Goal: Information Seeking & Learning: Learn about a topic

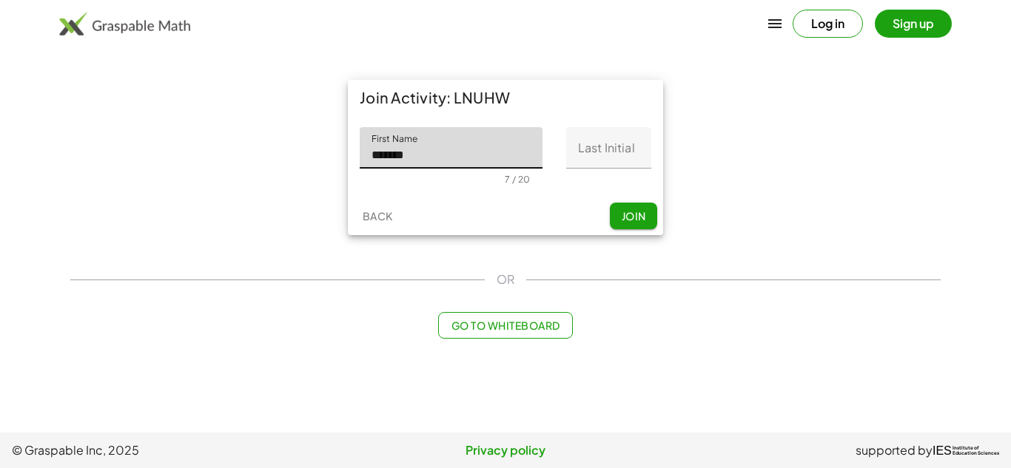
type input "*******"
click at [582, 135] on input "Last Initial" at bounding box center [608, 147] width 85 height 41
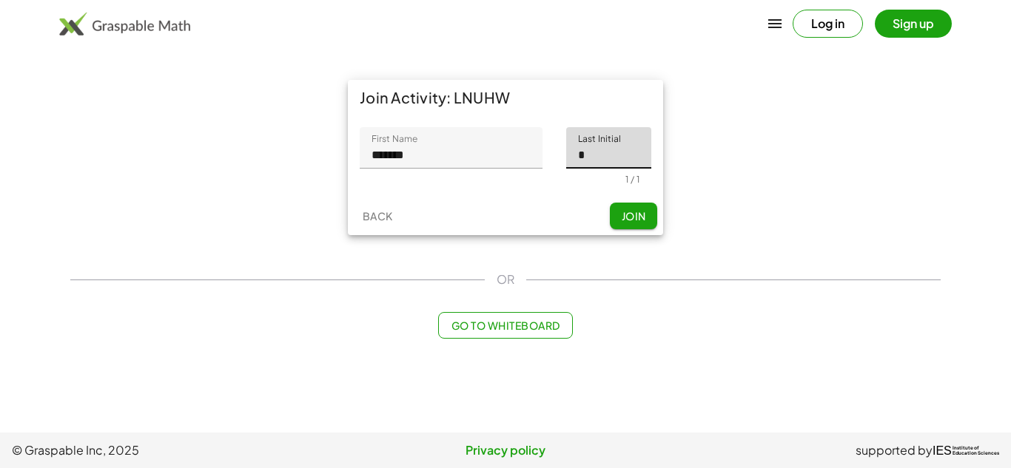
type input "*"
click at [631, 218] on span "Join" at bounding box center [633, 215] width 24 height 13
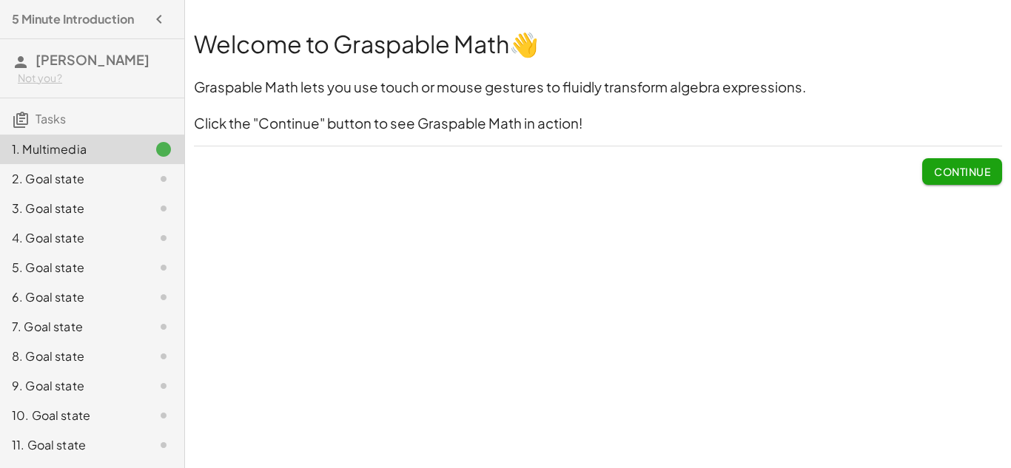
click at [433, 297] on div "Welcome to Graspable Math 👋 Graspable Math lets you use touch or mouse gestures…" at bounding box center [598, 234] width 826 height 468
click at [934, 169] on span "Continue" at bounding box center [962, 171] width 56 height 13
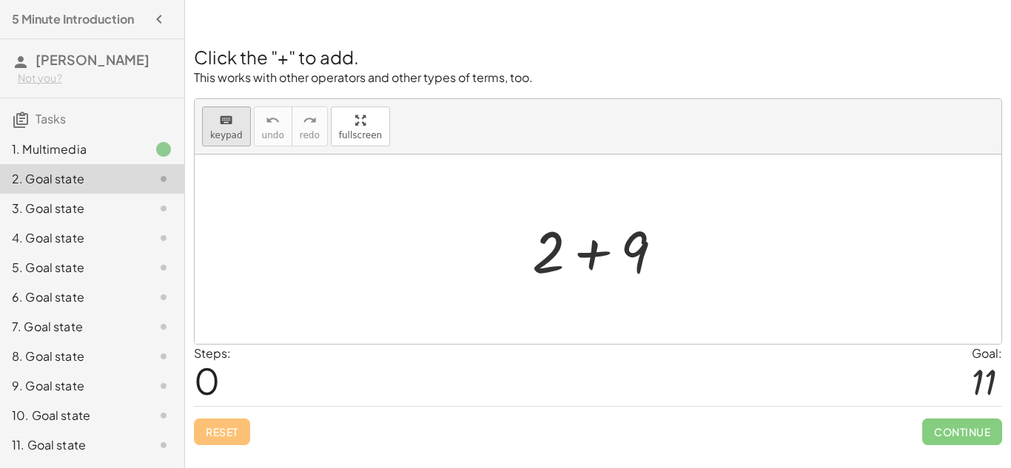
click at [209, 130] on button "keyboard keypad" at bounding box center [226, 127] width 49 height 40
drag, startPoint x: 542, startPoint y: 341, endPoint x: 548, endPoint y: 396, distance: 55.1
click at [548, 396] on div "Click the "+" to add. This works with other operators and other types of terms,…" at bounding box center [598, 237] width 826 height 436
click at [558, 259] on div at bounding box center [548, 251] width 33 height 69
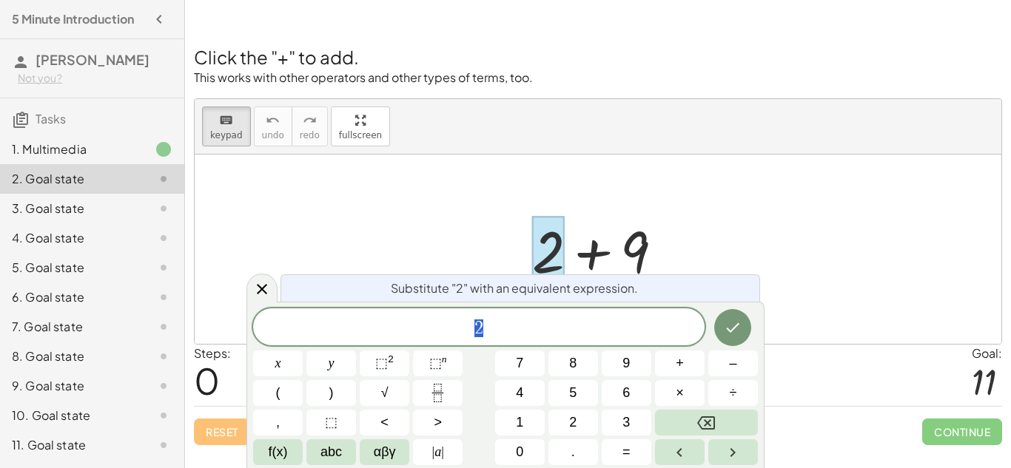
scroll to position [1, 0]
click at [615, 261] on div at bounding box center [604, 250] width 158 height 76
click at [521, 326] on span "2 ​" at bounding box center [478, 328] width 451 height 21
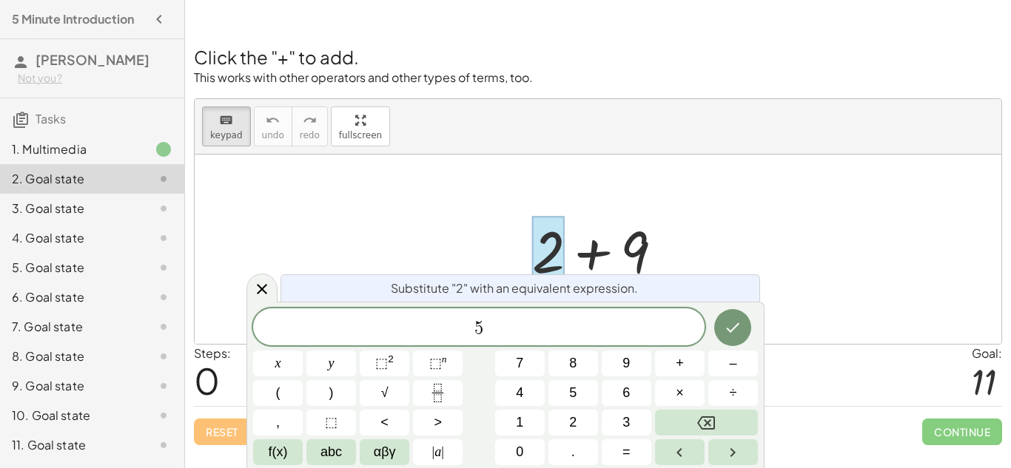
click at [616, 223] on div at bounding box center [604, 250] width 158 height 76
click at [734, 325] on icon "Done" at bounding box center [733, 328] width 18 height 18
click at [740, 326] on icon "Done" at bounding box center [733, 328] width 18 height 18
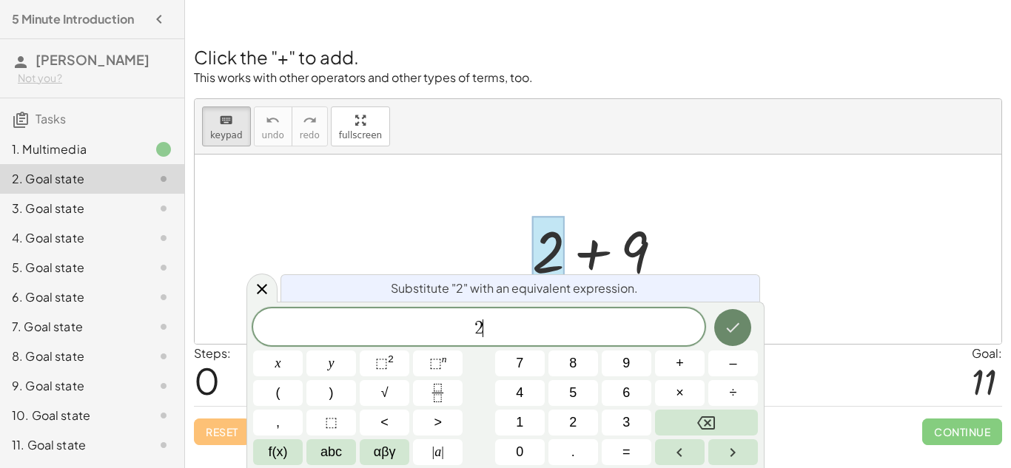
click at [736, 323] on icon "Done" at bounding box center [733, 328] width 18 height 18
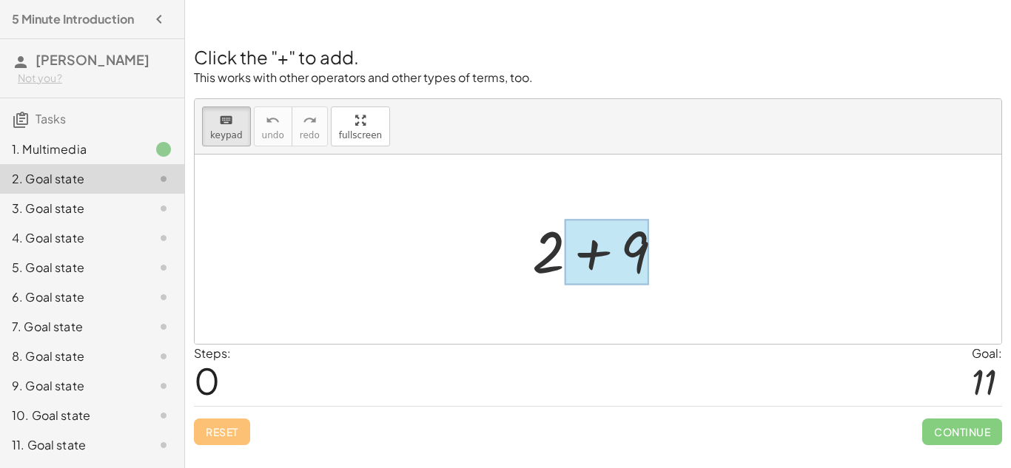
click at [613, 259] on div at bounding box center [607, 253] width 84 height 66
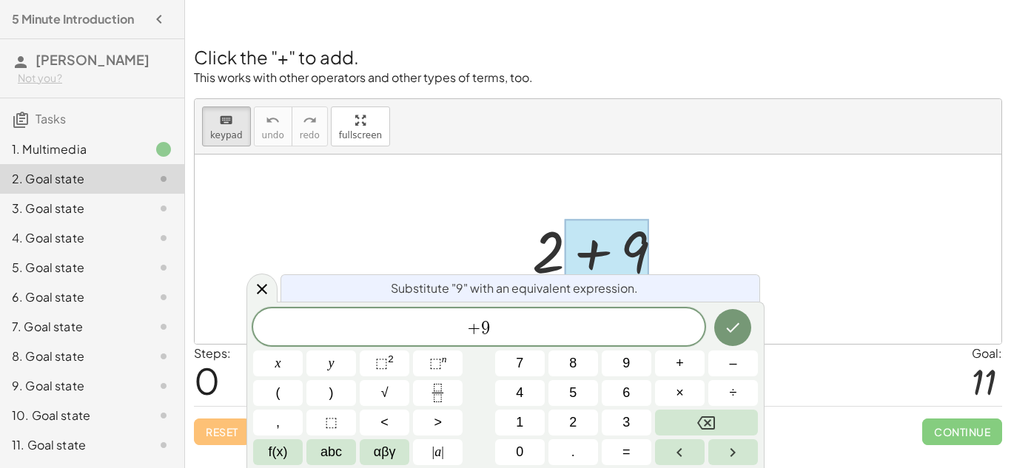
click at [739, 112] on div "keyboard keypad undo [PERSON_NAME] redo fullscreen" at bounding box center [598, 127] width 807 height 56
click at [966, 312] on div at bounding box center [598, 249] width 807 height 189
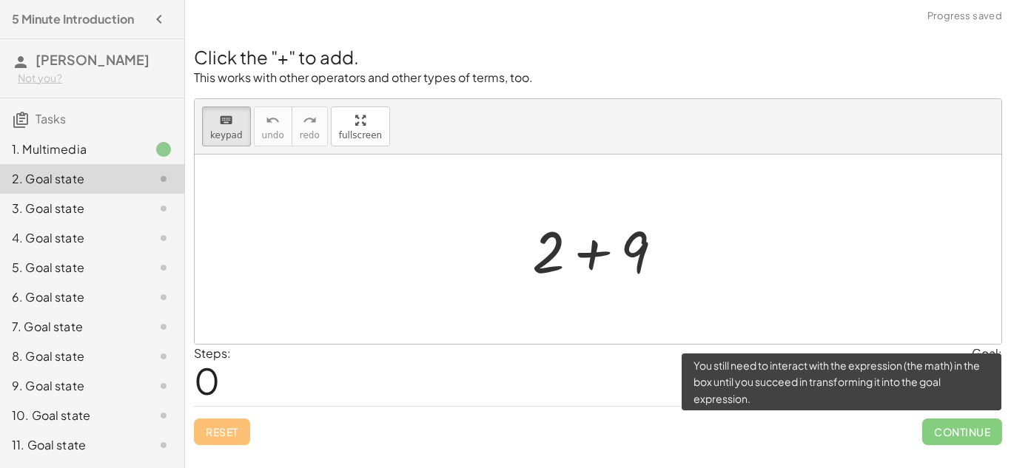
click at [979, 439] on span "Continue" at bounding box center [962, 432] width 80 height 27
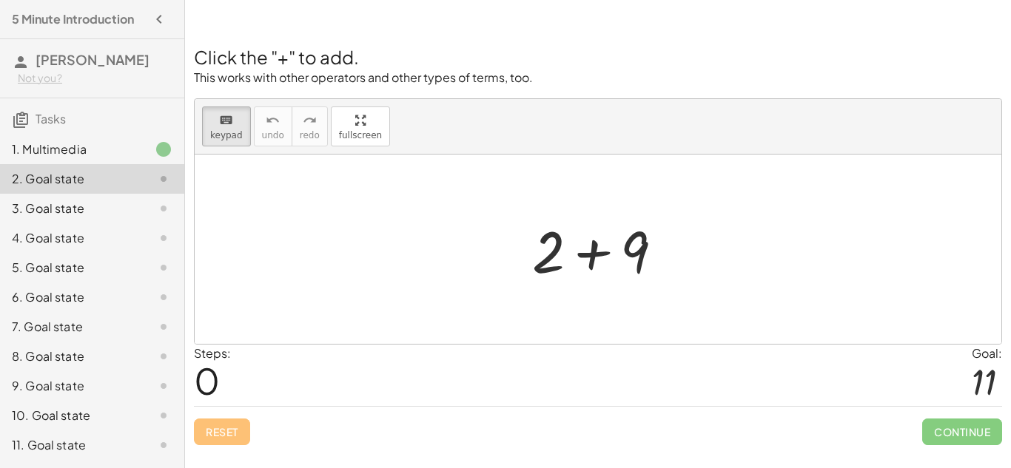
click at [794, 238] on div at bounding box center [598, 249] width 807 height 189
drag, startPoint x: 631, startPoint y: 264, endPoint x: 585, endPoint y: 263, distance: 45.1
click at [585, 263] on div at bounding box center [607, 253] width 84 height 66
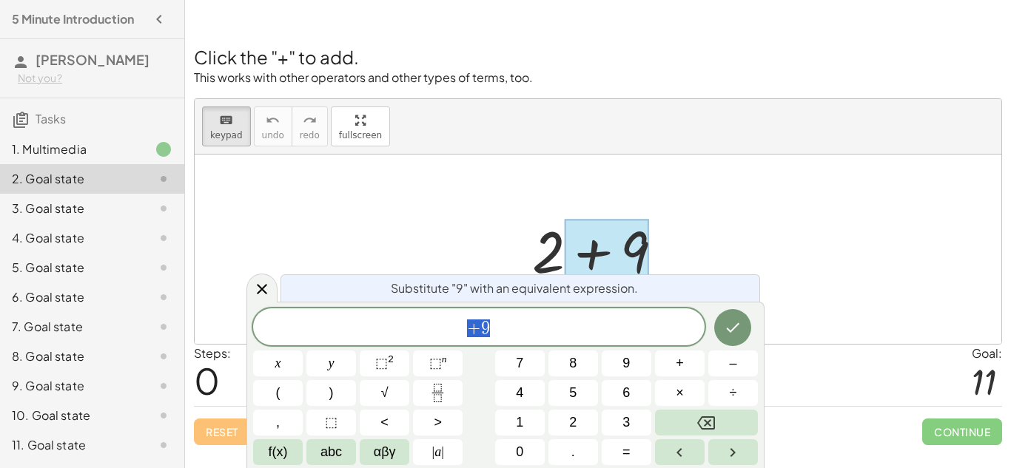
click at [538, 252] on div at bounding box center [604, 250] width 158 height 76
click at [264, 288] on icon at bounding box center [262, 289] width 18 height 18
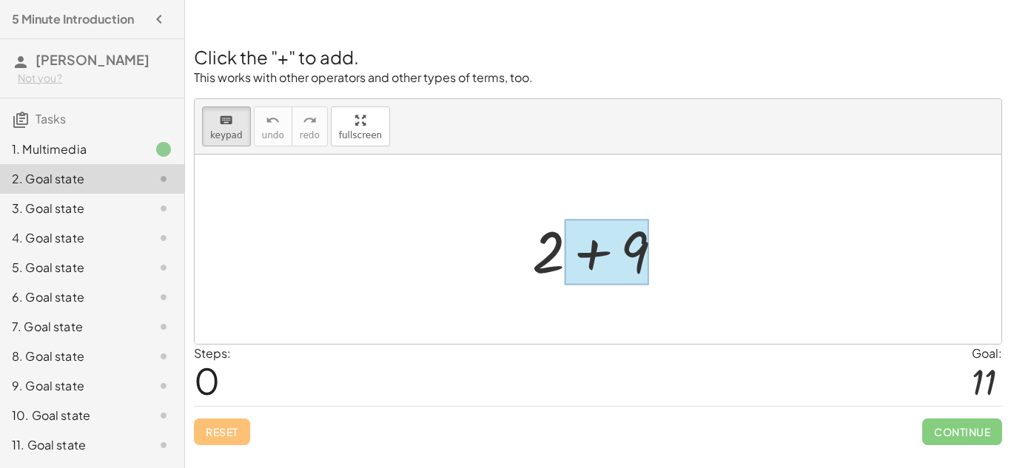
drag, startPoint x: 550, startPoint y: 260, endPoint x: 571, endPoint y: 263, distance: 20.9
click at [571, 263] on div at bounding box center [607, 253] width 84 height 66
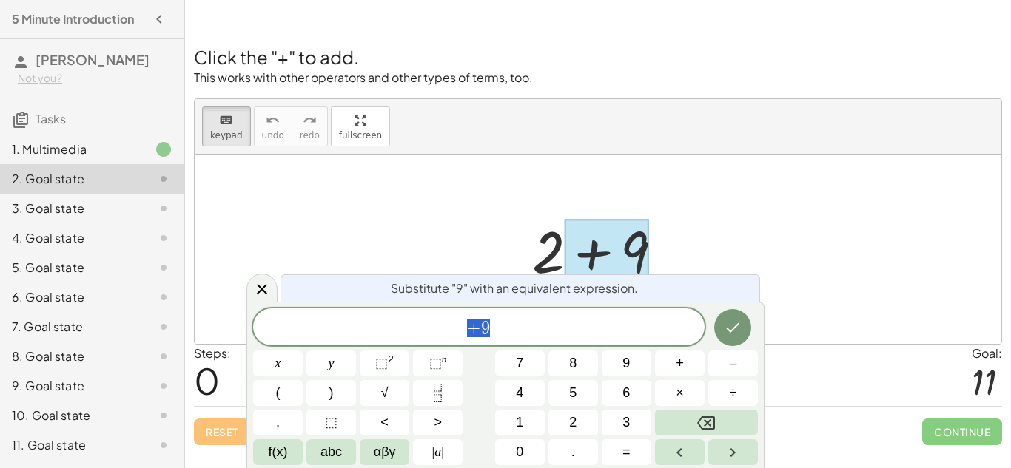
scroll to position [9, 0]
click at [525, 249] on div at bounding box center [604, 250] width 158 height 76
click at [484, 238] on div at bounding box center [598, 249] width 807 height 189
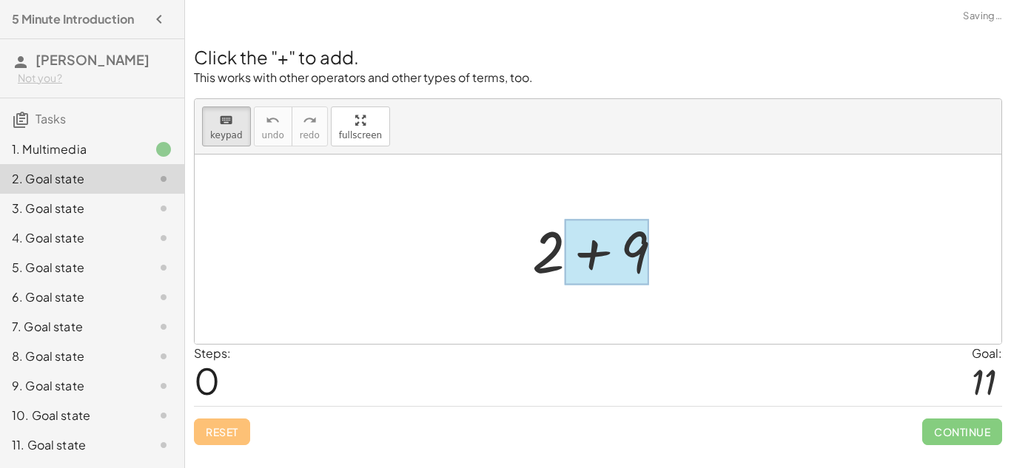
drag, startPoint x: 550, startPoint y: 254, endPoint x: 582, endPoint y: 261, distance: 33.4
click at [582, 261] on div at bounding box center [607, 253] width 84 height 66
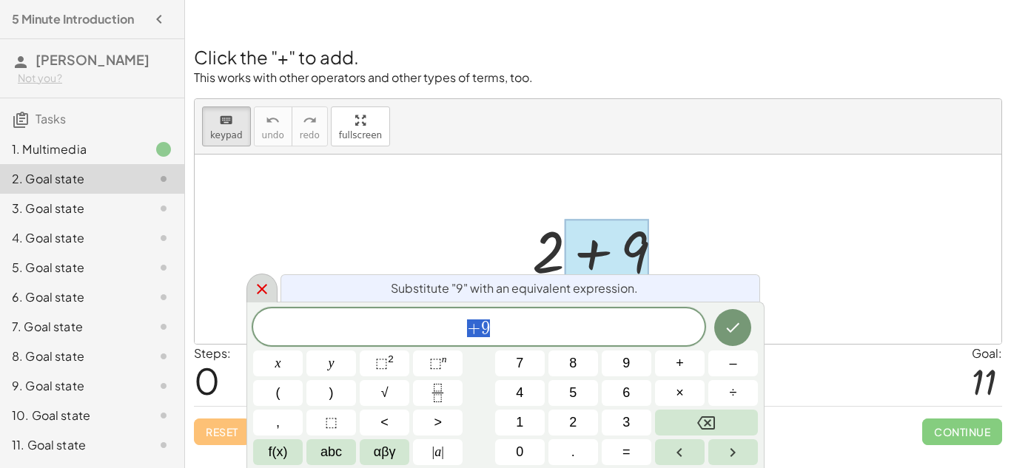
click at [252, 290] on div at bounding box center [261, 288] width 31 height 29
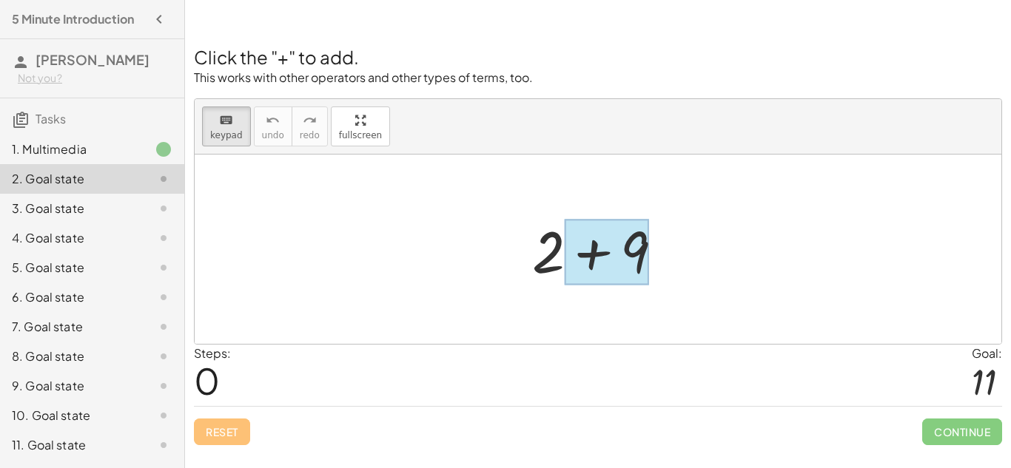
drag, startPoint x: 534, startPoint y: 250, endPoint x: 632, endPoint y: 242, distance: 98.8
click at [632, 242] on div at bounding box center [607, 253] width 84 height 66
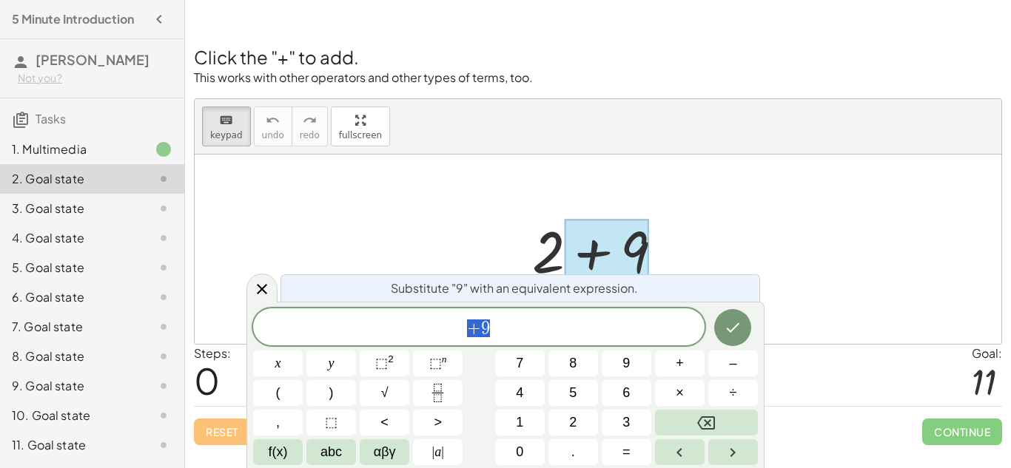
scroll to position [10, 0]
click at [901, 274] on div at bounding box center [598, 249] width 807 height 189
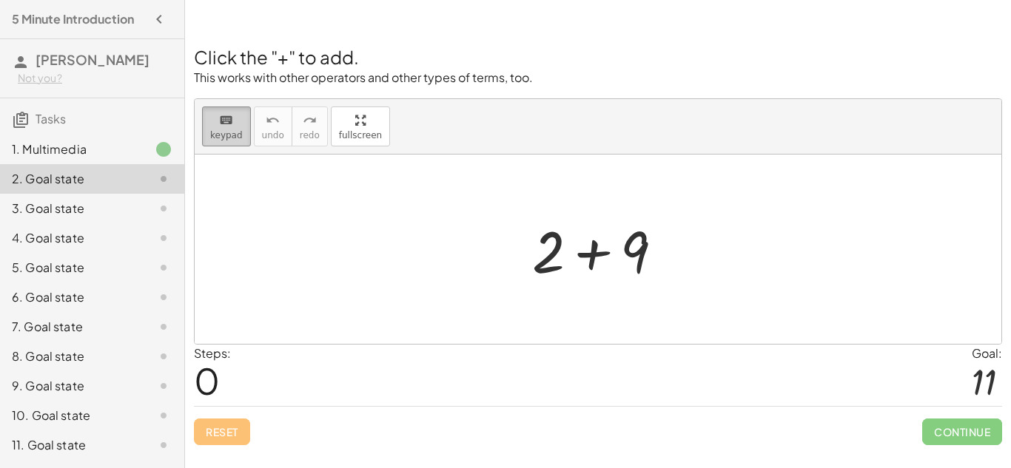
click at [232, 130] on span "keypad" at bounding box center [226, 135] width 33 height 10
drag, startPoint x: 540, startPoint y: 233, endPoint x: 573, endPoint y: 234, distance: 32.6
click at [573, 234] on div at bounding box center [604, 250] width 158 height 76
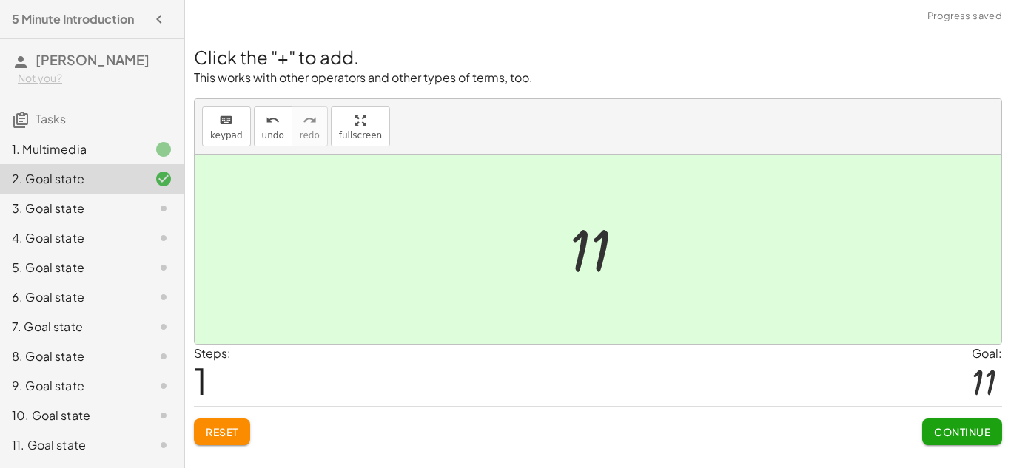
click at [947, 444] on button "Continue" at bounding box center [962, 432] width 80 height 27
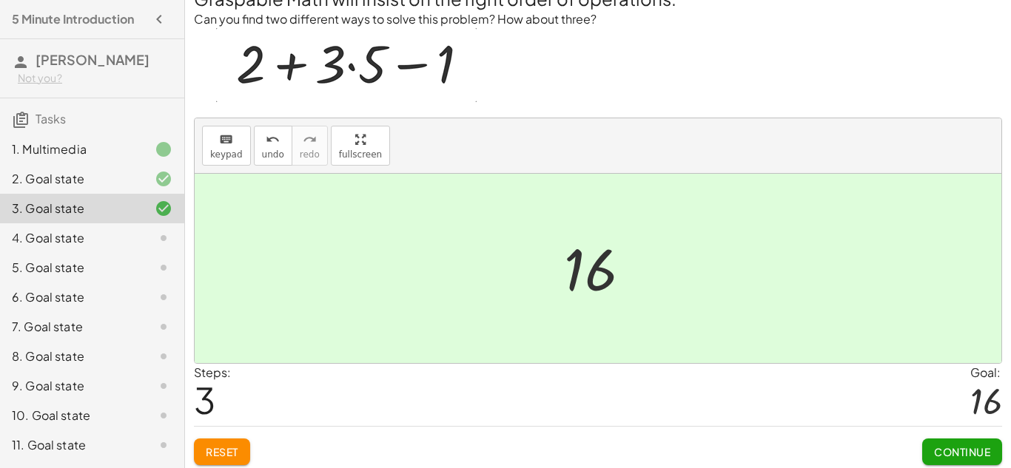
scroll to position [46, 0]
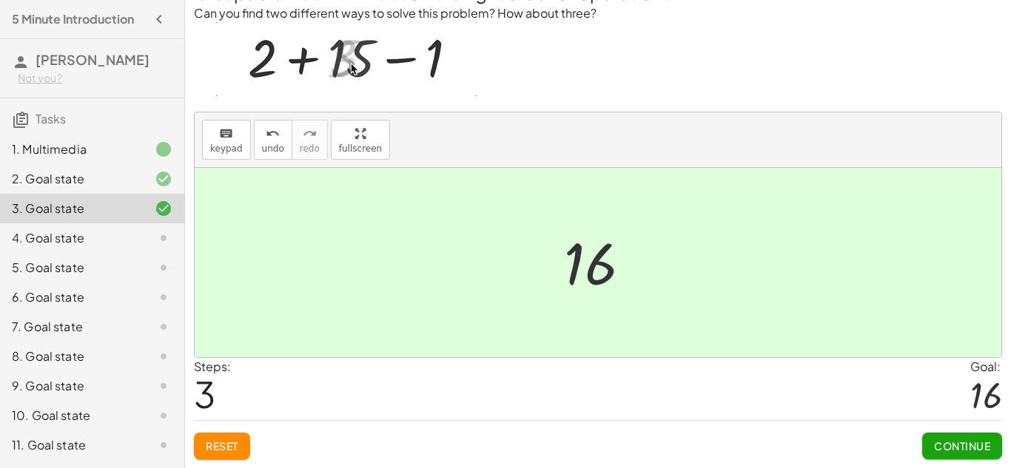
click at [958, 451] on span "Continue" at bounding box center [962, 446] width 56 height 13
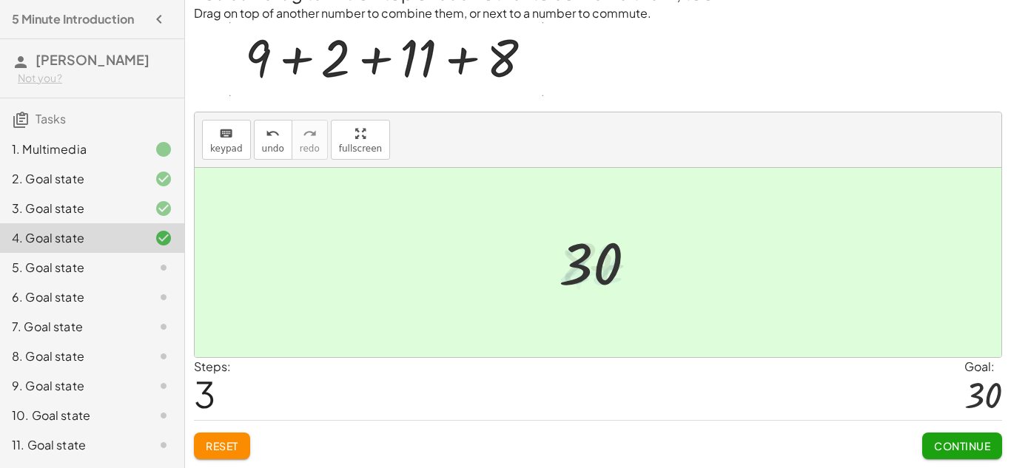
click at [949, 454] on button "Continue" at bounding box center [962, 446] width 80 height 27
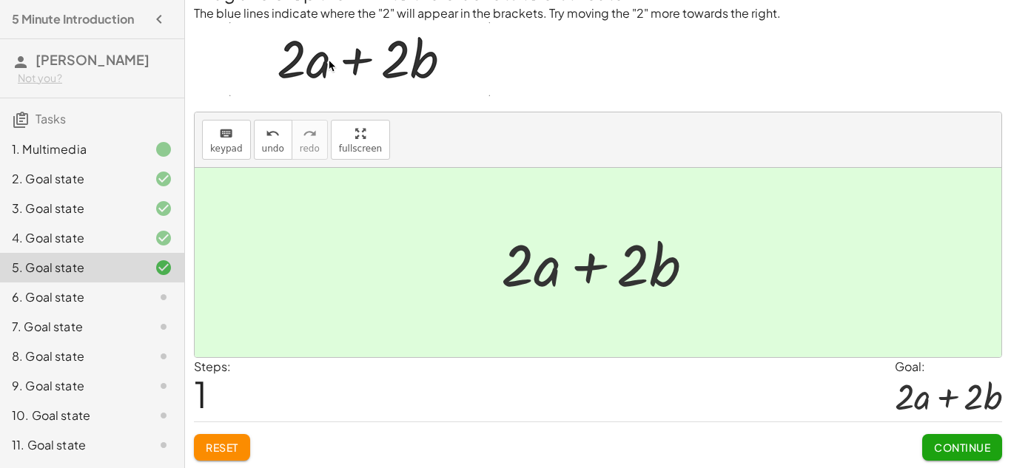
click at [937, 443] on span "Continue" at bounding box center [962, 447] width 56 height 13
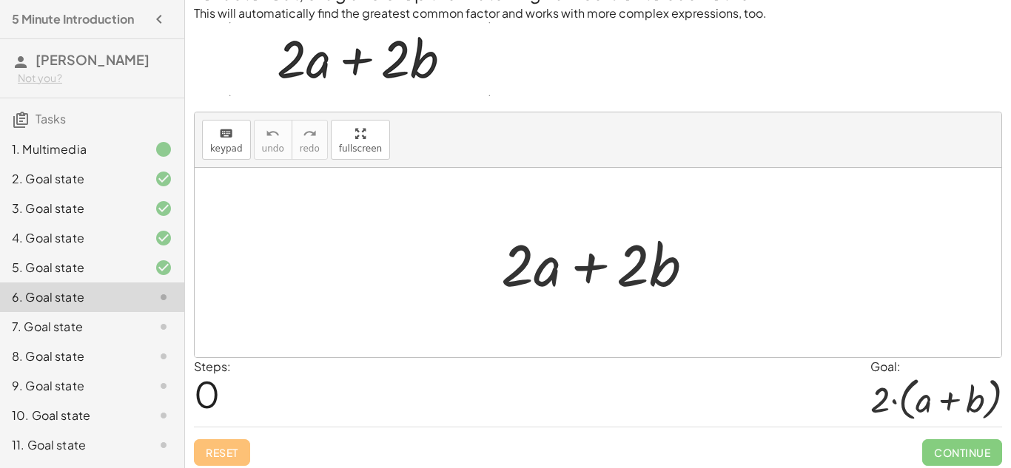
click at [950, 456] on span "Continue" at bounding box center [962, 453] width 80 height 27
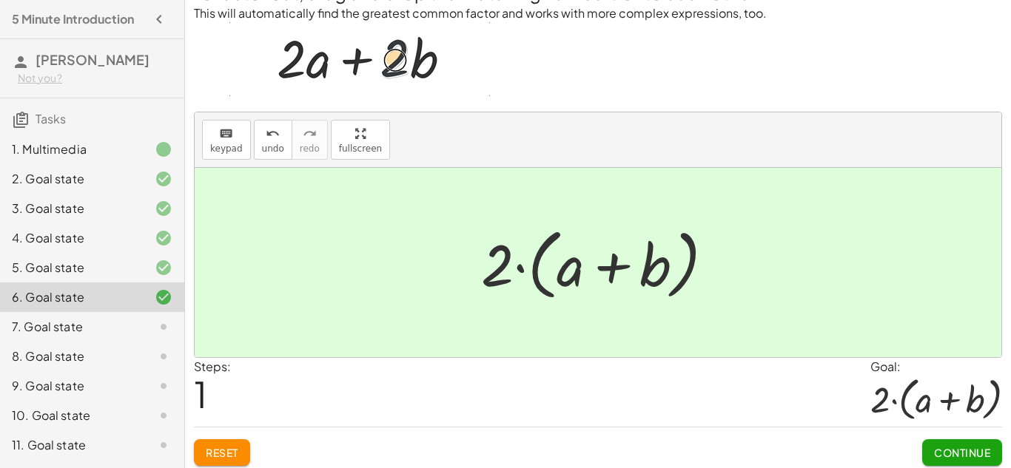
click at [958, 454] on span "Continue" at bounding box center [962, 452] width 56 height 13
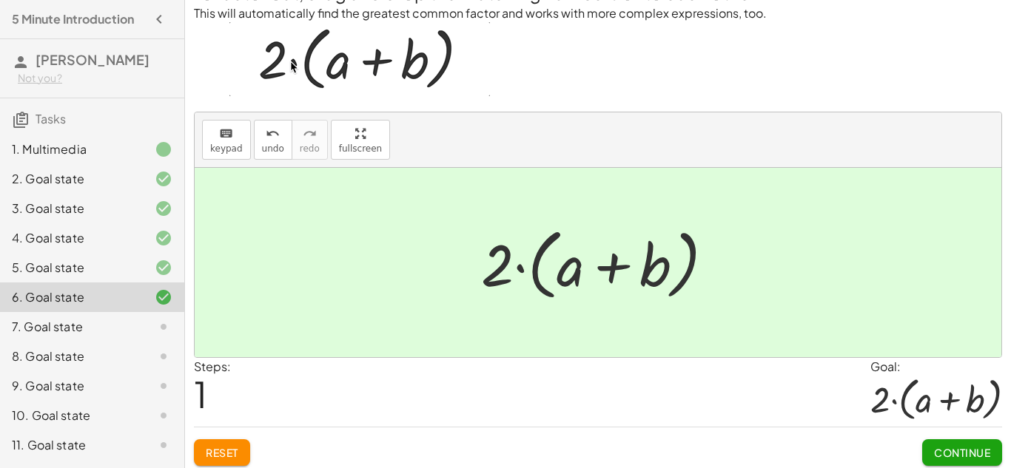
scroll to position [0, 0]
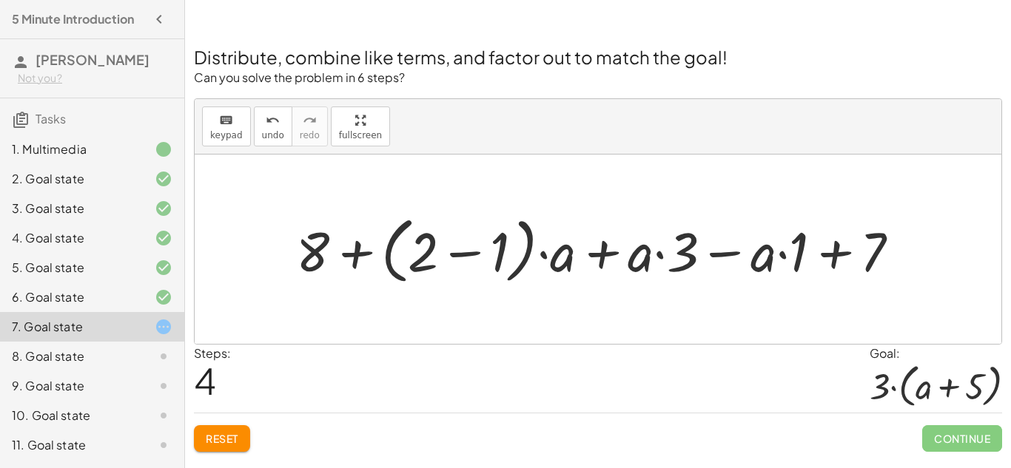
click at [230, 446] on button "Reset" at bounding box center [222, 439] width 56 height 27
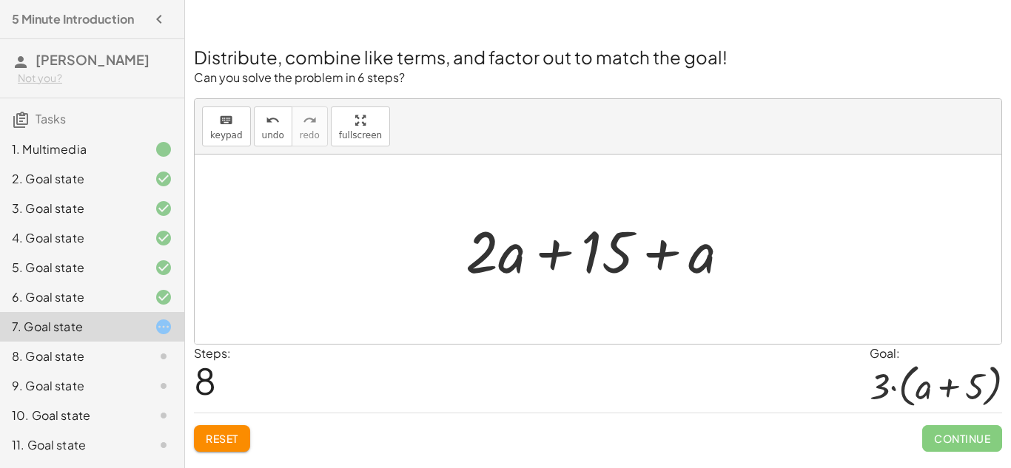
click at [237, 438] on span "Reset" at bounding box center [222, 438] width 33 height 13
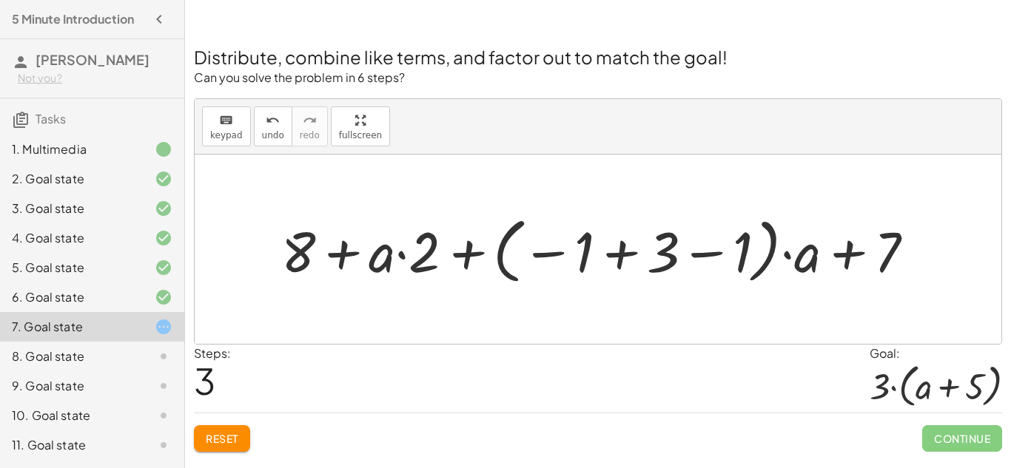
click at [245, 426] on button "Reset" at bounding box center [222, 439] width 56 height 27
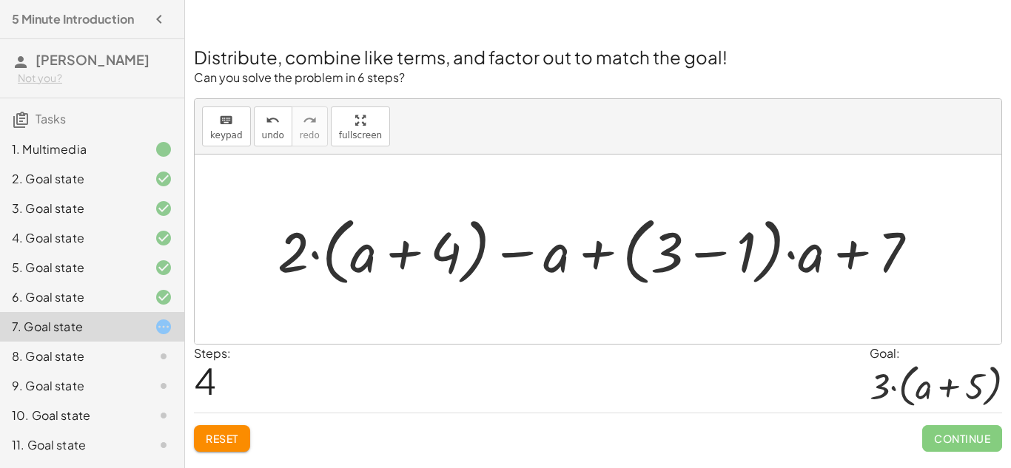
click at [224, 440] on span "Reset" at bounding box center [222, 438] width 33 height 13
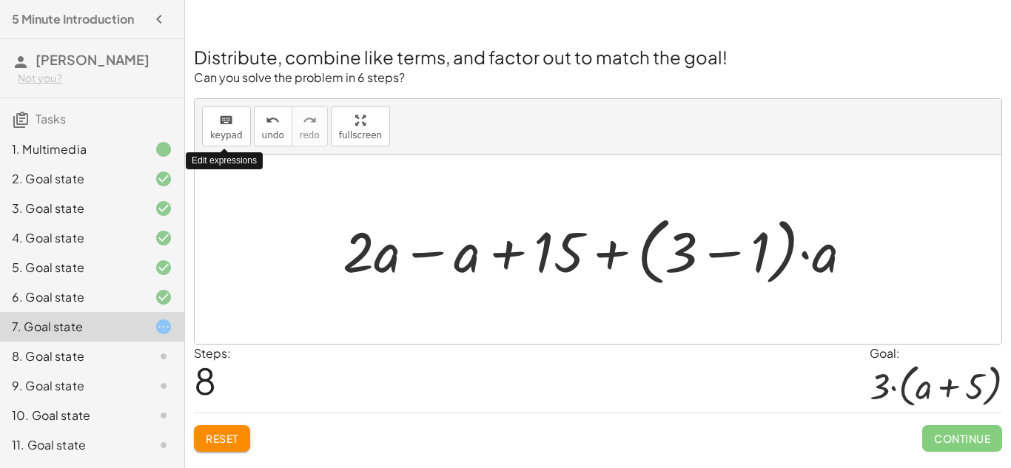
click at [237, 451] on button "Reset" at bounding box center [222, 439] width 56 height 27
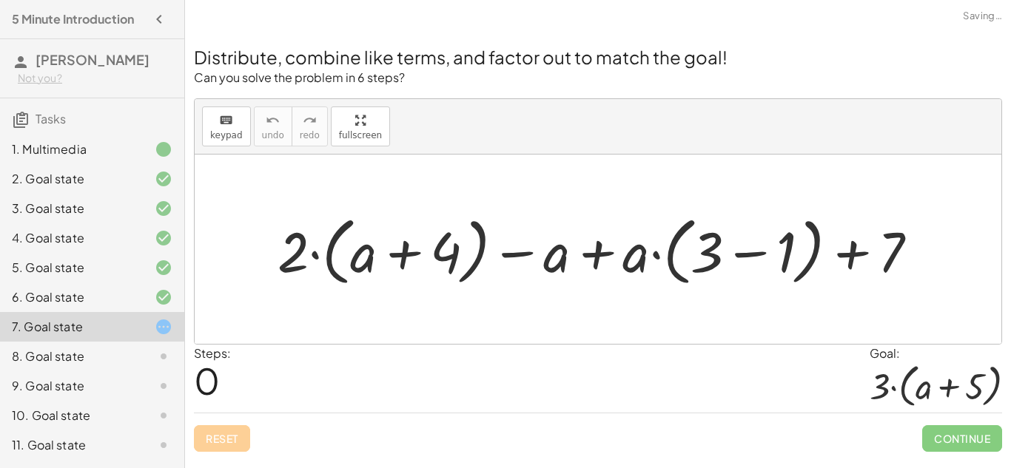
click at [240, 440] on div "Reset Continue" at bounding box center [598, 432] width 808 height 39
click at [73, 361] on div "8. Goal state" at bounding box center [71, 357] width 119 height 18
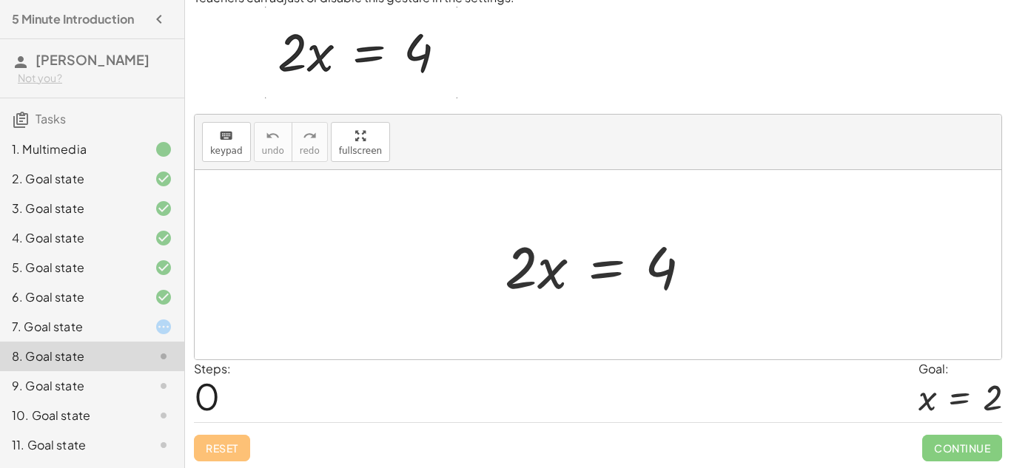
scroll to position [62, 0]
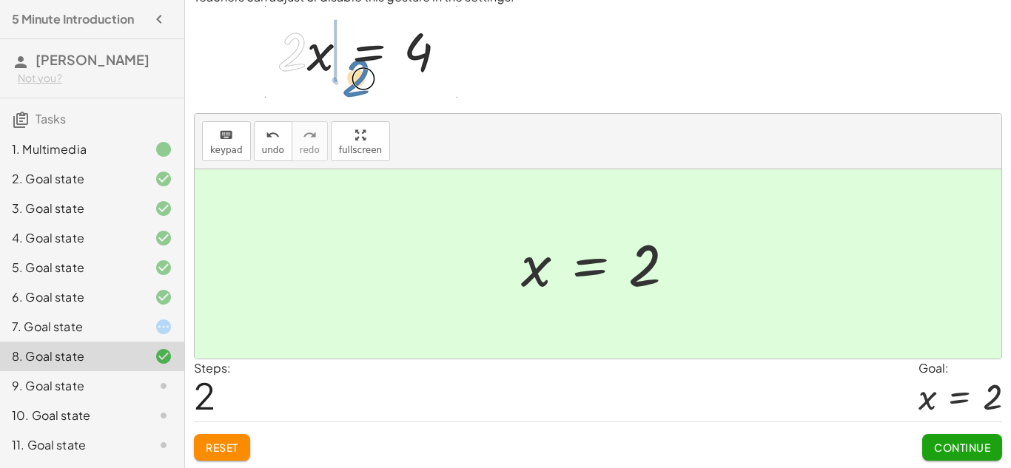
click at [977, 454] on span "Continue" at bounding box center [962, 447] width 56 height 13
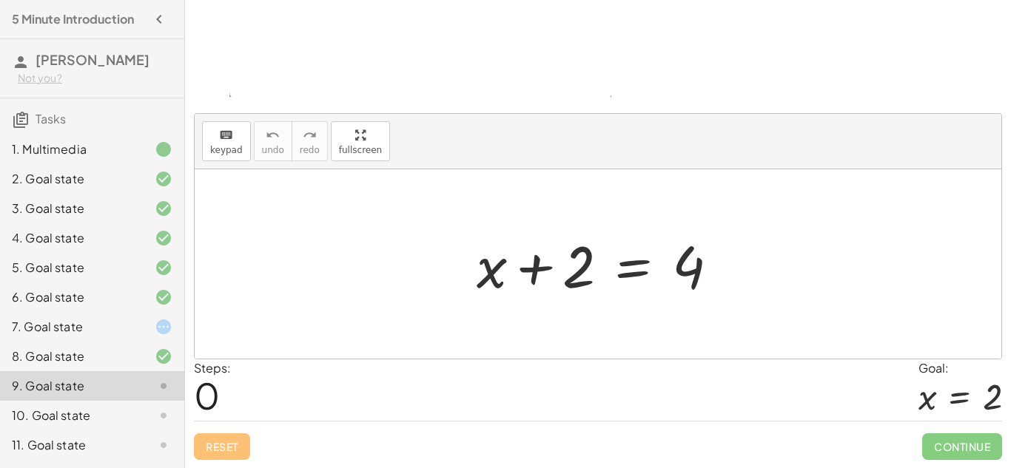
scroll to position [170, 0]
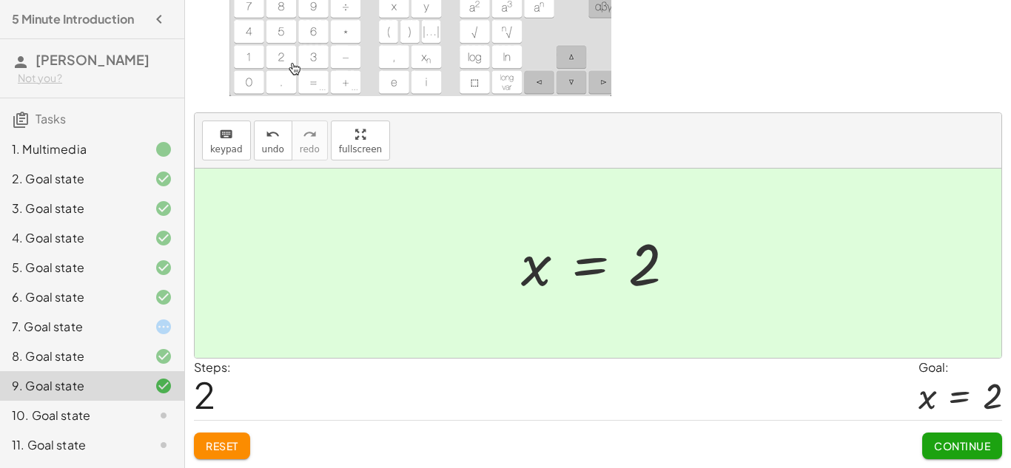
click at [952, 458] on button "Continue" at bounding box center [962, 446] width 80 height 27
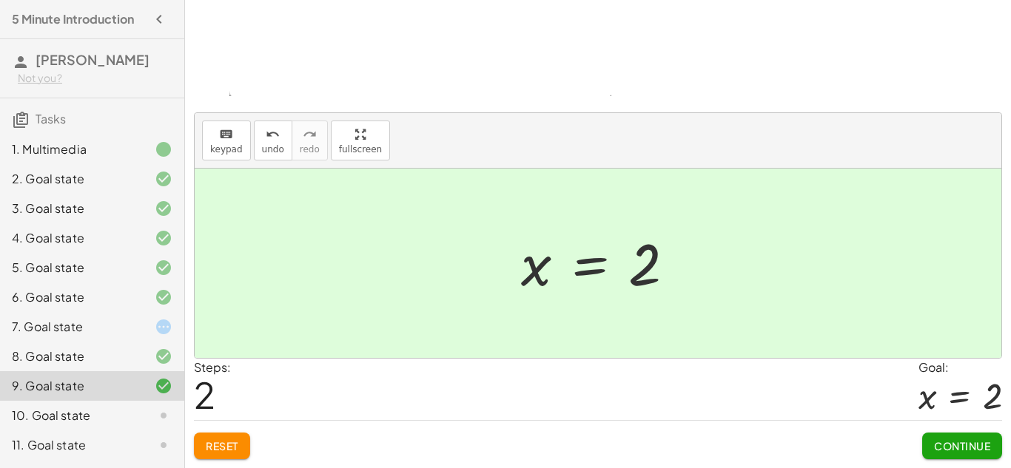
scroll to position [67, 0]
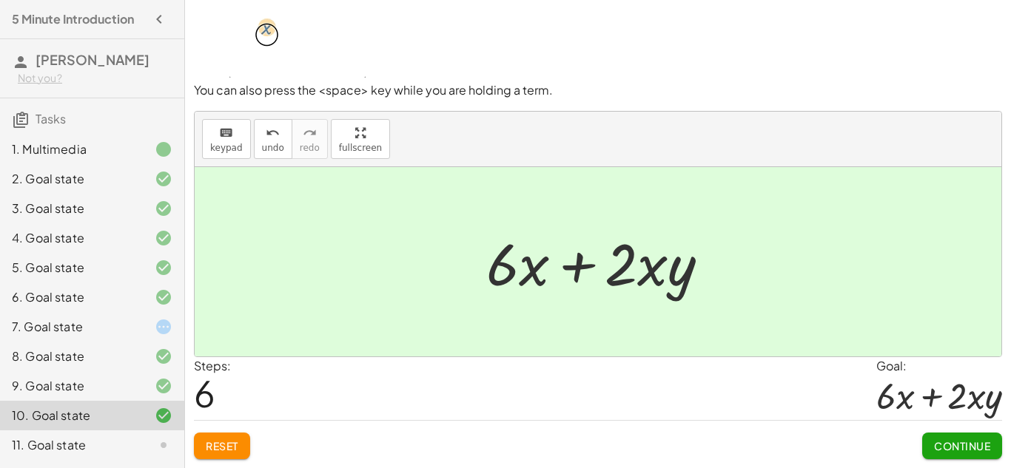
click at [965, 453] on span "Continue" at bounding box center [962, 446] width 56 height 13
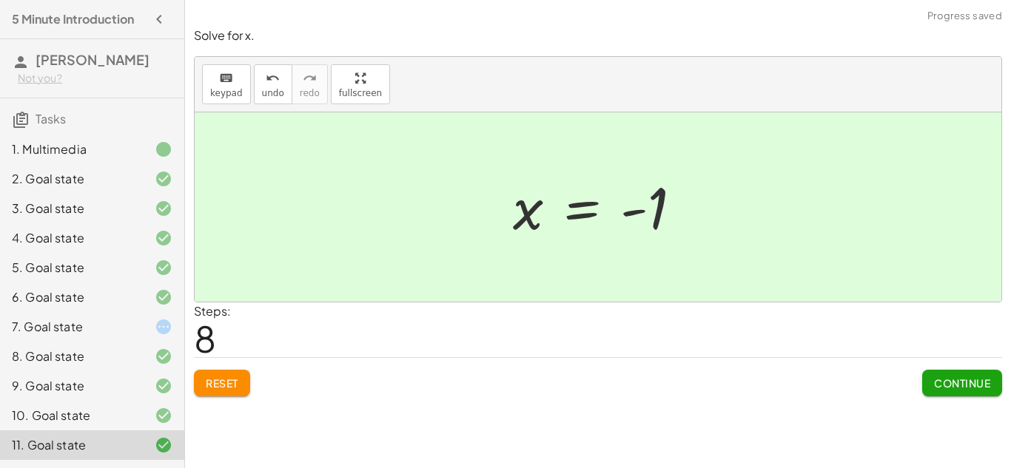
click at [967, 381] on span "Continue" at bounding box center [962, 383] width 56 height 13
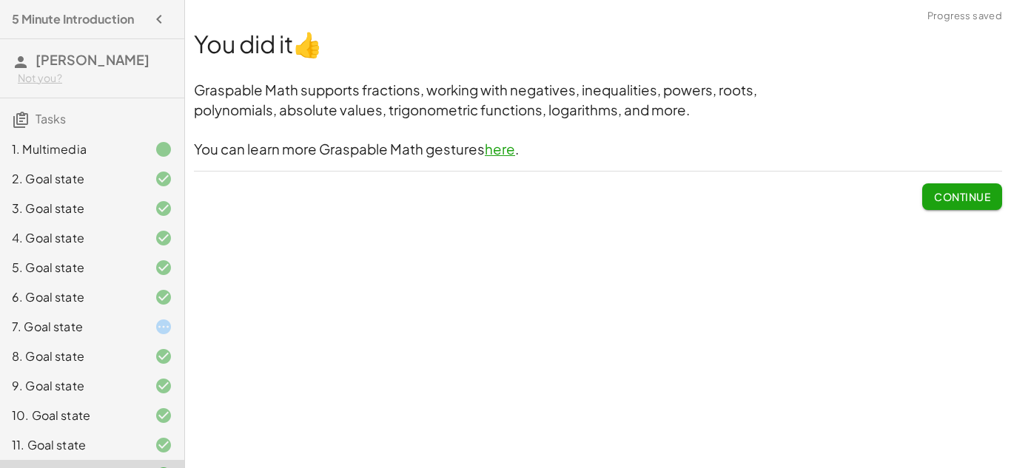
click at [154, 331] on div at bounding box center [151, 327] width 41 height 18
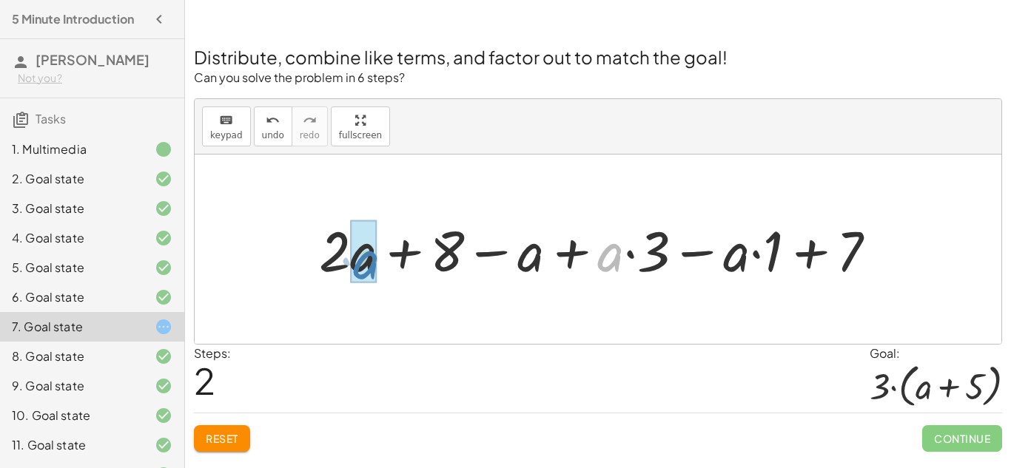
drag, startPoint x: 623, startPoint y: 255, endPoint x: 379, endPoint y: 262, distance: 244.3
click at [379, 262] on div at bounding box center [604, 248] width 584 height 73
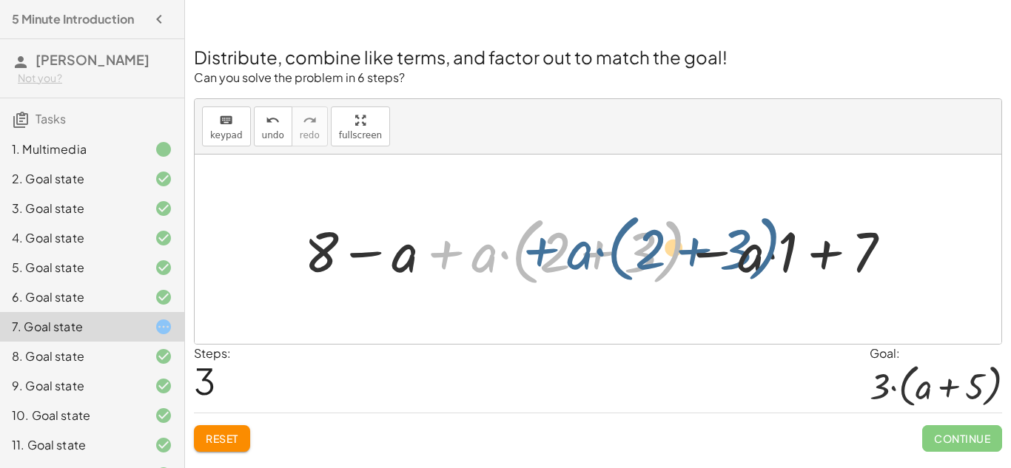
drag, startPoint x: 471, startPoint y: 255, endPoint x: 556, endPoint y: 251, distance: 85.2
click at [556, 251] on div at bounding box center [604, 250] width 614 height 82
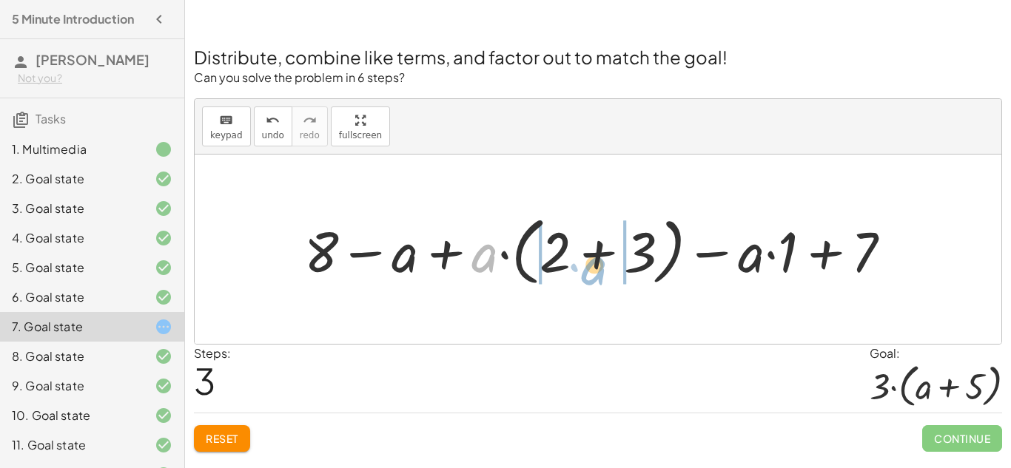
drag, startPoint x: 485, startPoint y: 259, endPoint x: 596, endPoint y: 269, distance: 110.8
click at [596, 269] on div at bounding box center [604, 250] width 614 height 82
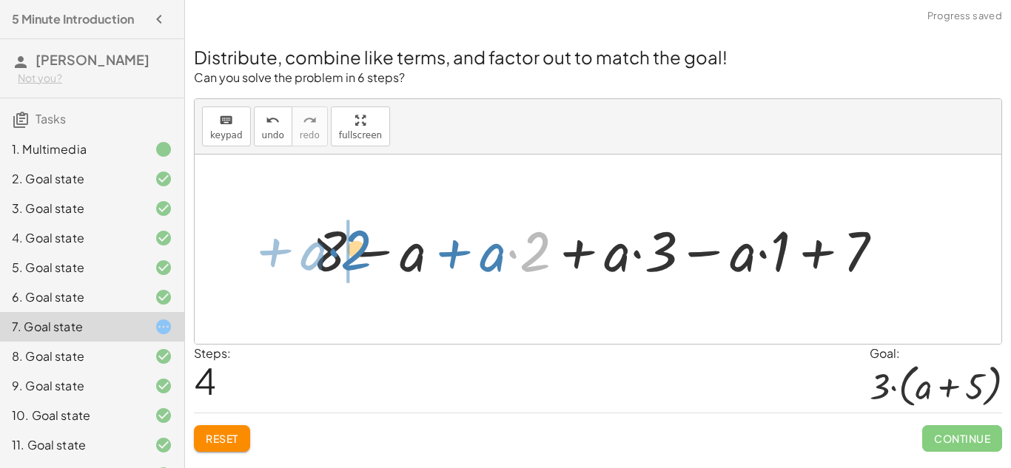
drag, startPoint x: 546, startPoint y: 249, endPoint x: 365, endPoint y: 246, distance: 181.4
click at [365, 246] on div at bounding box center [604, 248] width 598 height 73
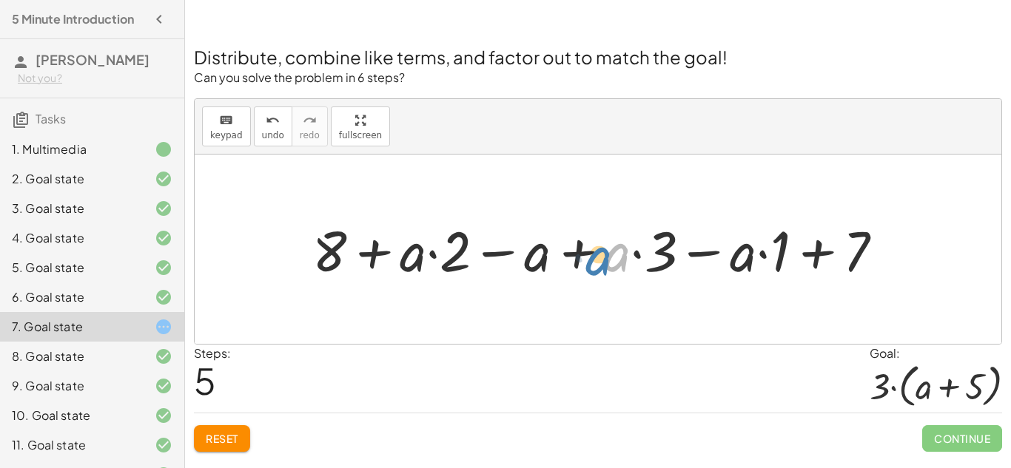
drag, startPoint x: 622, startPoint y: 252, endPoint x: 607, endPoint y: 255, distance: 15.8
click at [607, 255] on div at bounding box center [604, 248] width 598 height 73
drag, startPoint x: 657, startPoint y: 241, endPoint x: 645, endPoint y: 255, distance: 19.4
click at [645, 255] on div at bounding box center [604, 248] width 598 height 73
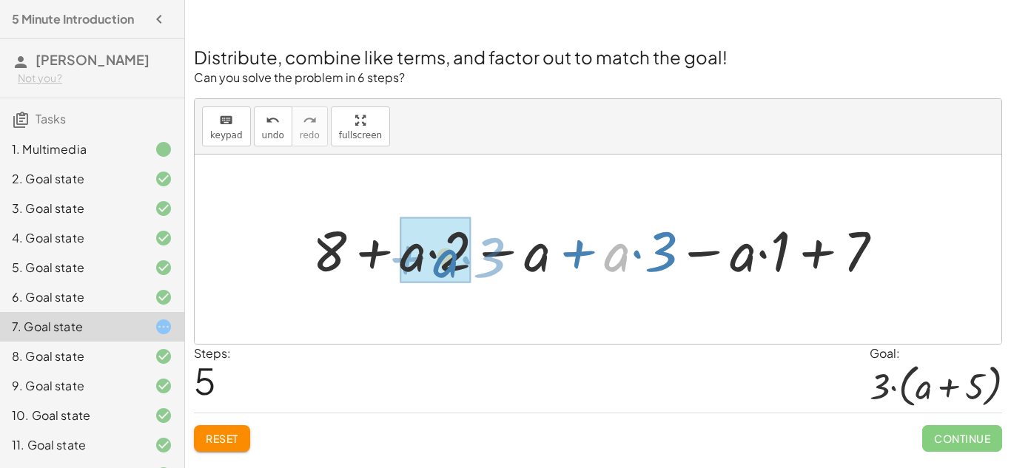
drag, startPoint x: 630, startPoint y: 258, endPoint x: 459, endPoint y: 264, distance: 171.1
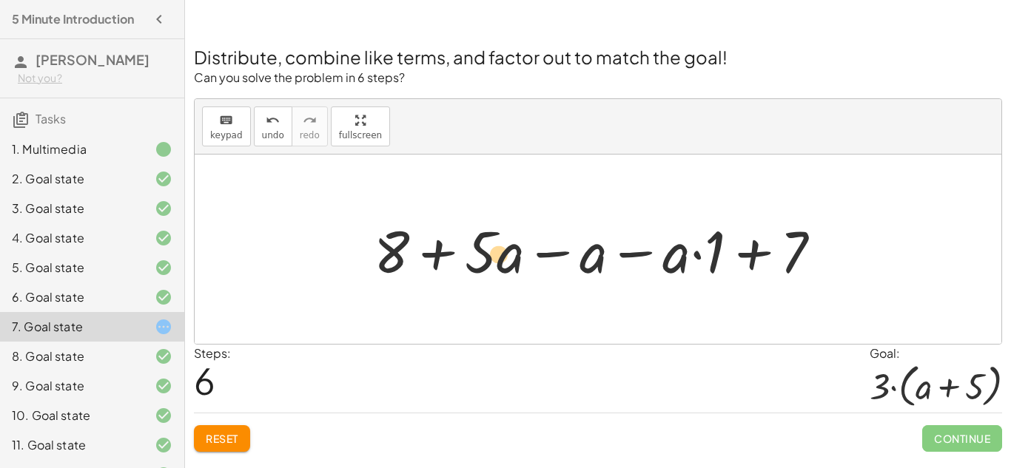
drag, startPoint x: 574, startPoint y: 255, endPoint x: 520, endPoint y: 257, distance: 54.1
click at [520, 257] on div at bounding box center [603, 250] width 474 height 76
drag, startPoint x: 690, startPoint y: 262, endPoint x: 609, endPoint y: 268, distance: 80.9
click at [609, 268] on div at bounding box center [603, 250] width 474 height 76
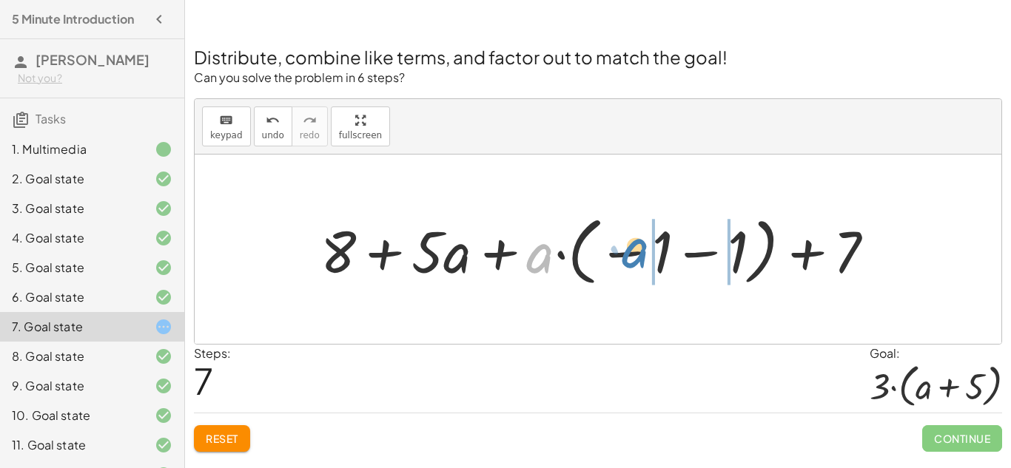
drag, startPoint x: 550, startPoint y: 263, endPoint x: 649, endPoint y: 252, distance: 99.8
click at [649, 252] on div at bounding box center [603, 250] width 581 height 82
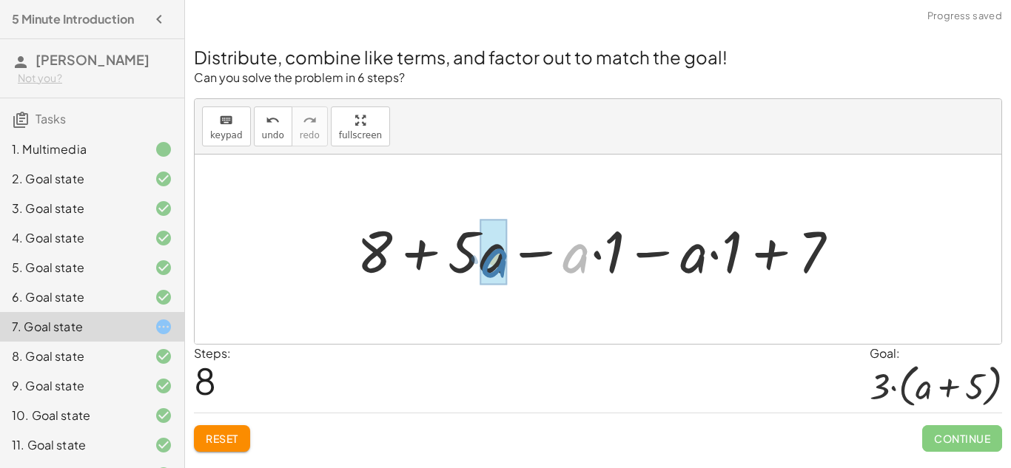
drag, startPoint x: 585, startPoint y: 254, endPoint x: 503, endPoint y: 258, distance: 82.3
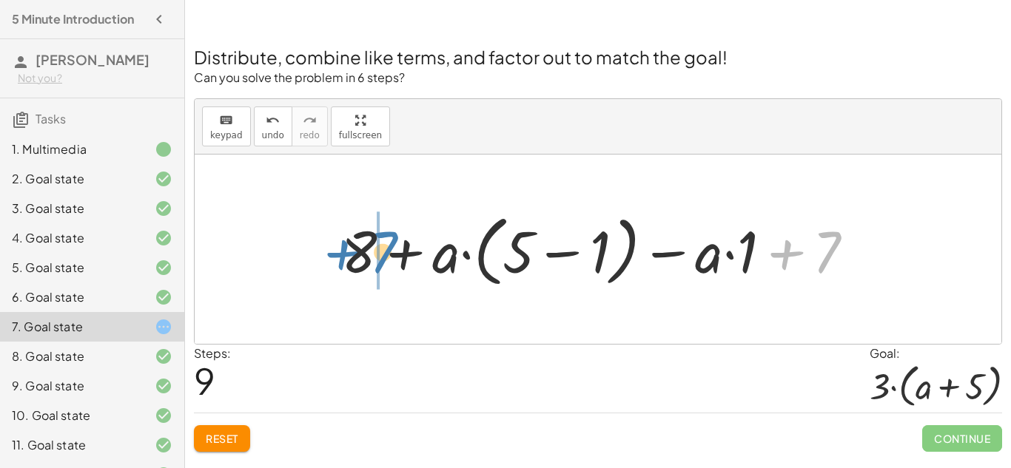
drag, startPoint x: 847, startPoint y: 249, endPoint x: 425, endPoint y: 223, distance: 423.3
click at [425, 223] on div at bounding box center [604, 249] width 540 height 85
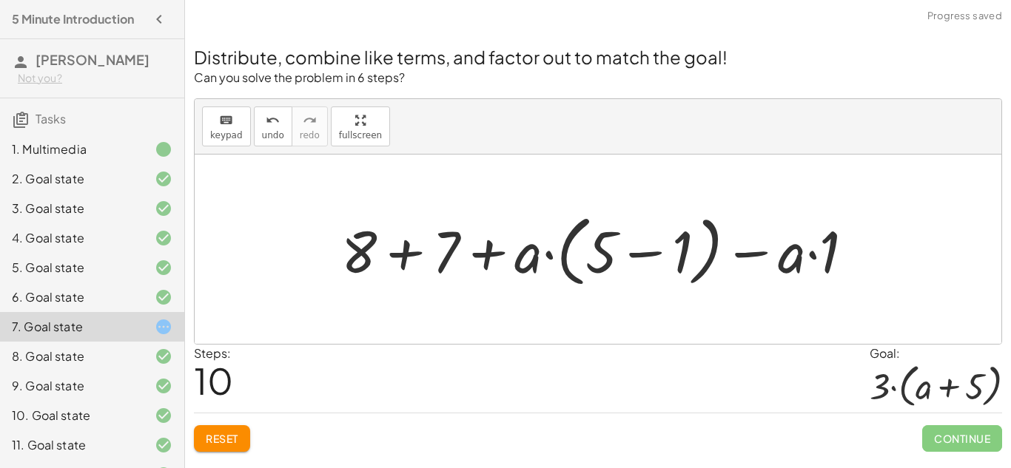
click at [411, 248] on div at bounding box center [604, 249] width 540 height 85
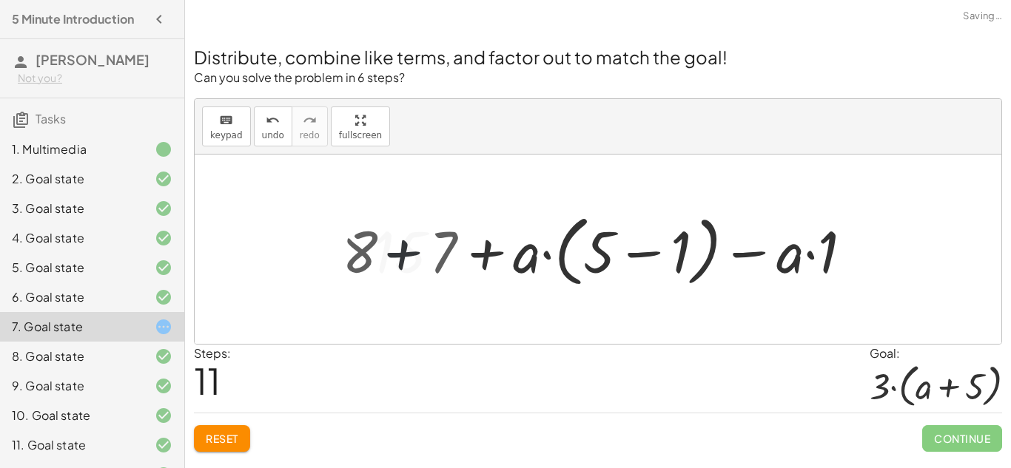
click at [411, 248] on div at bounding box center [603, 249] width 474 height 85
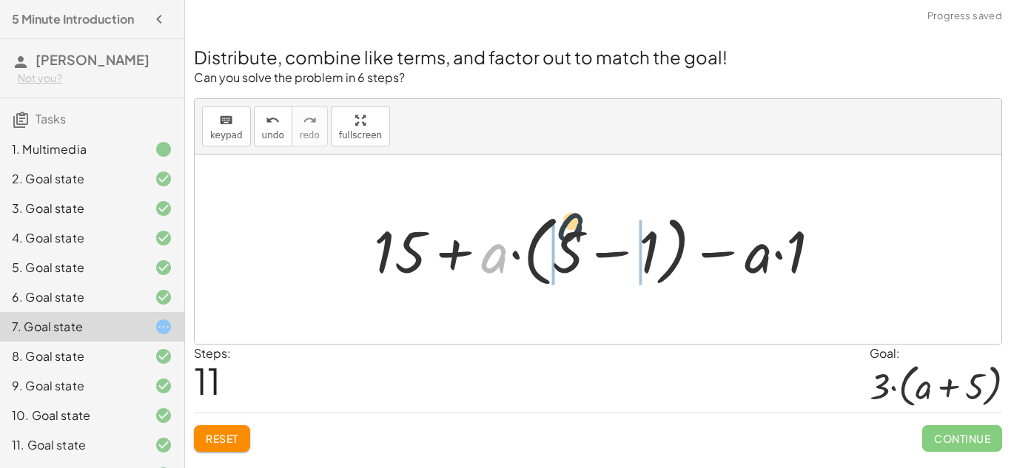
drag, startPoint x: 495, startPoint y: 261, endPoint x: 580, endPoint y: 241, distance: 87.4
click at [580, 241] on div at bounding box center [603, 249] width 474 height 85
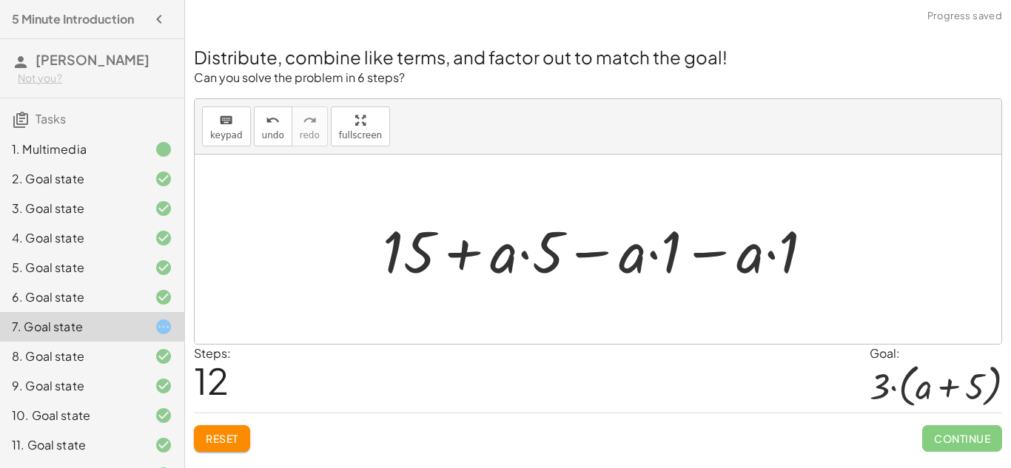
click at [653, 245] on div at bounding box center [603, 250] width 457 height 76
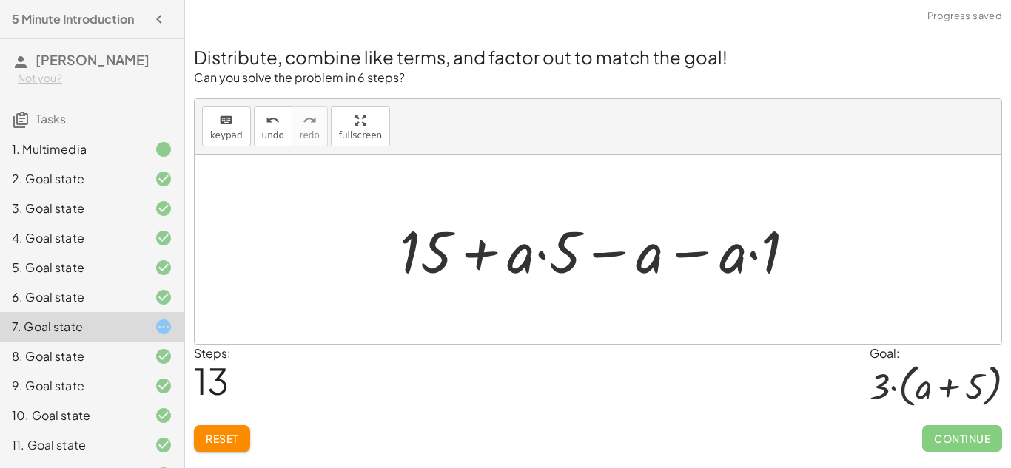
click at [655, 256] on div at bounding box center [603, 250] width 423 height 76
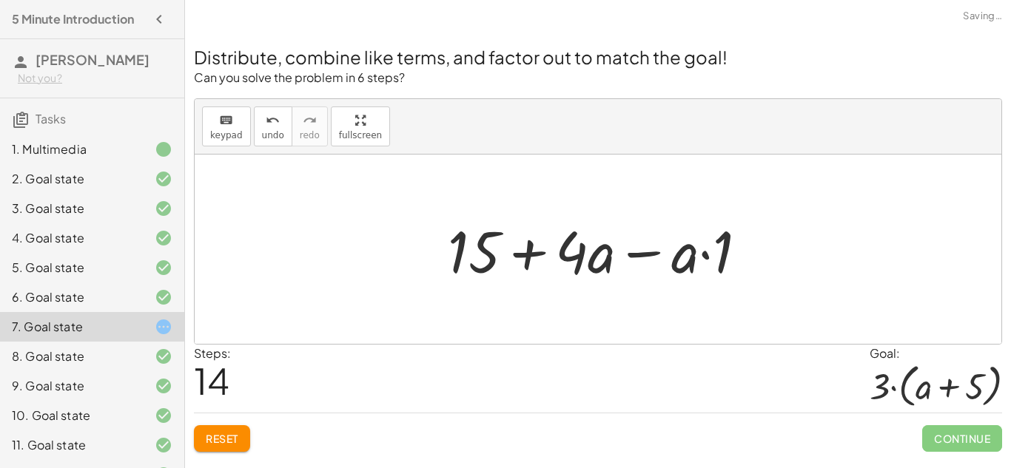
click at [668, 260] on div at bounding box center [603, 250] width 326 height 76
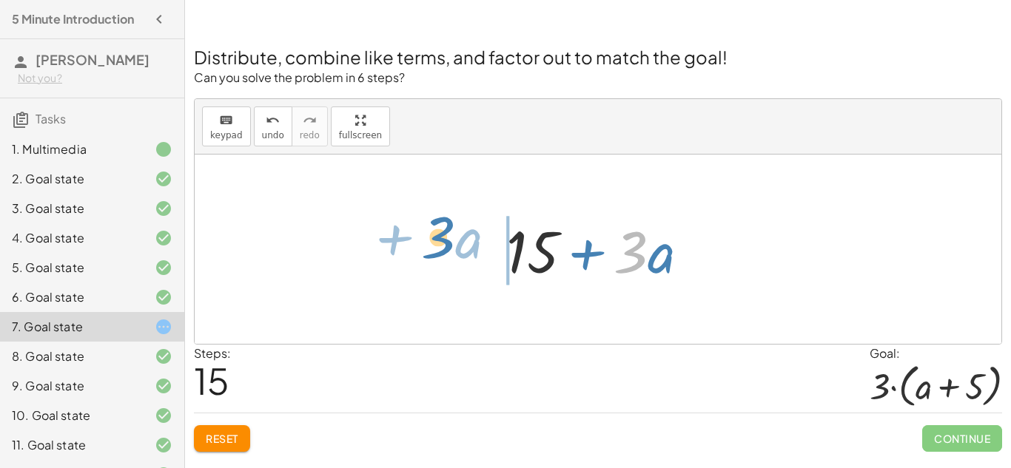
drag, startPoint x: 642, startPoint y: 257, endPoint x: 450, endPoint y: 243, distance: 192.9
click at [450, 243] on div "+ · 2 · ( + a + 4 ) − a + · a · ( + 3 − 1 ) + 7 + · 2 · ( + a + 4 ) − a + · a ·…" at bounding box center [598, 249] width 807 height 189
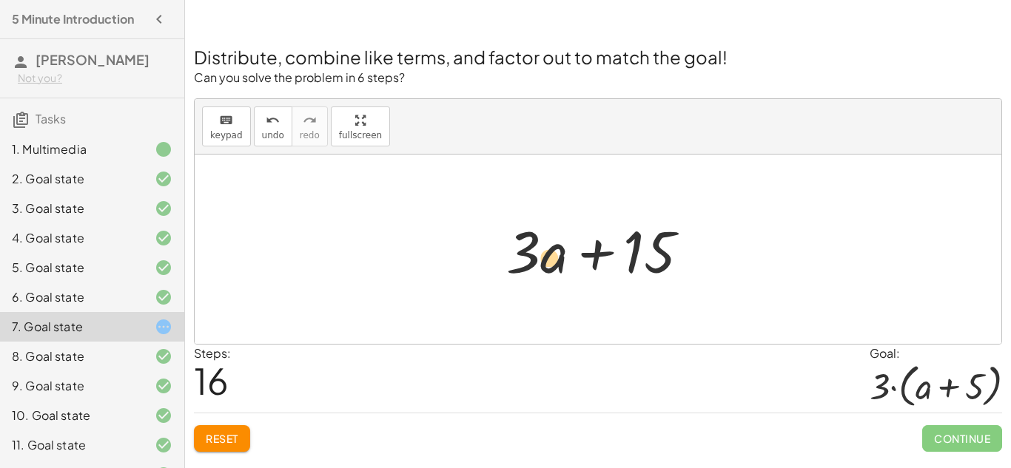
drag, startPoint x: 520, startPoint y: 258, endPoint x: 545, endPoint y: 266, distance: 26.4
click at [545, 266] on div at bounding box center [604, 250] width 210 height 76
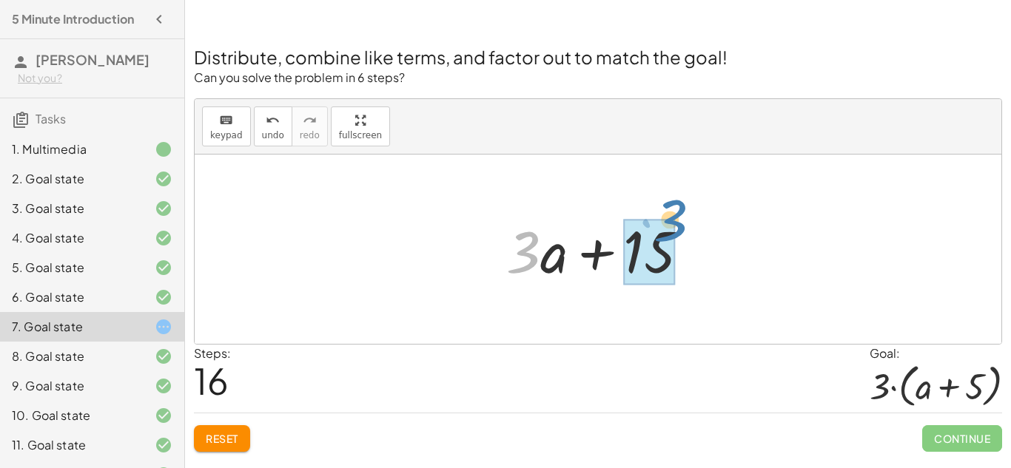
drag, startPoint x: 528, startPoint y: 254, endPoint x: 677, endPoint y: 228, distance: 151.7
click at [677, 228] on div at bounding box center [604, 250] width 210 height 76
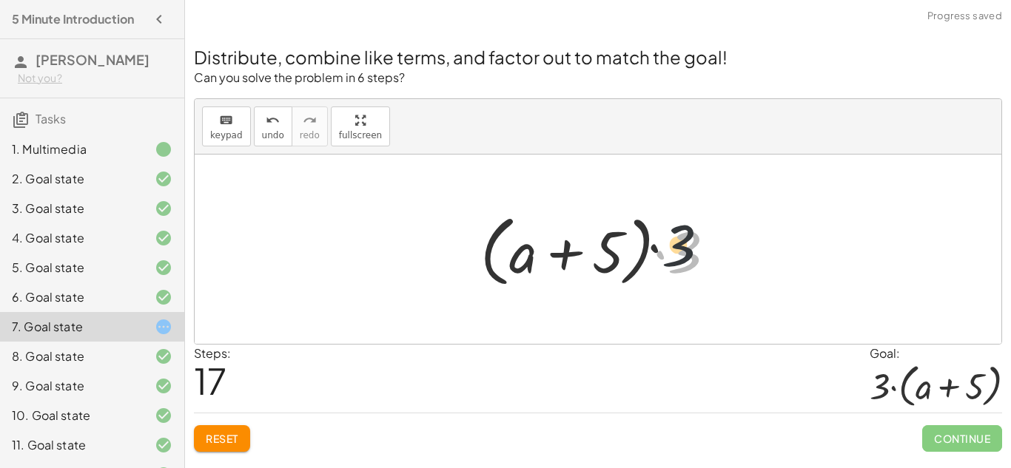
drag, startPoint x: 695, startPoint y: 241, endPoint x: 646, endPoint y: 212, distance: 56.7
click at [646, 212] on div at bounding box center [604, 249] width 262 height 85
drag, startPoint x: 696, startPoint y: 259, endPoint x: 428, endPoint y: 255, distance: 268.7
click at [428, 255] on div "+ · 2 · ( + a + 4 ) − a + · a · ( + 3 − 1 ) + 7 + · 2 · ( + a + 4 ) − a + · a ·…" at bounding box center [598, 249] width 807 height 189
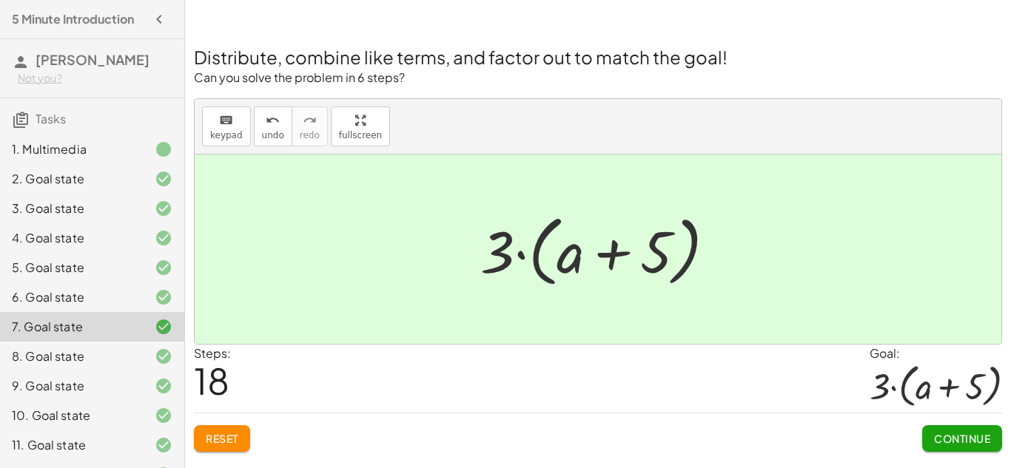
click at [950, 443] on span "Continue" at bounding box center [962, 438] width 56 height 13
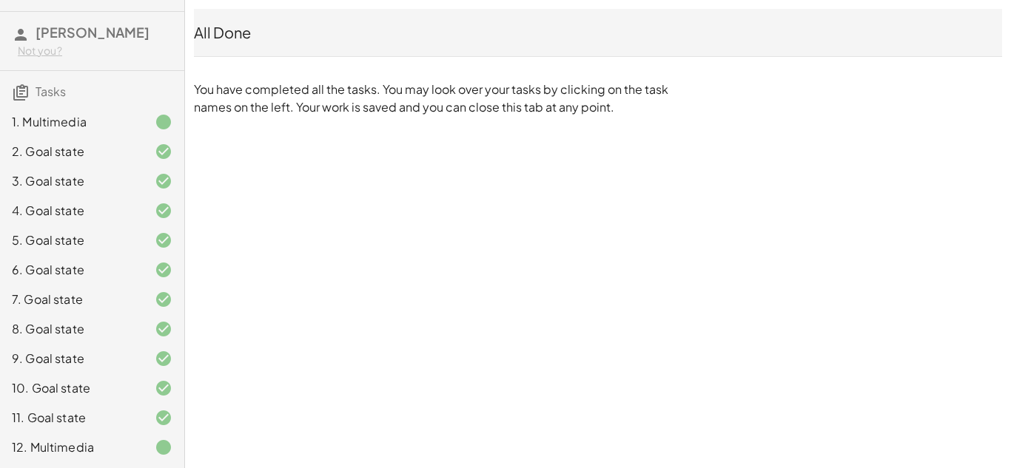
scroll to position [27, 0]
click at [132, 457] on div at bounding box center [151, 449] width 41 height 18
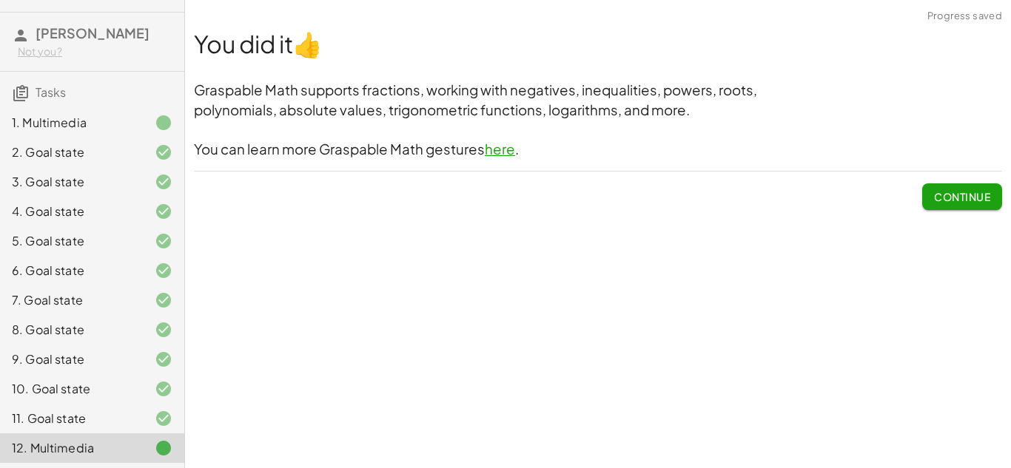
click at [946, 201] on span "Continue" at bounding box center [962, 196] width 56 height 13
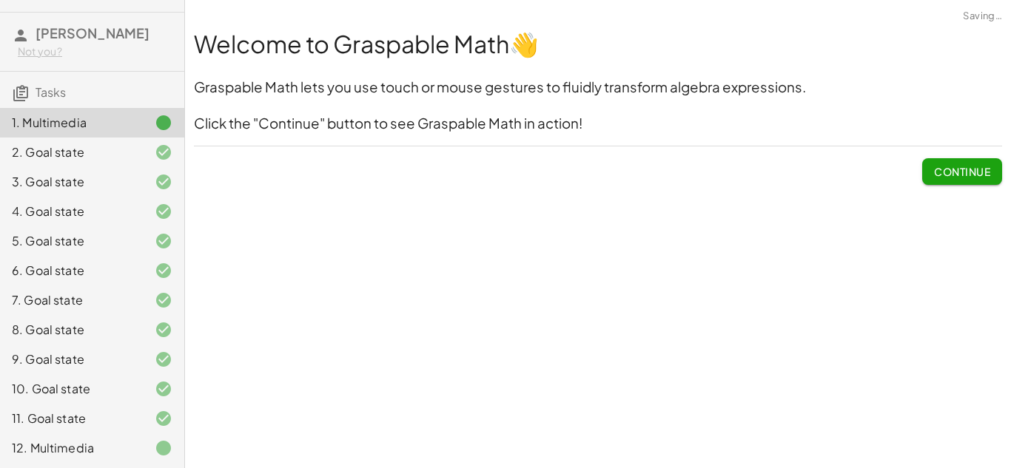
click at [961, 173] on span "Continue" at bounding box center [962, 171] width 56 height 13
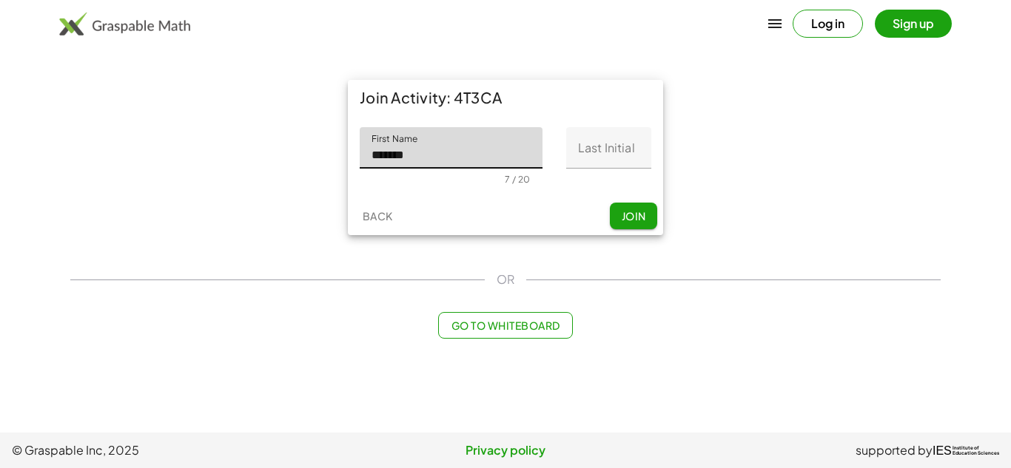
type input "*******"
click at [636, 163] on input "Last Initial" at bounding box center [608, 147] width 85 height 41
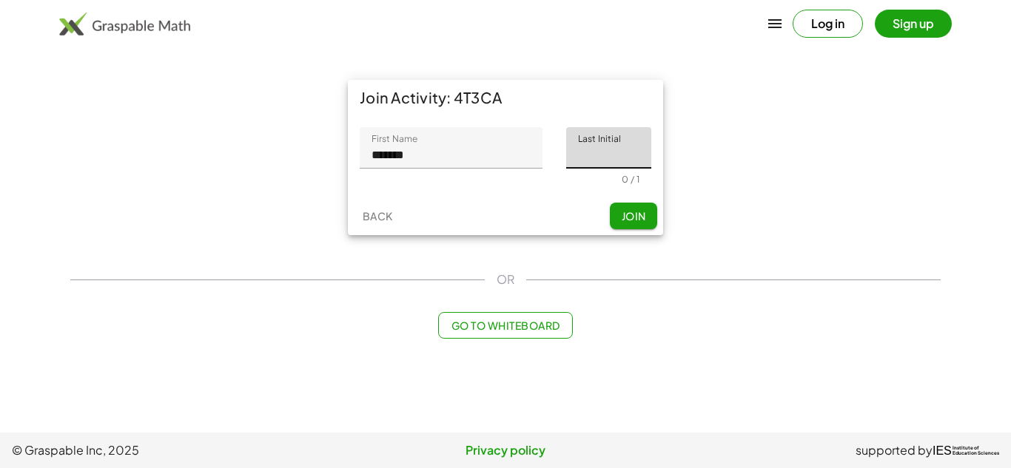
type input "*"
click at [637, 212] on span "Join" at bounding box center [633, 215] width 24 height 13
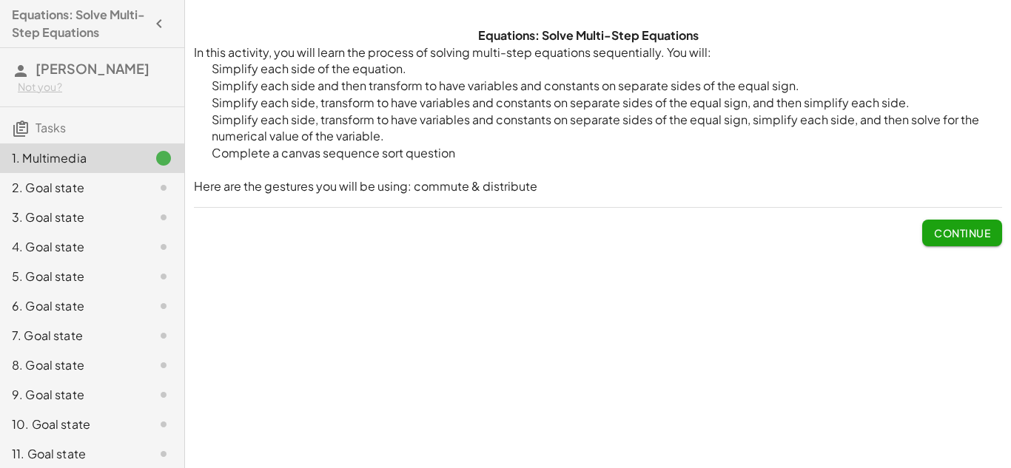
click at [947, 243] on button "Continue" at bounding box center [962, 233] width 80 height 27
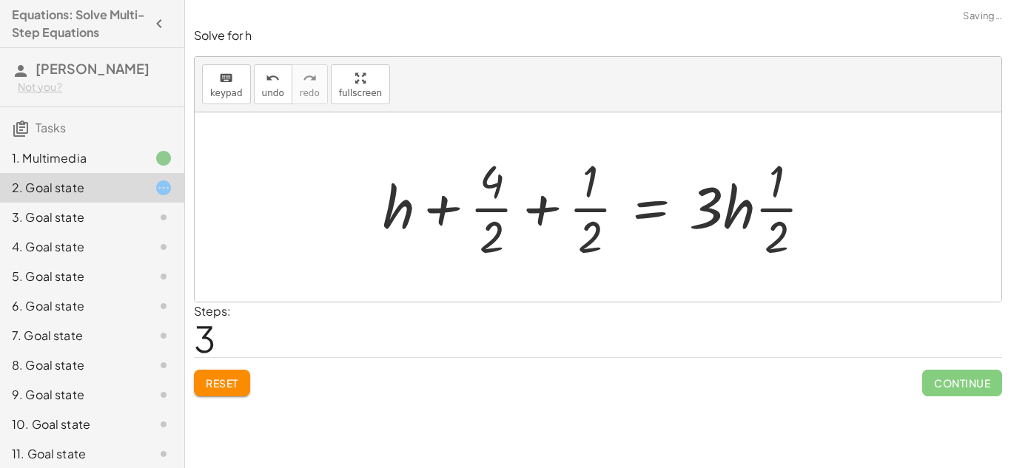
click at [227, 385] on span "Reset" at bounding box center [222, 383] width 33 height 13
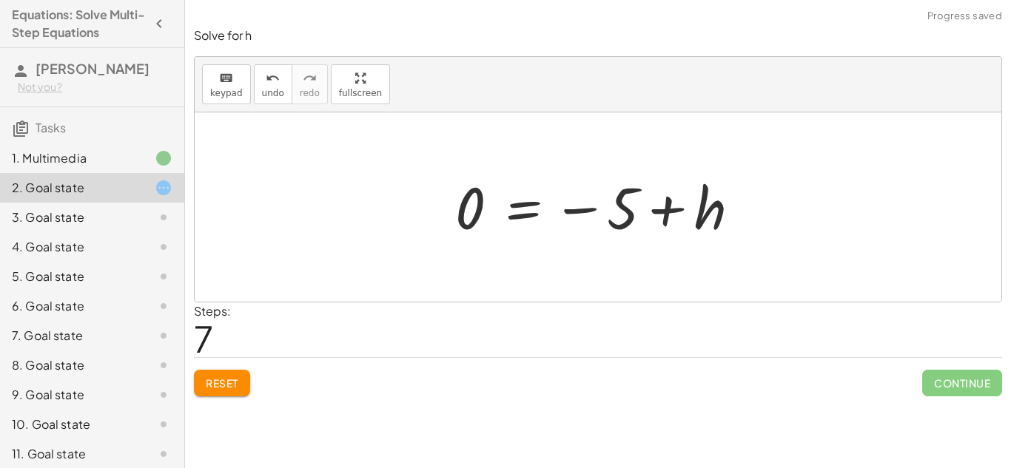
click at [243, 395] on button "Reset" at bounding box center [222, 383] width 56 height 27
click at [240, 389] on button "Reset" at bounding box center [222, 383] width 56 height 27
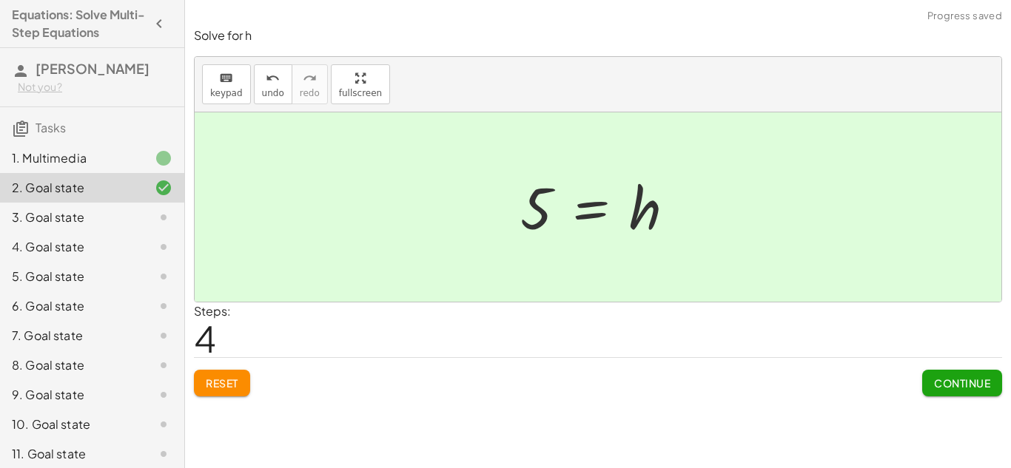
click at [959, 388] on span "Continue" at bounding box center [962, 383] width 56 height 13
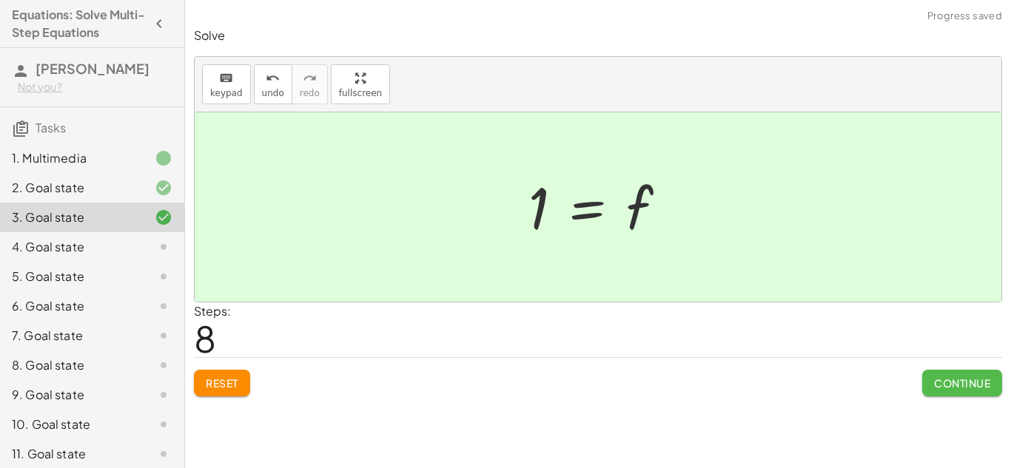
click at [939, 378] on span "Continue" at bounding box center [962, 383] width 56 height 13
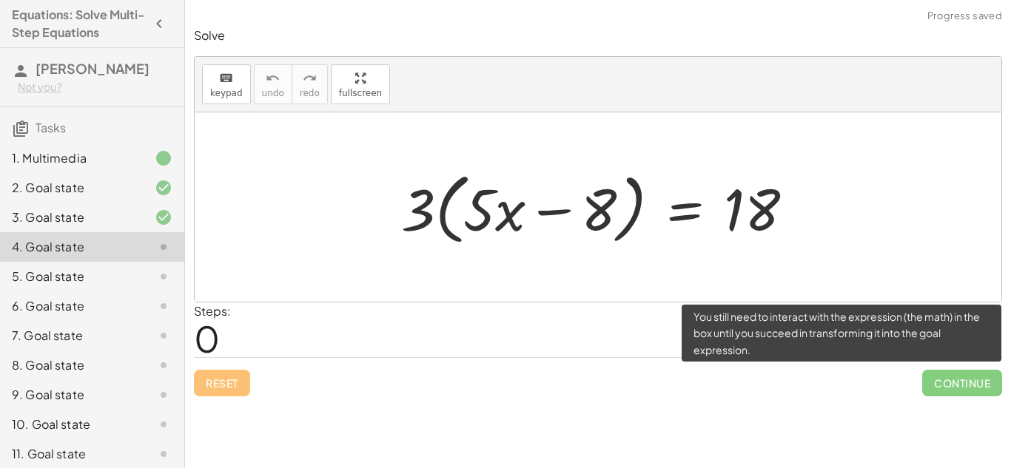
click at [947, 390] on span "Continue" at bounding box center [962, 383] width 80 height 27
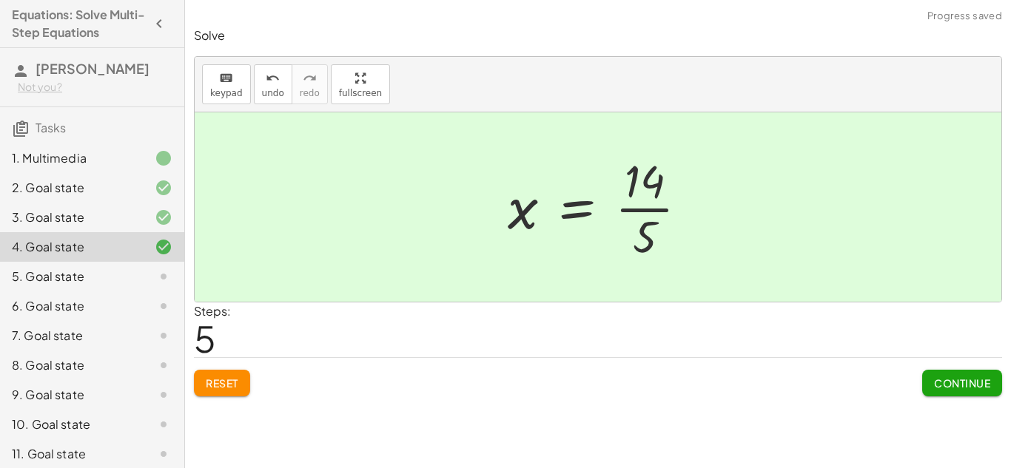
click at [966, 386] on span "Continue" at bounding box center [962, 383] width 56 height 13
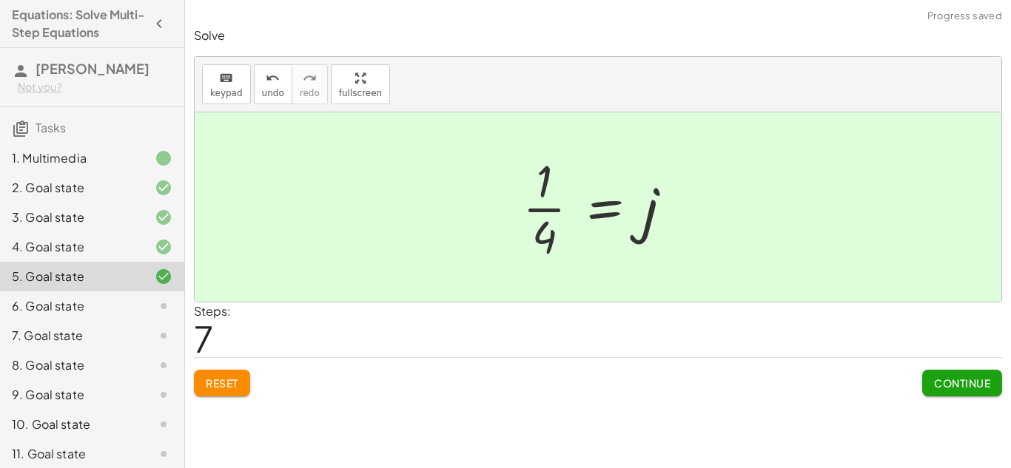
click at [968, 391] on button "Continue" at bounding box center [962, 383] width 80 height 27
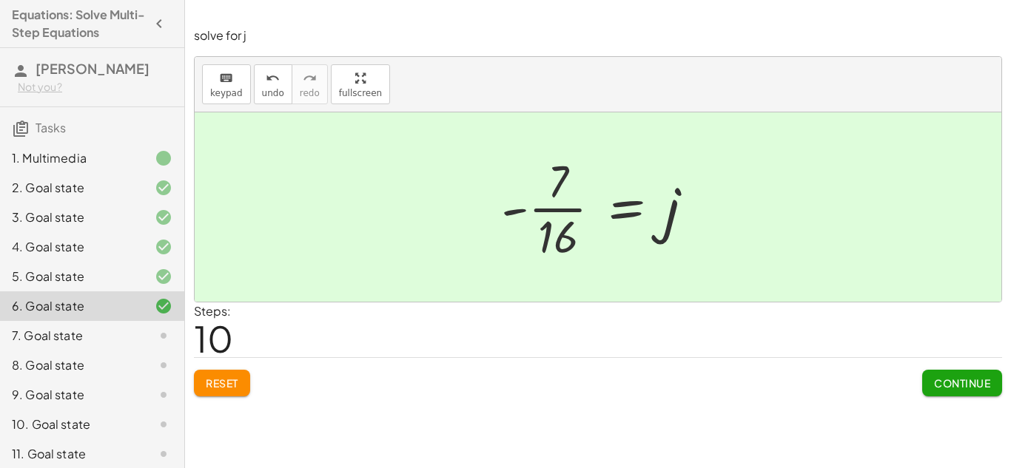
click at [926, 380] on button "Continue" at bounding box center [962, 383] width 80 height 27
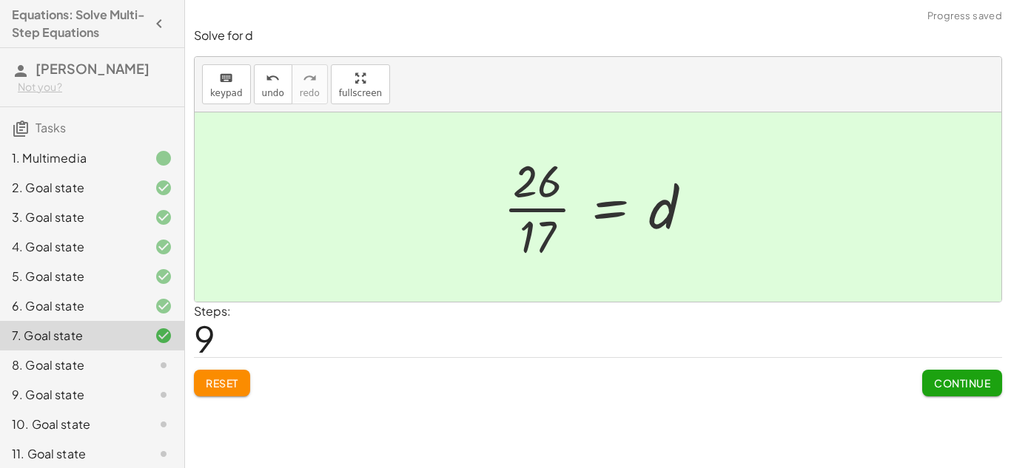
click at [947, 390] on span "Continue" at bounding box center [962, 383] width 56 height 13
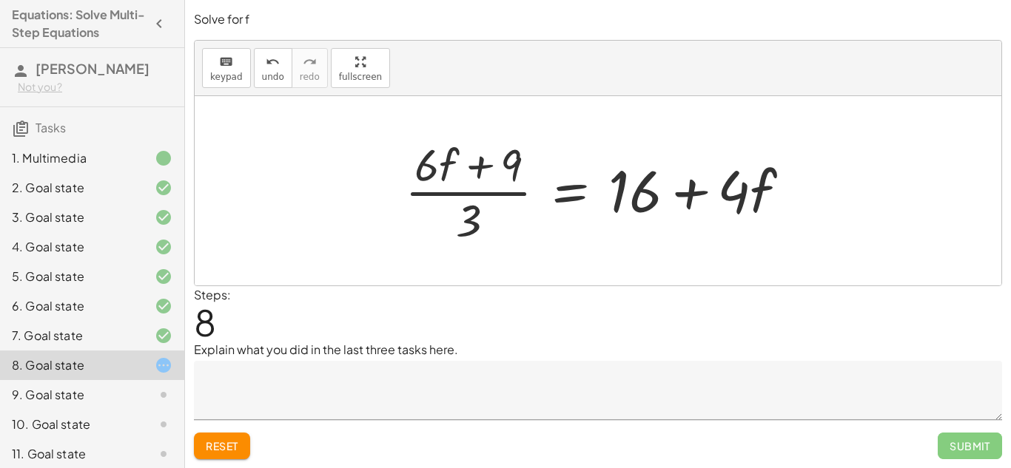
click at [129, 337] on div "7. Goal state" at bounding box center [71, 336] width 119 height 18
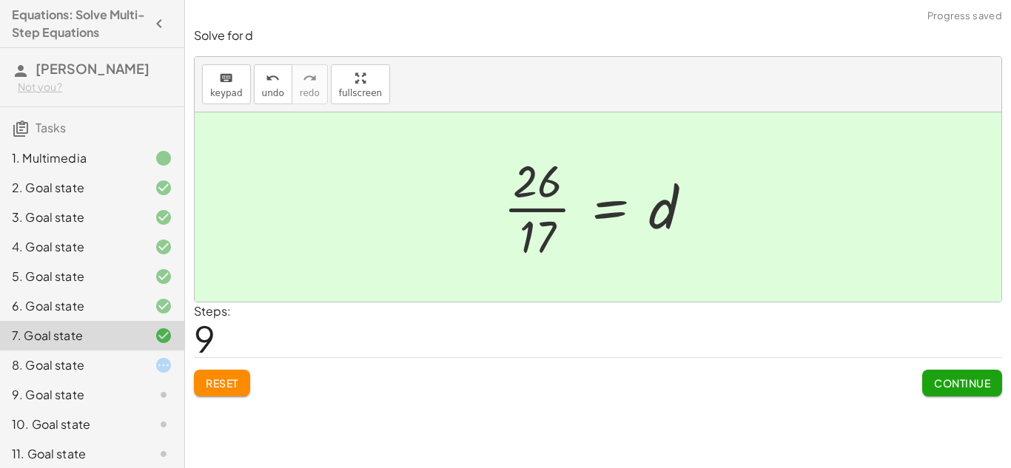
click at [123, 368] on div "8. Goal state" at bounding box center [71, 366] width 119 height 18
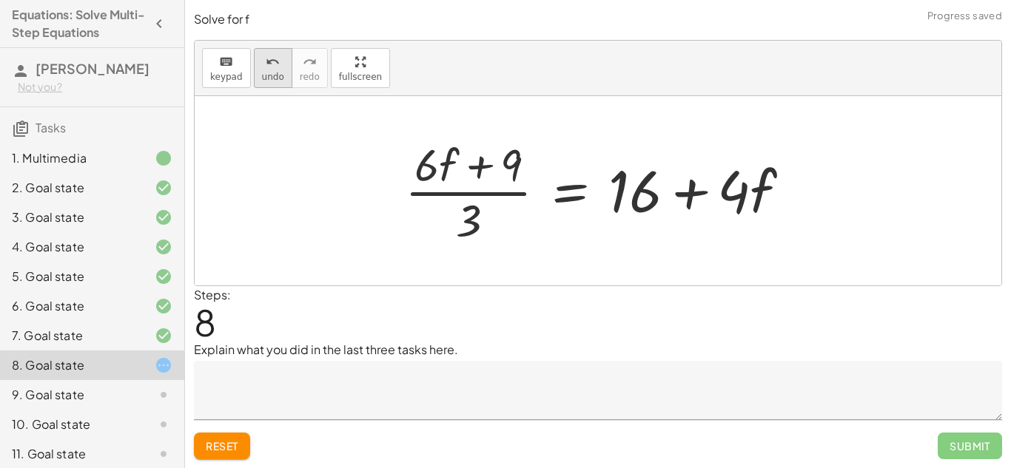
click at [278, 69] on div "undo" at bounding box center [273, 62] width 22 height 18
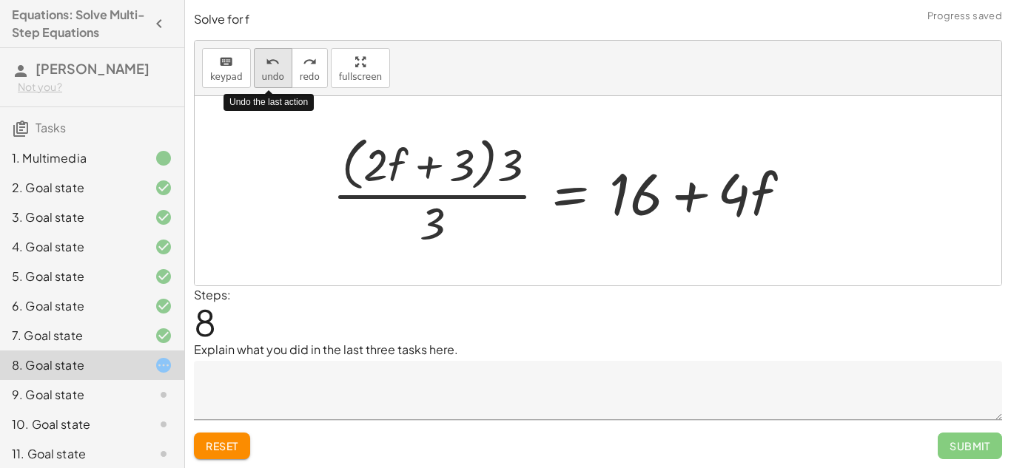
click at [278, 69] on div "undo" at bounding box center [273, 62] width 22 height 18
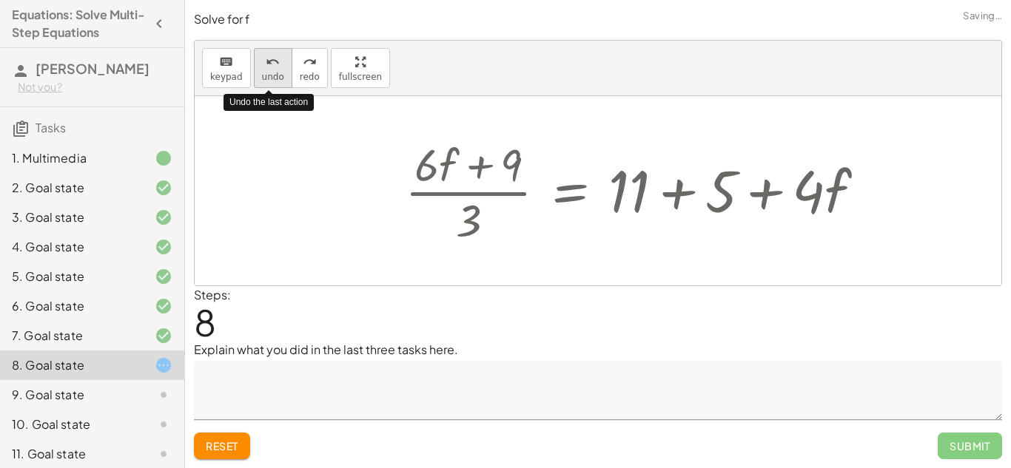
click at [278, 69] on div "undo" at bounding box center [273, 62] width 22 height 18
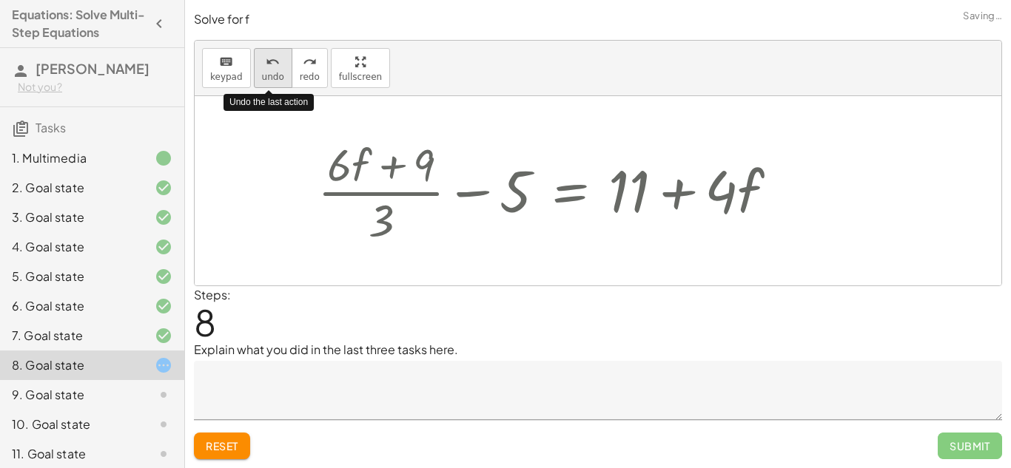
click at [278, 69] on div "undo" at bounding box center [273, 62] width 22 height 18
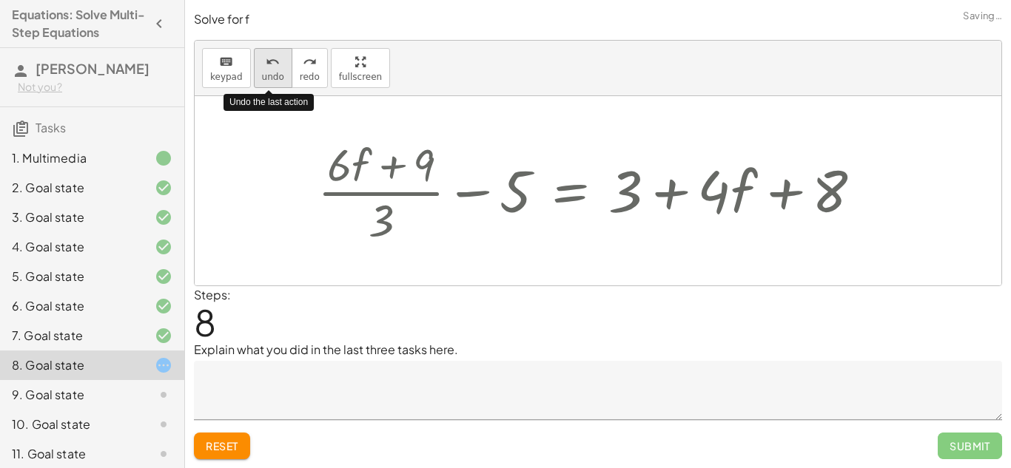
click at [278, 69] on div "undo" at bounding box center [273, 62] width 22 height 18
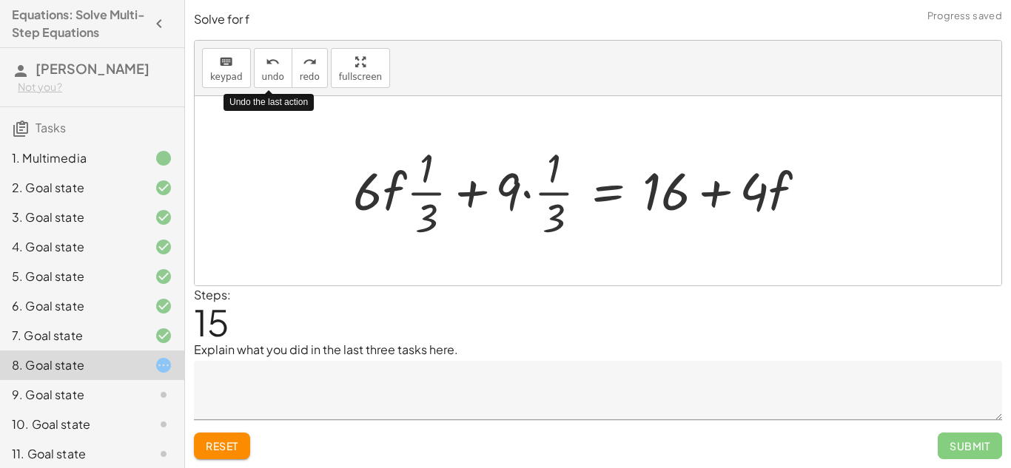
click at [638, 302] on div "Steps: 15" at bounding box center [598, 313] width 808 height 55
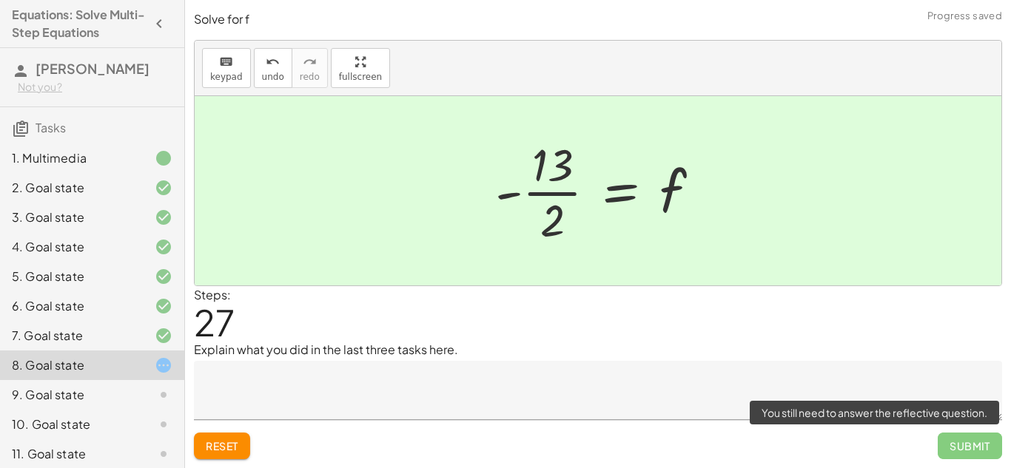
click at [992, 442] on span "Submit" at bounding box center [970, 446] width 64 height 27
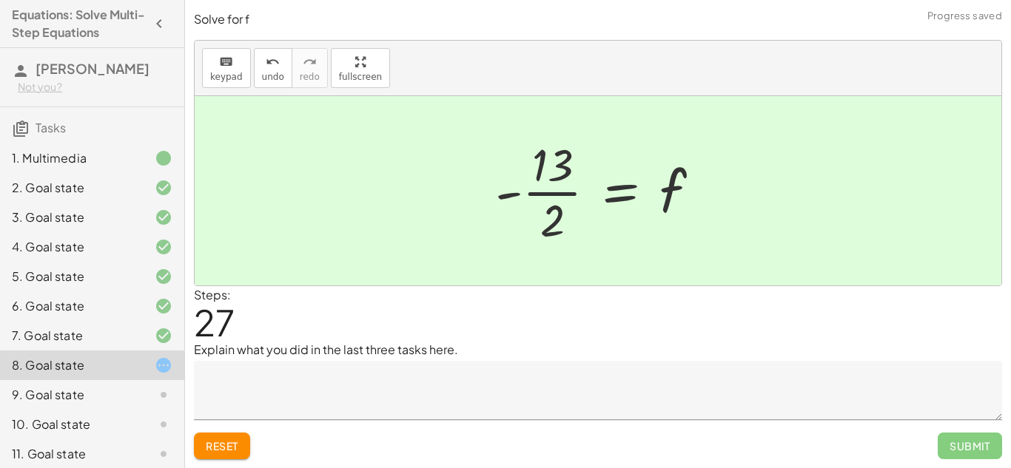
click at [719, 393] on textarea at bounding box center [598, 390] width 808 height 59
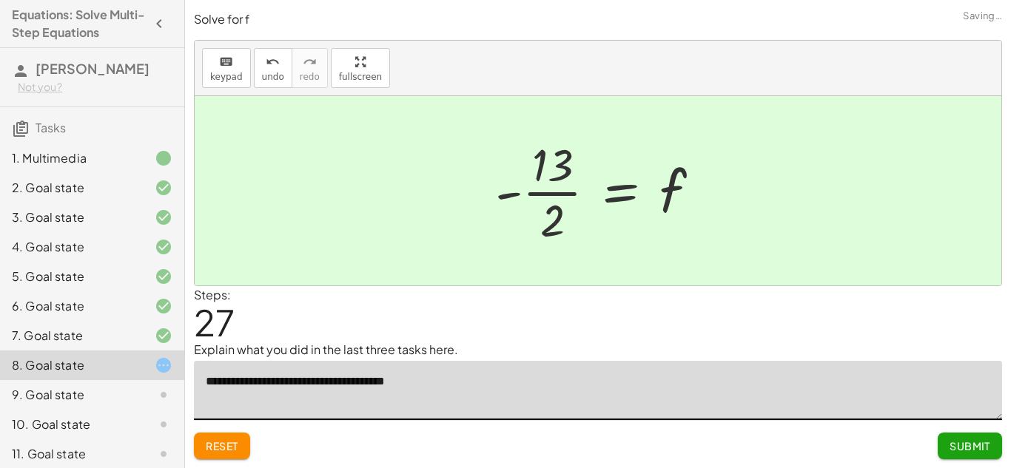
type textarea "**********"
click at [995, 436] on button "Submit" at bounding box center [970, 446] width 64 height 27
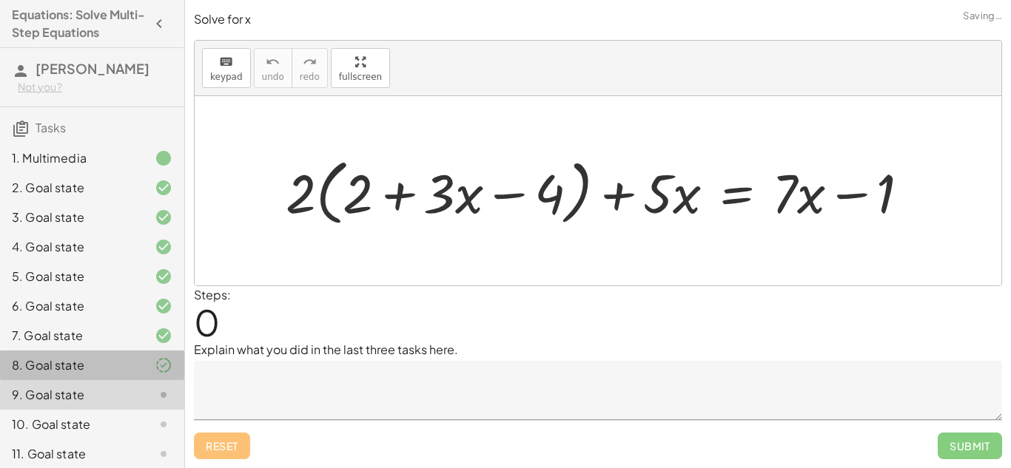
click at [93, 372] on div "8. Goal state" at bounding box center [71, 366] width 119 height 18
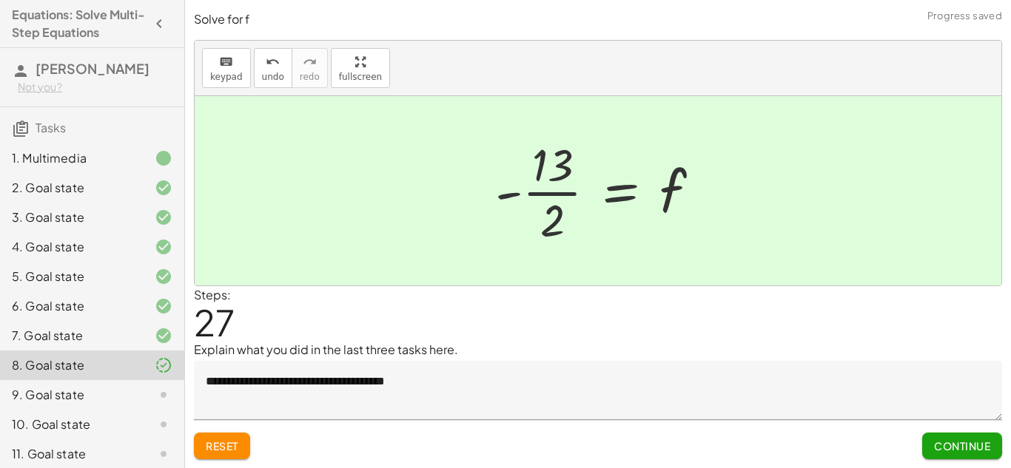
click at [100, 385] on div "9. Goal state" at bounding box center [92, 395] width 184 height 30
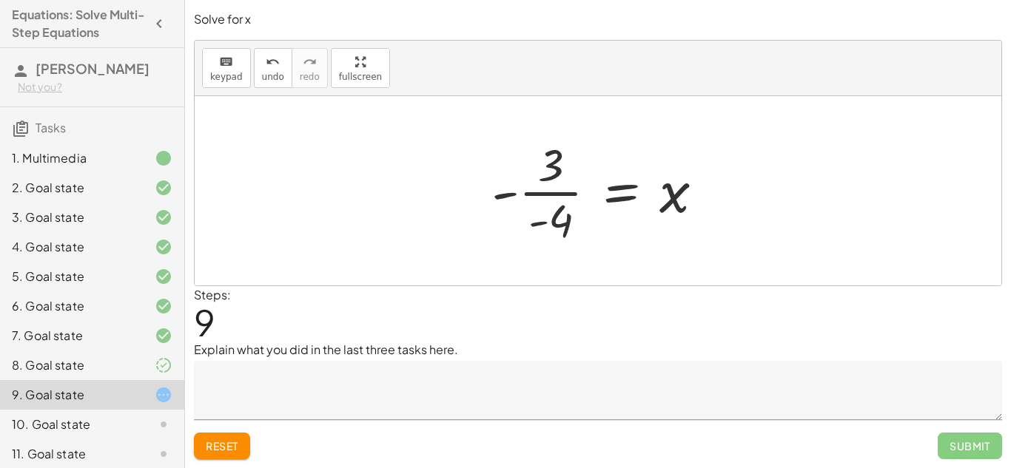
click at [522, 184] on div at bounding box center [603, 191] width 239 height 114
click at [551, 175] on div at bounding box center [603, 191] width 239 height 114
click at [511, 196] on div at bounding box center [603, 191] width 239 height 114
click at [202, 449] on button "Reset" at bounding box center [222, 446] width 56 height 27
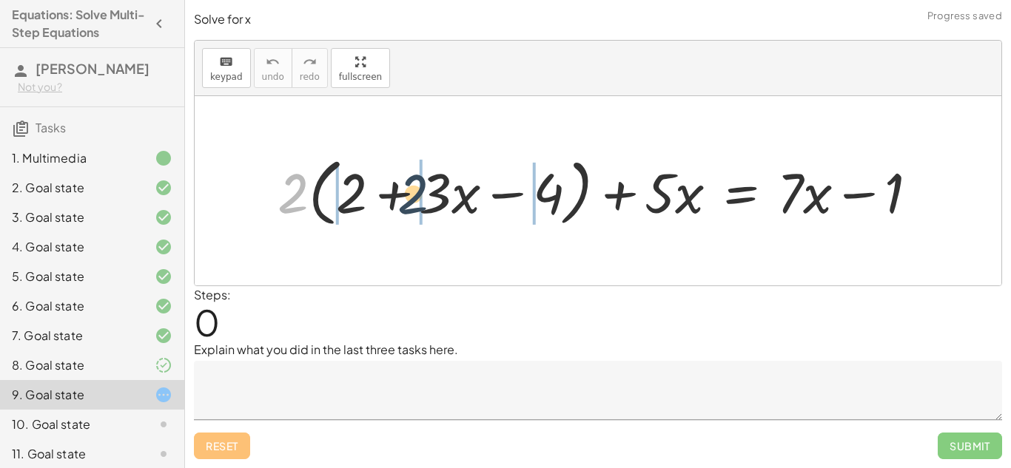
drag, startPoint x: 294, startPoint y: 209, endPoint x: 420, endPoint y: 211, distance: 126.6
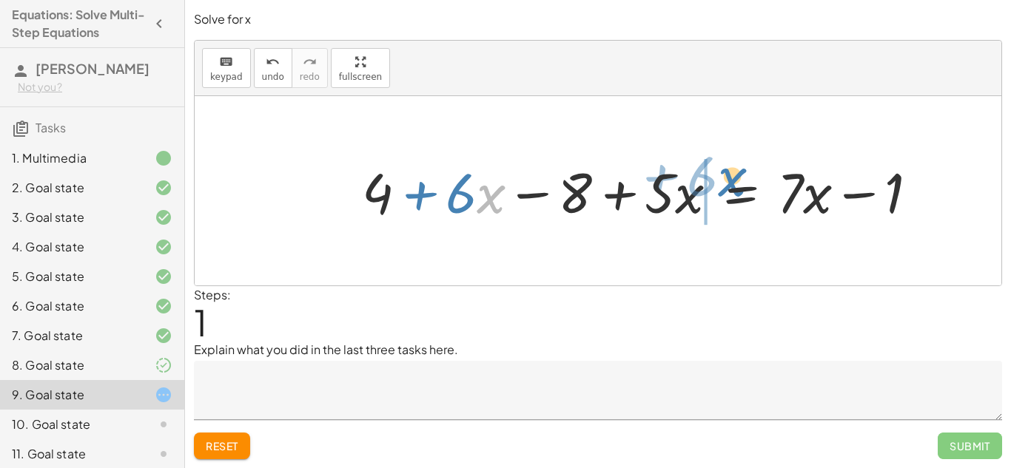
drag, startPoint x: 479, startPoint y: 202, endPoint x: 723, endPoint y: 186, distance: 244.8
click at [723, 186] on div at bounding box center [645, 191] width 582 height 73
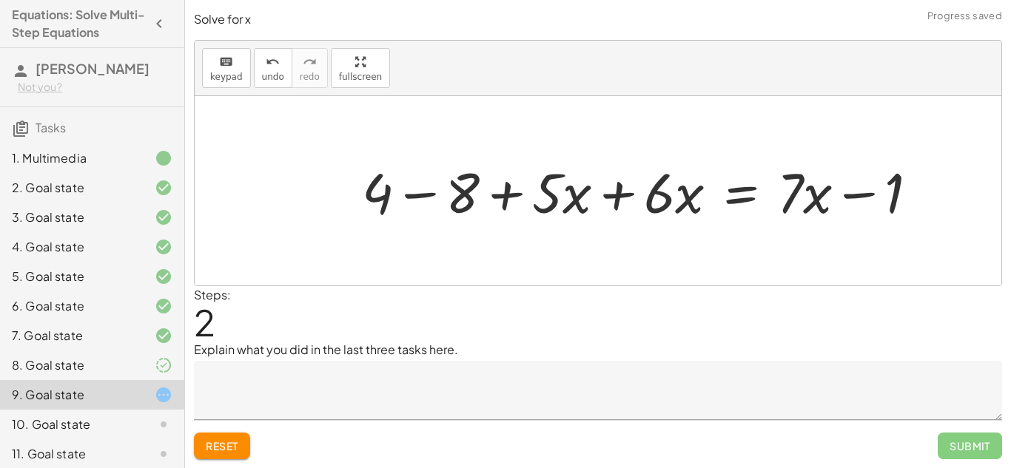
click at [615, 192] on div at bounding box center [645, 191] width 582 height 73
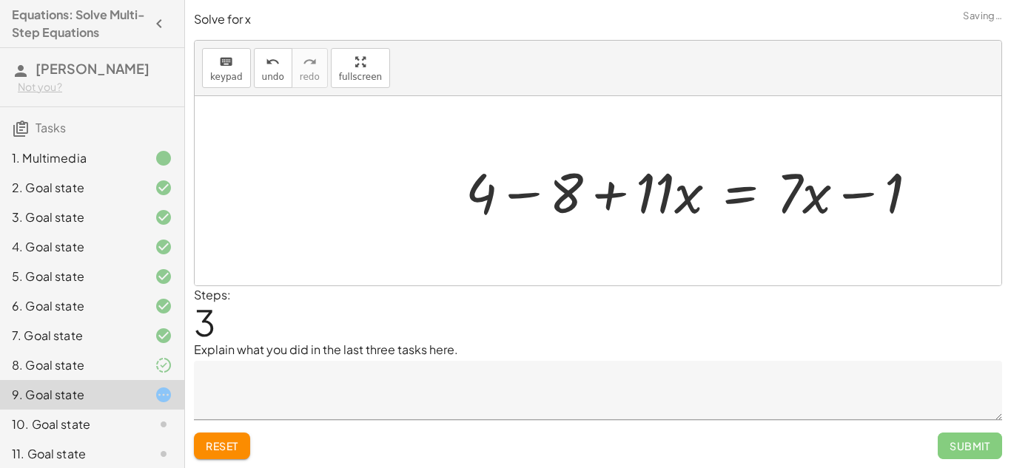
click at [542, 204] on div at bounding box center [697, 191] width 479 height 73
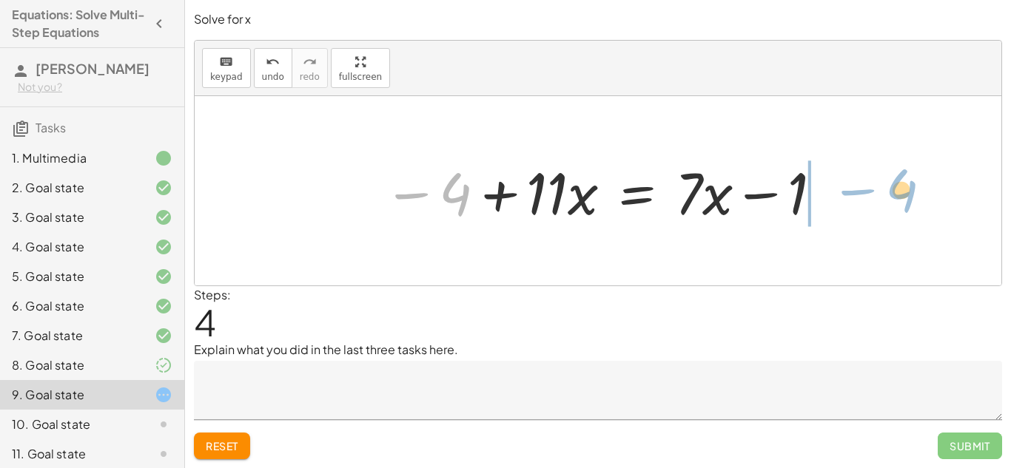
drag, startPoint x: 461, startPoint y: 192, endPoint x: 907, endPoint y: 189, distance: 446.3
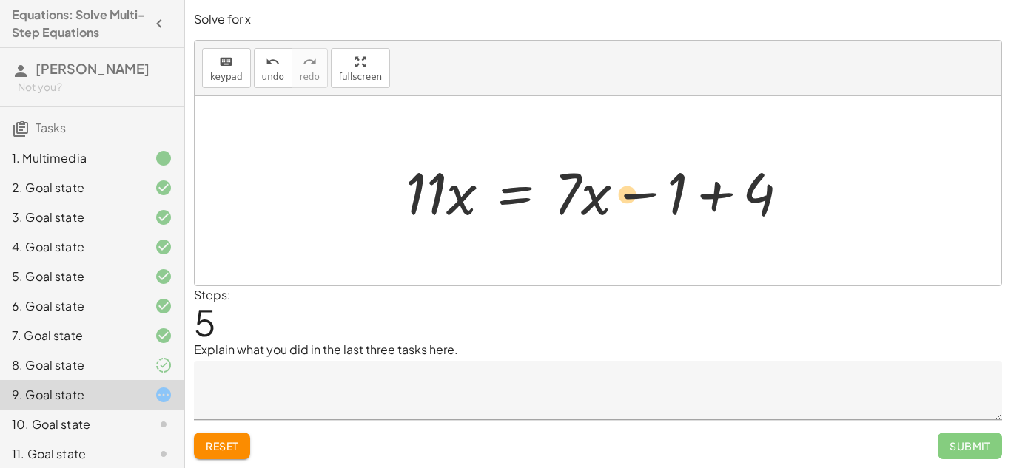
drag, startPoint x: 605, startPoint y: 201, endPoint x: 632, endPoint y: 203, distance: 27.5
click at [632, 203] on div at bounding box center [603, 191] width 410 height 76
drag, startPoint x: 570, startPoint y: 198, endPoint x: 531, endPoint y: 204, distance: 38.9
click at [531, 204] on div at bounding box center [603, 191] width 410 height 76
click at [712, 206] on div at bounding box center [603, 191] width 410 height 76
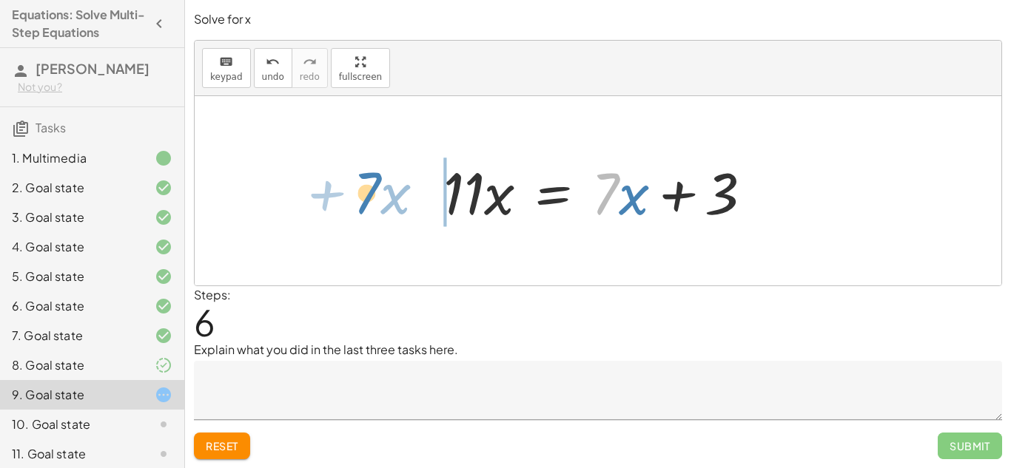
drag, startPoint x: 602, startPoint y: 196, endPoint x: 364, endPoint y: 195, distance: 237.6
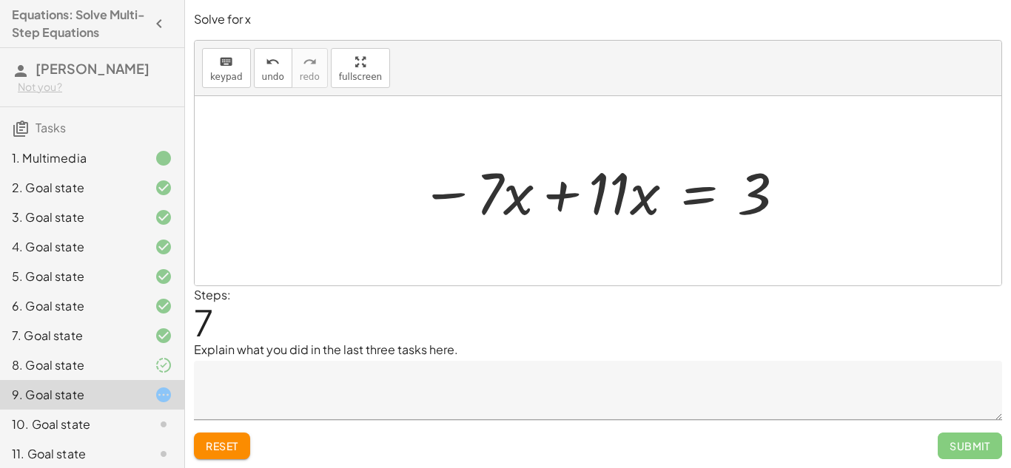
click at [524, 192] on div at bounding box center [603, 191] width 381 height 76
click at [508, 197] on div at bounding box center [603, 191] width 381 height 76
click at [631, 188] on div at bounding box center [603, 191] width 381 height 76
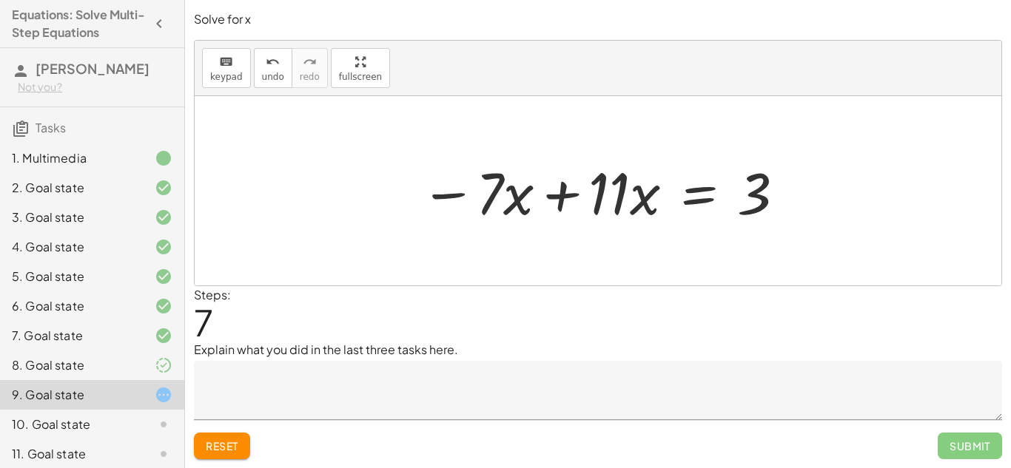
click at [501, 205] on div at bounding box center [603, 191] width 381 height 76
drag, startPoint x: 501, startPoint y: 205, endPoint x: 553, endPoint y: 201, distance: 51.9
click at [553, 201] on div at bounding box center [603, 191] width 381 height 76
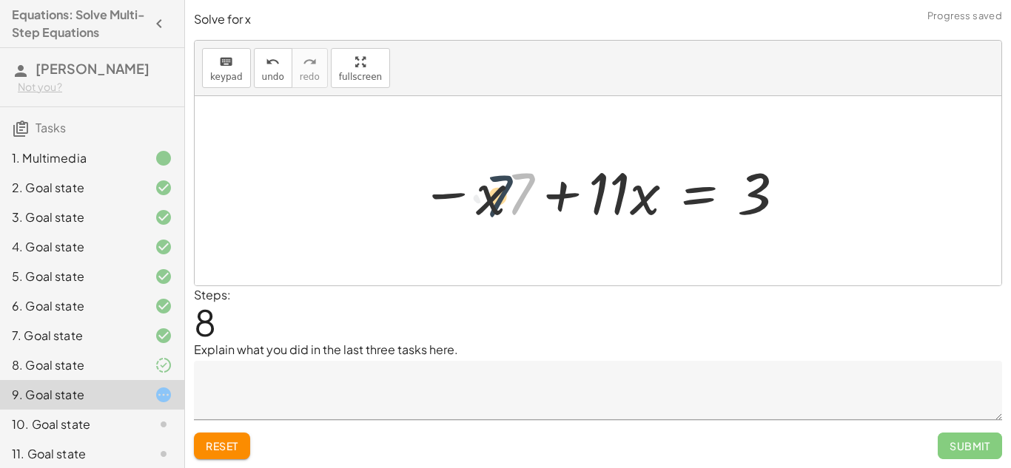
drag, startPoint x: 507, startPoint y: 203, endPoint x: 485, endPoint y: 205, distance: 22.3
click at [485, 205] on div at bounding box center [603, 191] width 381 height 76
drag, startPoint x: 519, startPoint y: 206, endPoint x: 483, endPoint y: 204, distance: 36.4
click at [483, 204] on div at bounding box center [603, 191] width 381 height 76
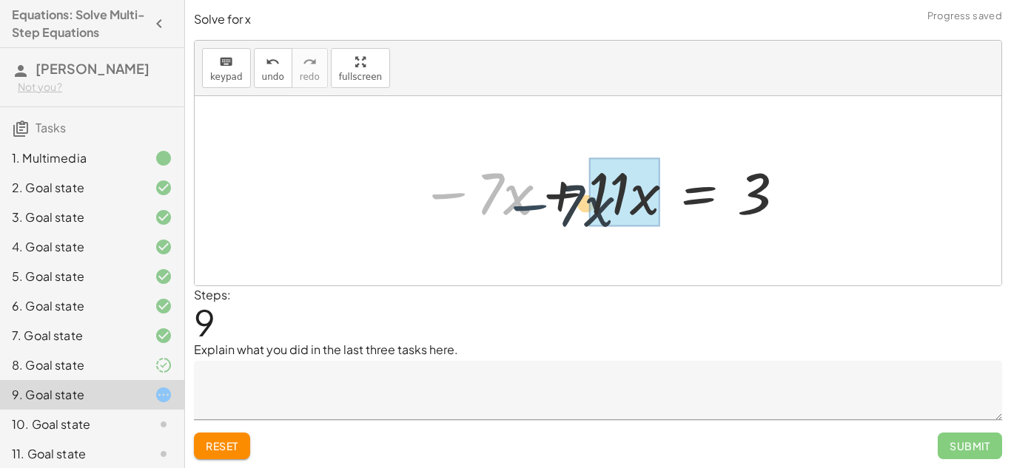
drag, startPoint x: 454, startPoint y: 190, endPoint x: 622, endPoint y: 184, distance: 167.4
click at [622, 184] on div at bounding box center [603, 191] width 381 height 76
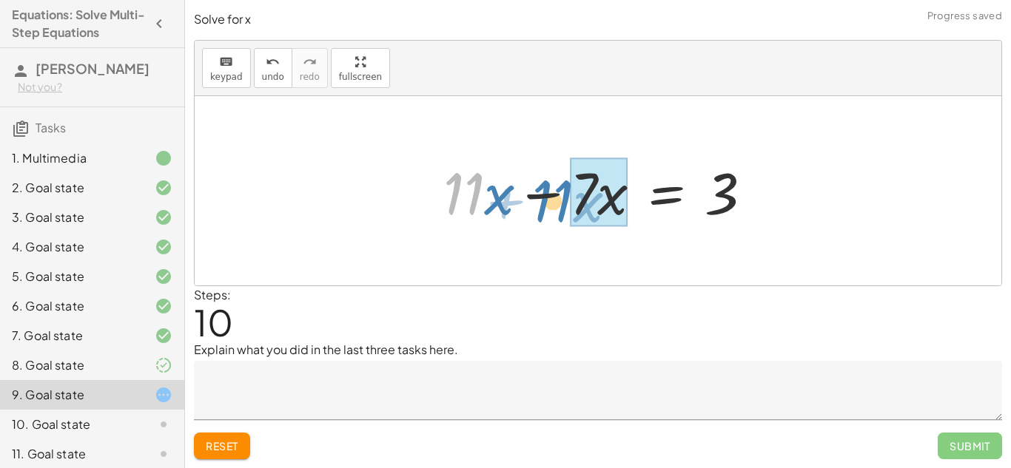
drag, startPoint x: 457, startPoint y: 189, endPoint x: 546, endPoint y: 197, distance: 89.9
click at [546, 197] on div at bounding box center [604, 191] width 336 height 76
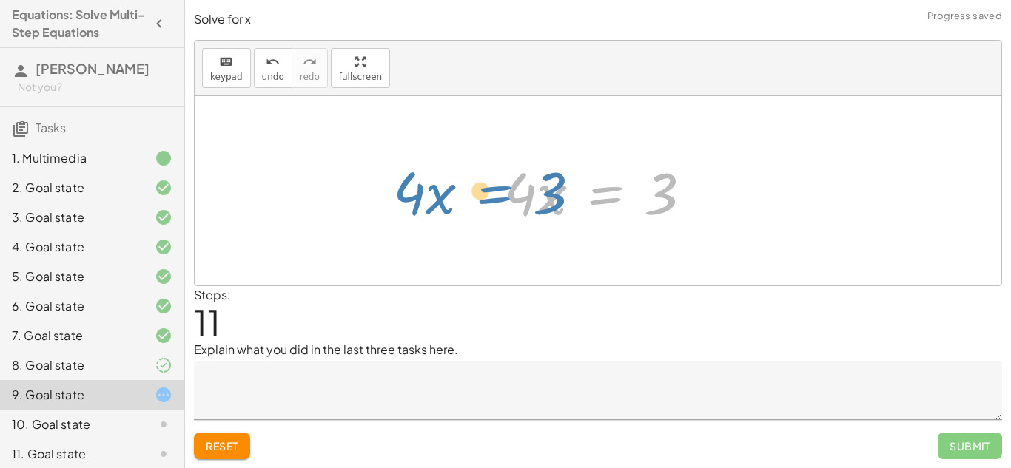
drag, startPoint x: 643, startPoint y: 211, endPoint x: 564, endPoint y: 202, distance: 79.7
click at [564, 202] on div at bounding box center [604, 191] width 215 height 76
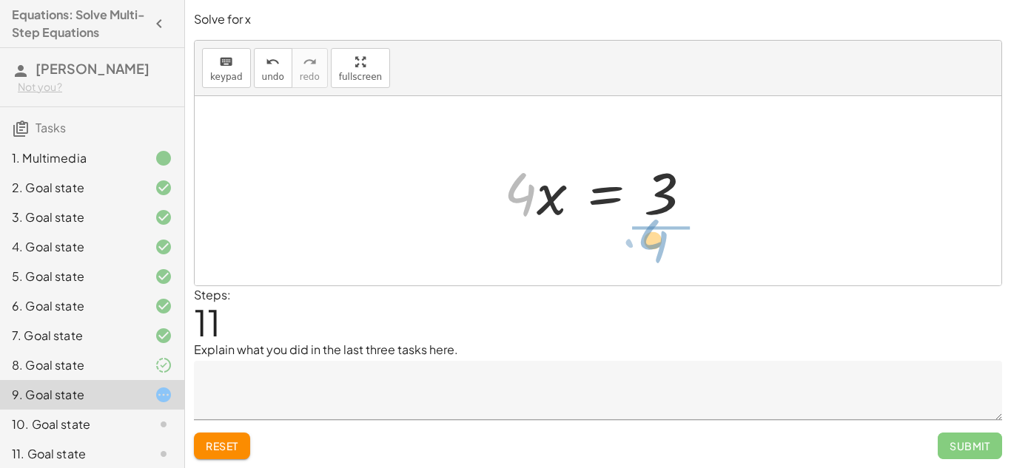
drag, startPoint x: 525, startPoint y: 207, endPoint x: 658, endPoint y: 255, distance: 140.7
click at [658, 255] on div "+ · 2 · ( + 2 + · 3 · x − 4 ) + · 5 · x = + · 7 · x − 1 + · 2 · 2 + · 2 · 3 · x…" at bounding box center [598, 190] width 807 height 189
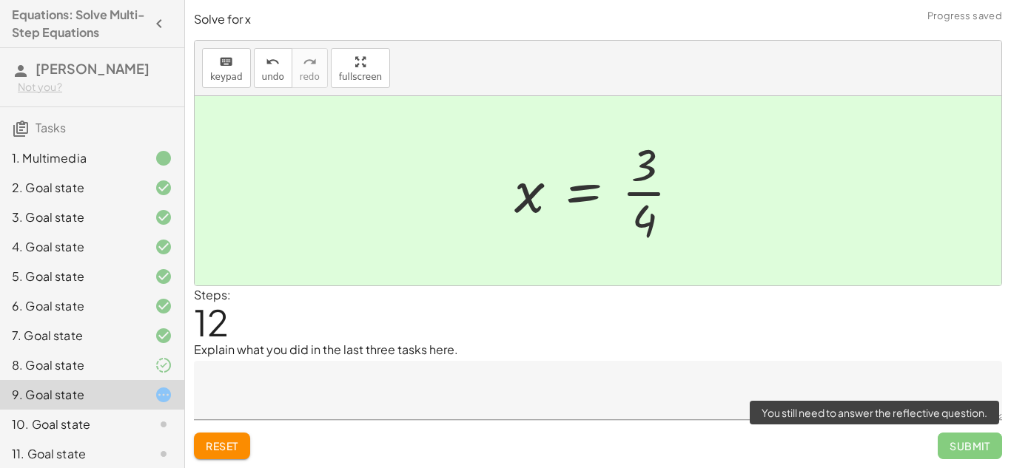
click at [972, 449] on span "Submit" at bounding box center [970, 446] width 64 height 27
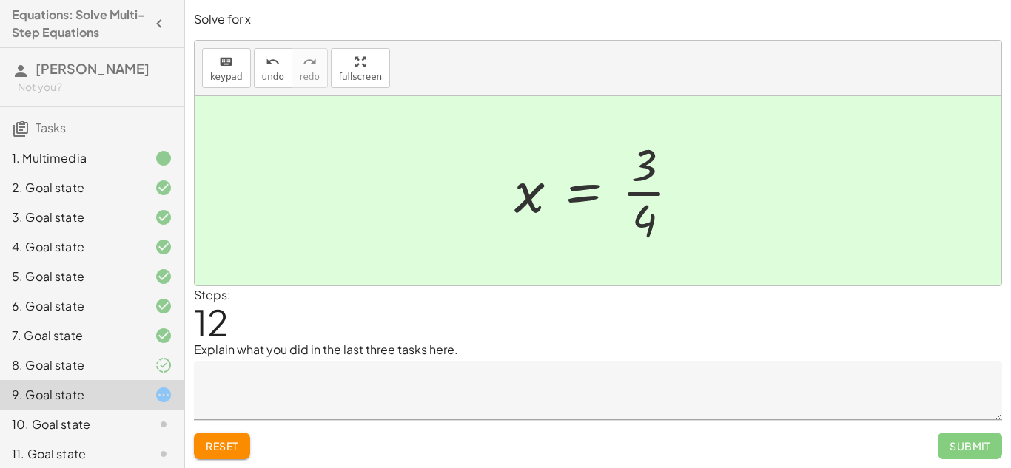
click at [616, 394] on textarea at bounding box center [598, 390] width 808 height 59
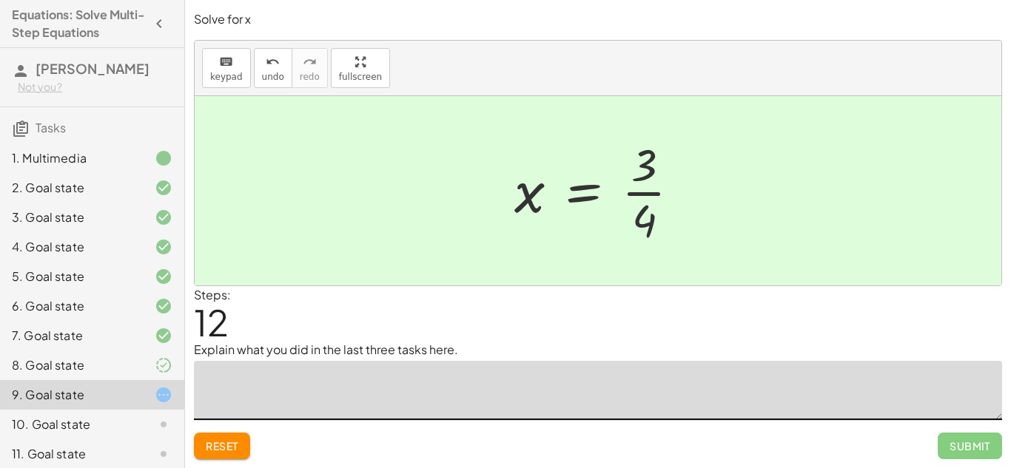
scroll to position [125, 0]
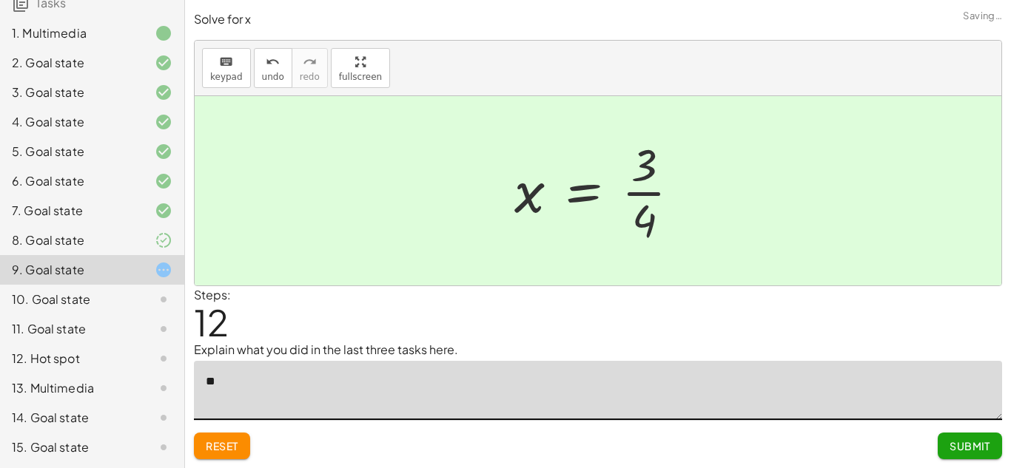
type textarea "*"
click at [373, 372] on textarea "**********" at bounding box center [598, 390] width 808 height 59
click at [346, 338] on div "Steps: 12" at bounding box center [598, 313] width 808 height 55
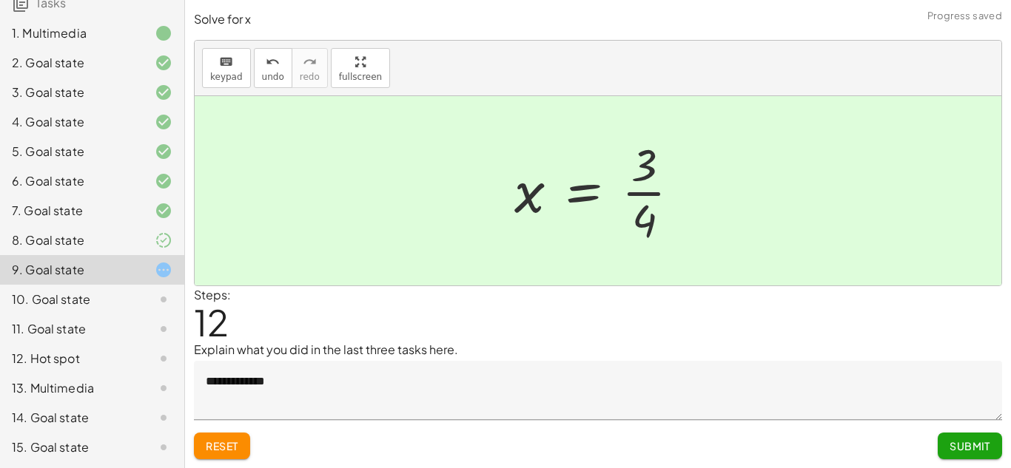
click at [302, 377] on textarea "**********" at bounding box center [598, 390] width 808 height 59
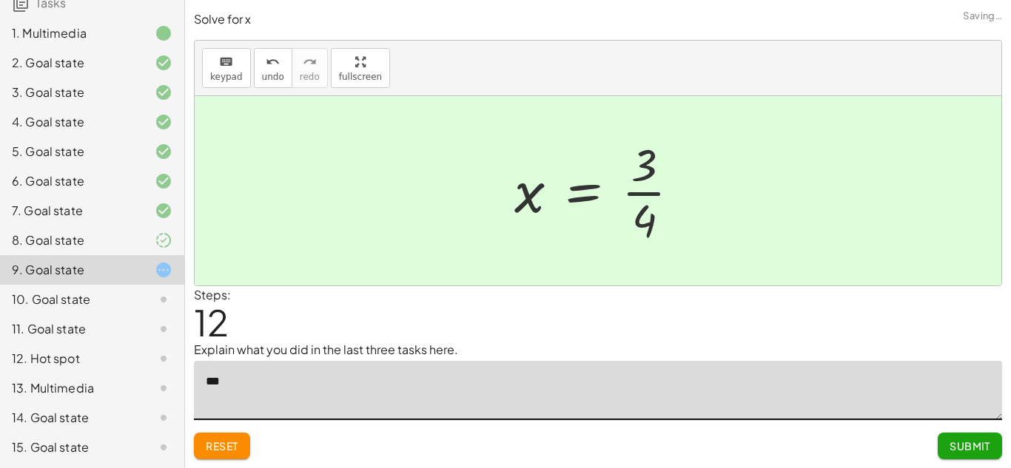
type textarea "*"
click at [151, 303] on div at bounding box center [151, 300] width 41 height 18
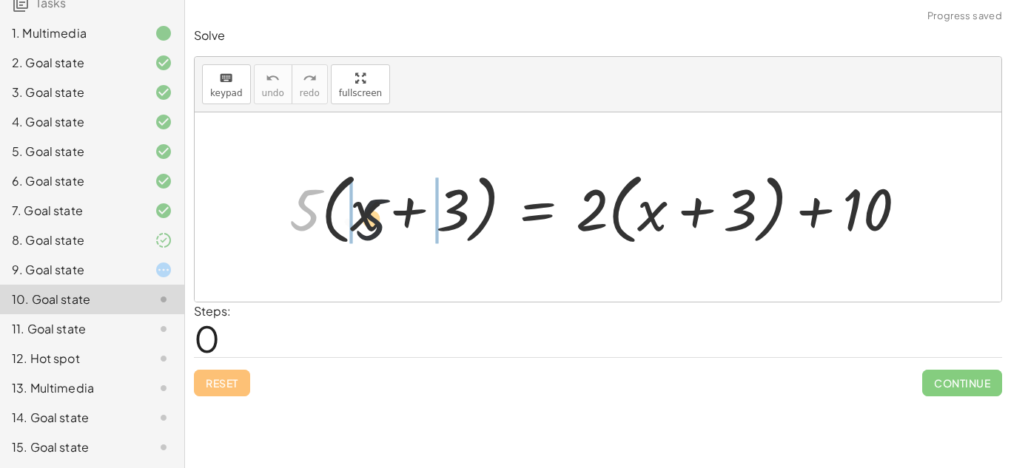
drag, startPoint x: 304, startPoint y: 197, endPoint x: 388, endPoint y: 207, distance: 84.3
click at [388, 207] on div at bounding box center [603, 207] width 643 height 85
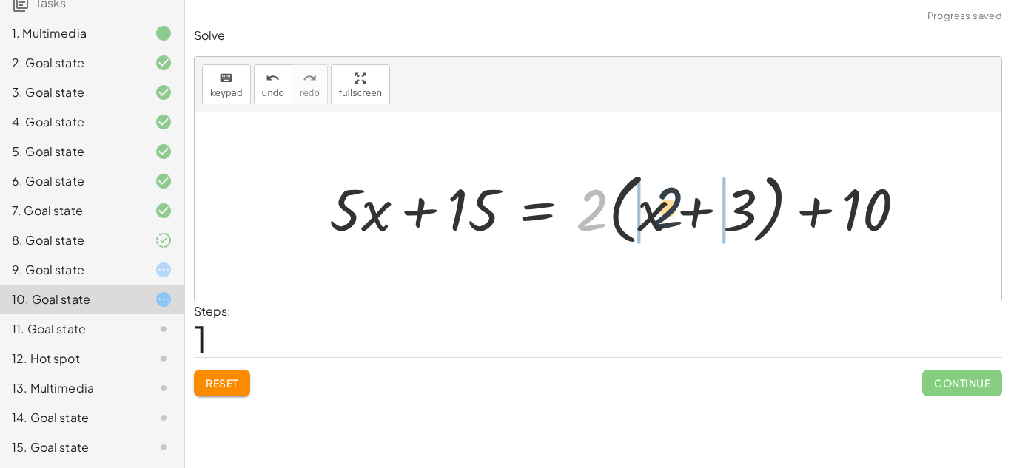
drag, startPoint x: 595, startPoint y: 199, endPoint x: 679, endPoint y: 198, distance: 84.4
click at [679, 198] on div at bounding box center [623, 207] width 603 height 85
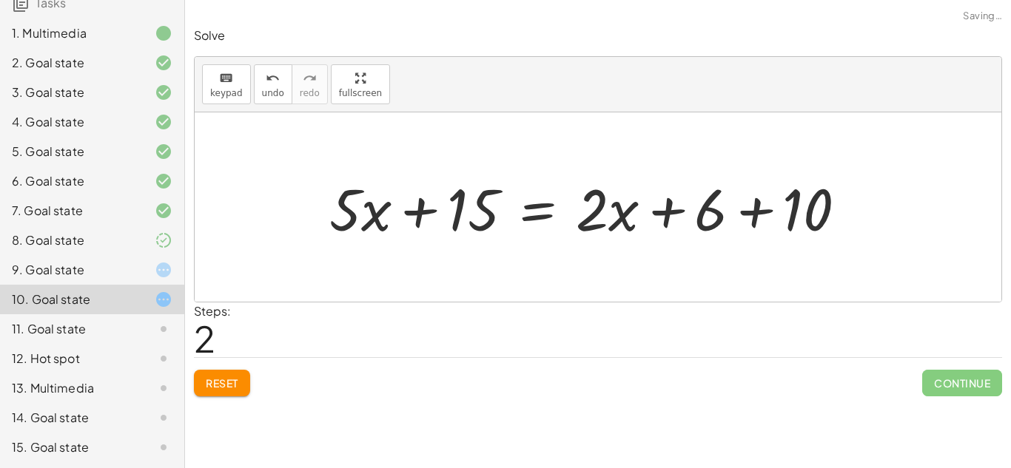
click at [742, 207] on div at bounding box center [594, 207] width 544 height 76
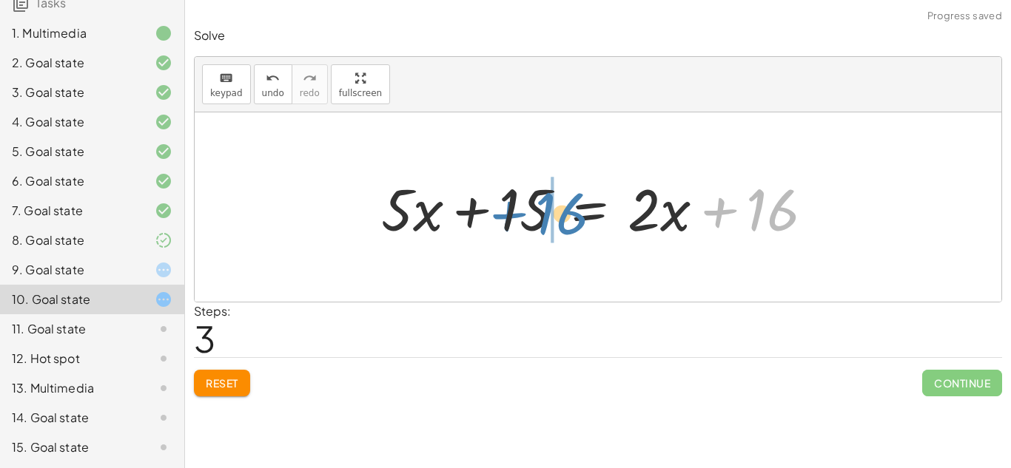
drag, startPoint x: 763, startPoint y: 212, endPoint x: 552, endPoint y: 215, distance: 211.0
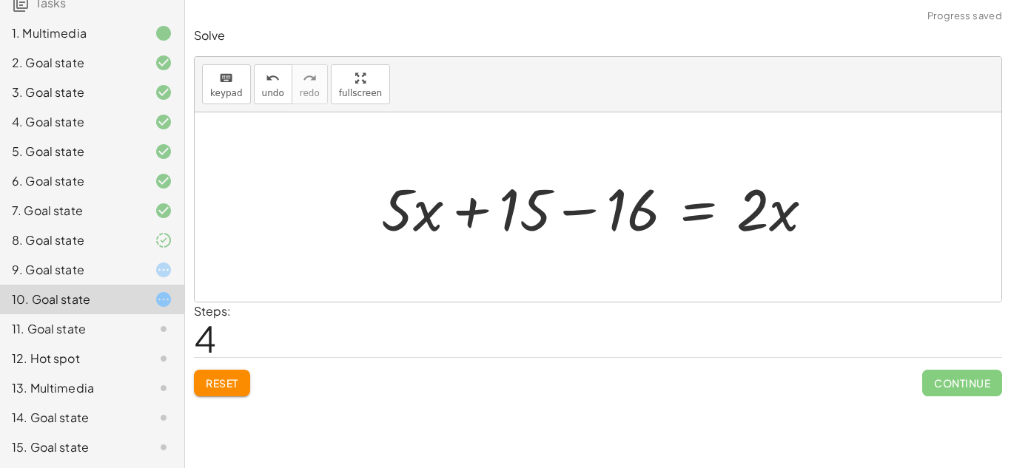
click at [517, 209] on div at bounding box center [603, 207] width 459 height 76
click at [530, 213] on div at bounding box center [603, 207] width 459 height 76
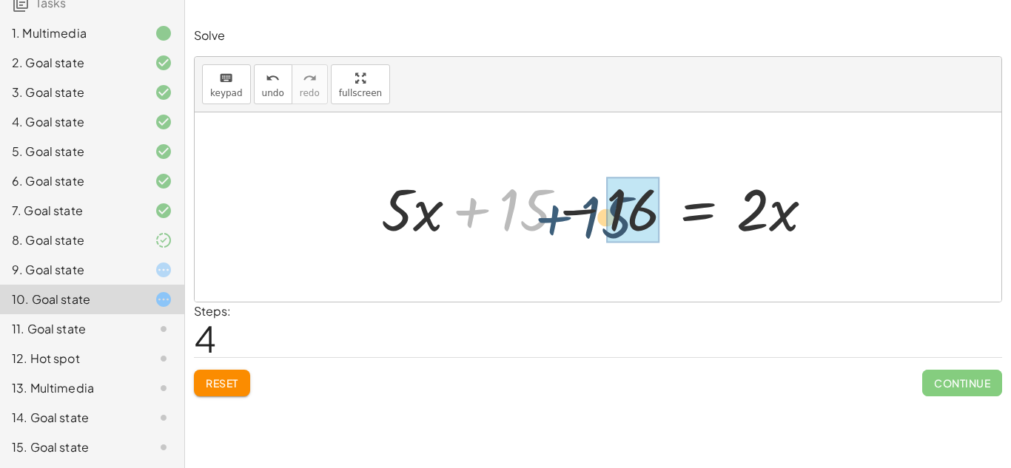
drag, startPoint x: 471, startPoint y: 204, endPoint x: 554, endPoint y: 212, distance: 82.5
click at [554, 212] on div at bounding box center [603, 207] width 459 height 76
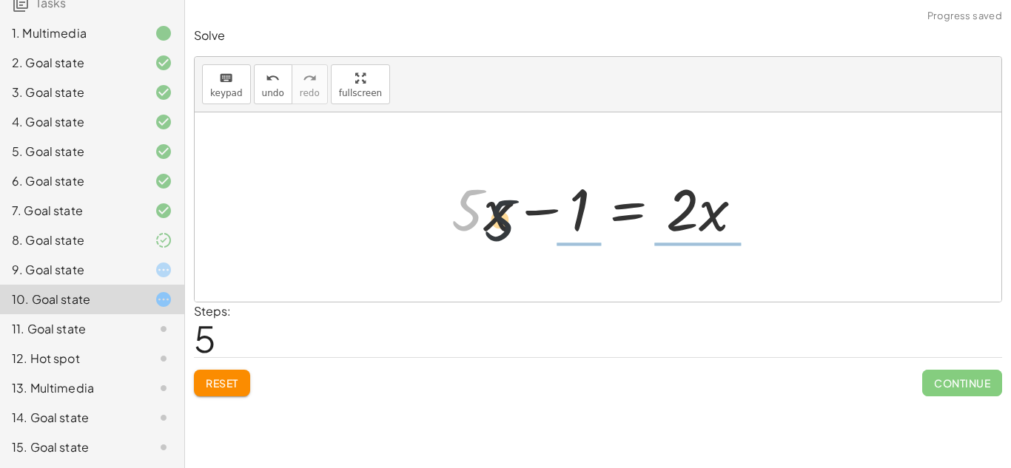
drag, startPoint x: 455, startPoint y: 209, endPoint x: 765, endPoint y: 235, distance: 311.2
click at [765, 235] on div "· 5 · ( + x + 3 ) = + · 2 · ( + x + 3 ) + 10 + · 5 · x + · 5 · 3 = + · 2 · ( + …" at bounding box center [597, 208] width 337 height 84
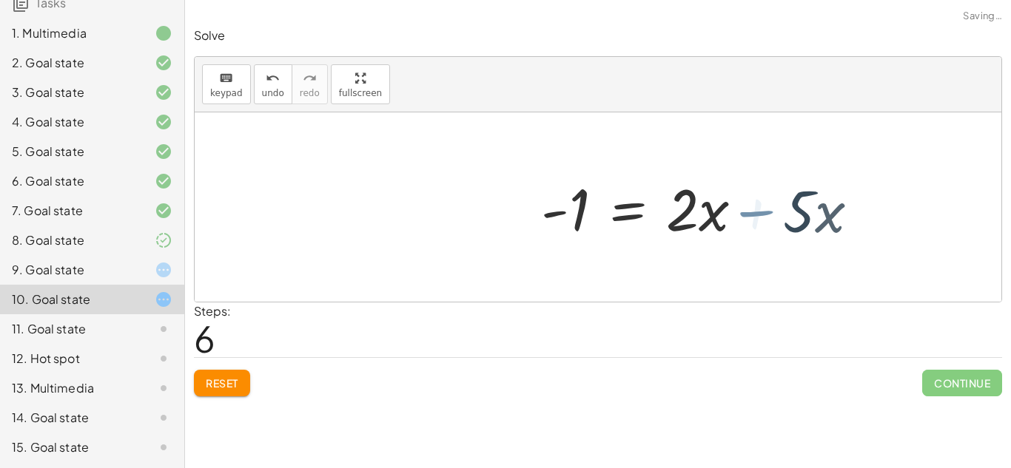
click at [766, 232] on div at bounding box center [707, 207] width 346 height 76
click at [708, 206] on div at bounding box center [707, 207] width 346 height 76
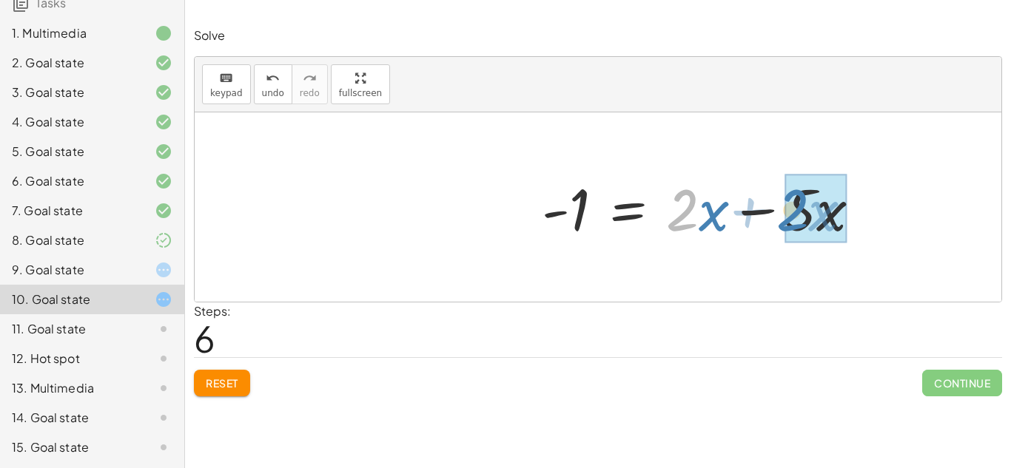
drag, startPoint x: 686, startPoint y: 225, endPoint x: 802, endPoint y: 225, distance: 116.2
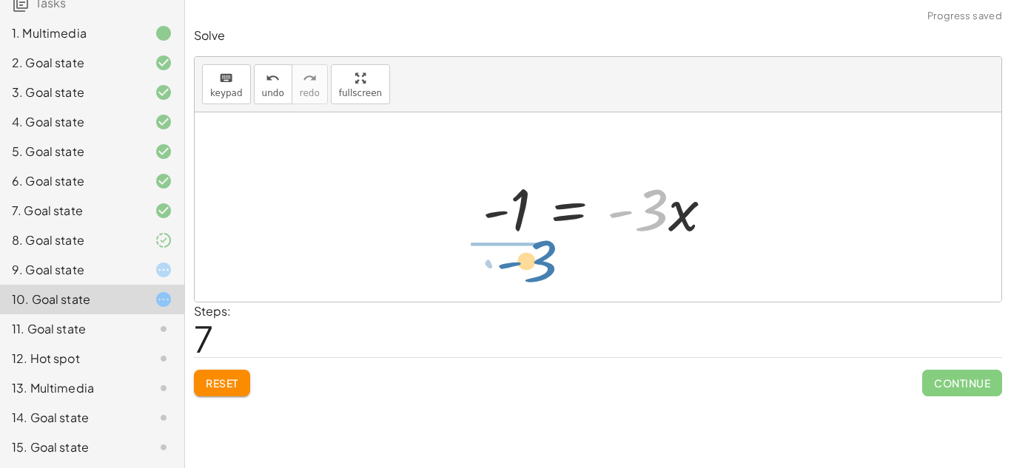
drag, startPoint x: 651, startPoint y: 229, endPoint x: 533, endPoint y: 287, distance: 131.4
click at [533, 287] on div "· 5 · ( + x + 3 ) = + · 2 · ( + x + 3 ) + 10 + · 5 · x + · 5 · 3 = + · 2 · ( + …" at bounding box center [598, 206] width 807 height 189
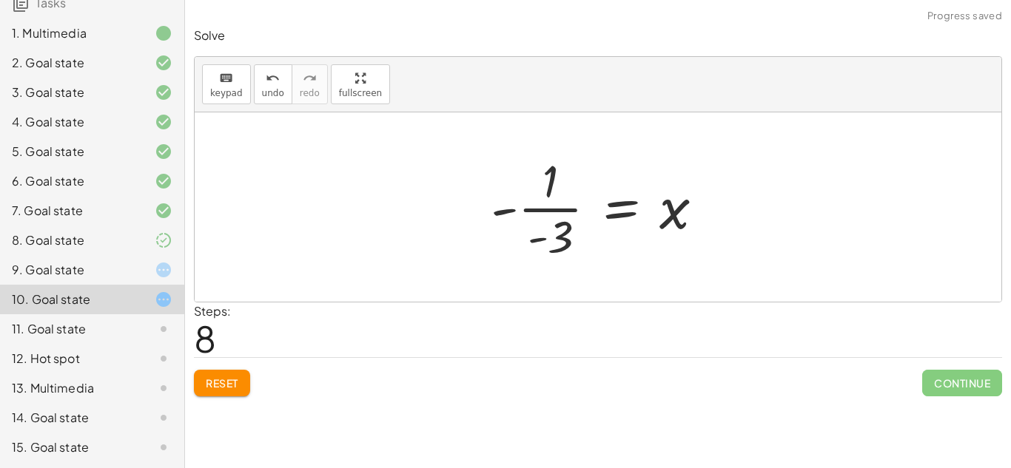
click at [539, 218] on div at bounding box center [603, 207] width 240 height 114
click at [539, 218] on div at bounding box center [540, 207] width 367 height 73
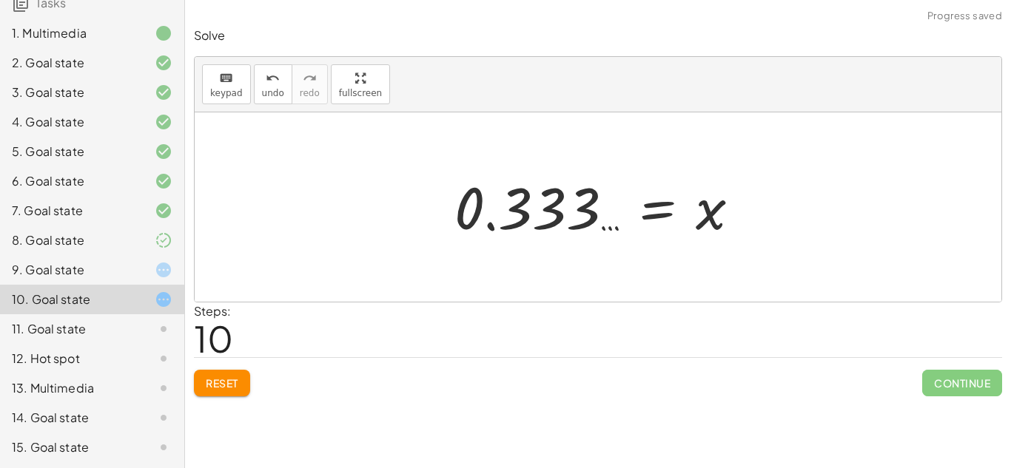
click at [878, 328] on div "Steps: 10" at bounding box center [598, 330] width 808 height 55
click at [672, 186] on div at bounding box center [603, 207] width 313 height 73
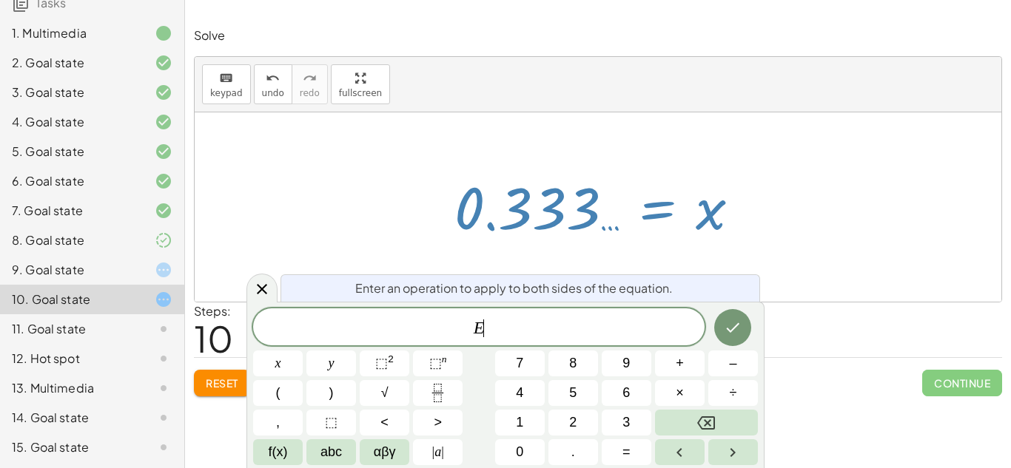
scroll to position [1, 0]
click at [586, 201] on div at bounding box center [603, 207] width 313 height 73
click at [557, 181] on div at bounding box center [603, 207] width 313 height 73
click at [269, 293] on icon at bounding box center [262, 289] width 18 height 18
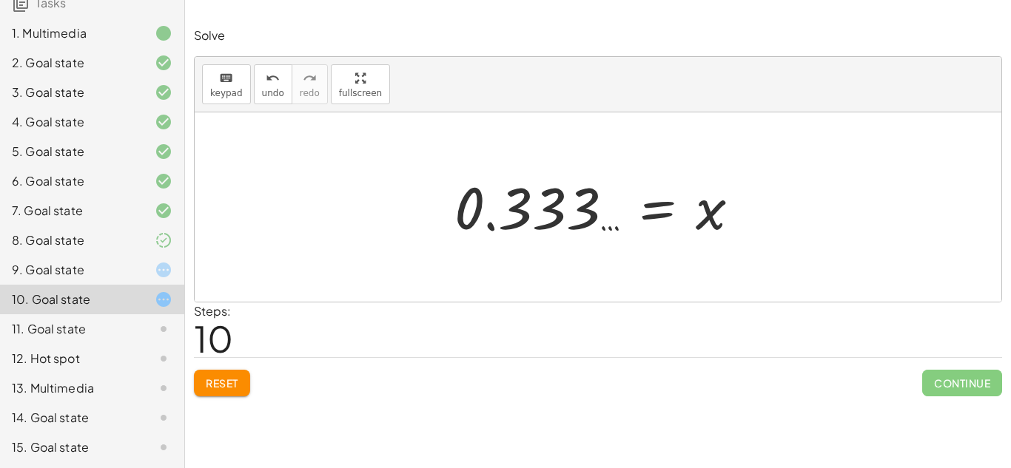
click at [558, 192] on div at bounding box center [603, 207] width 313 height 73
click at [472, 195] on div at bounding box center [603, 207] width 313 height 73
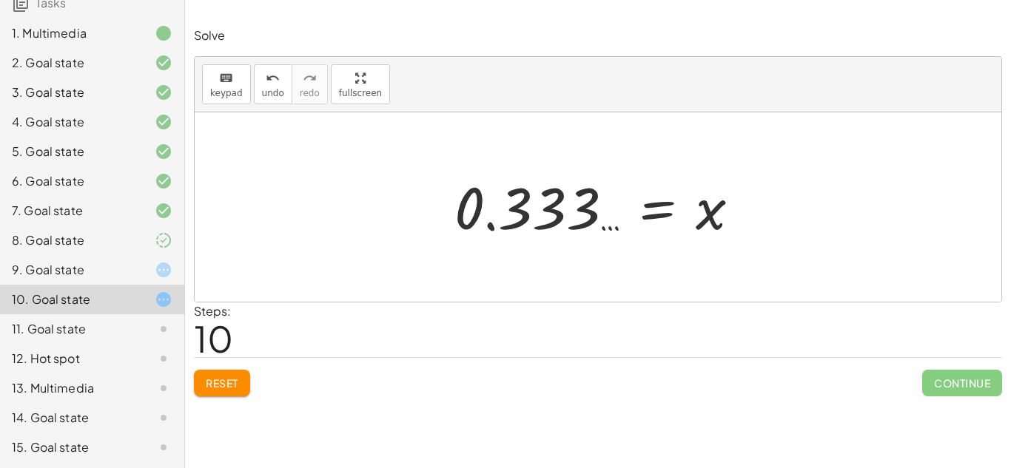
click at [246, 375] on button "Reset" at bounding box center [222, 383] width 56 height 27
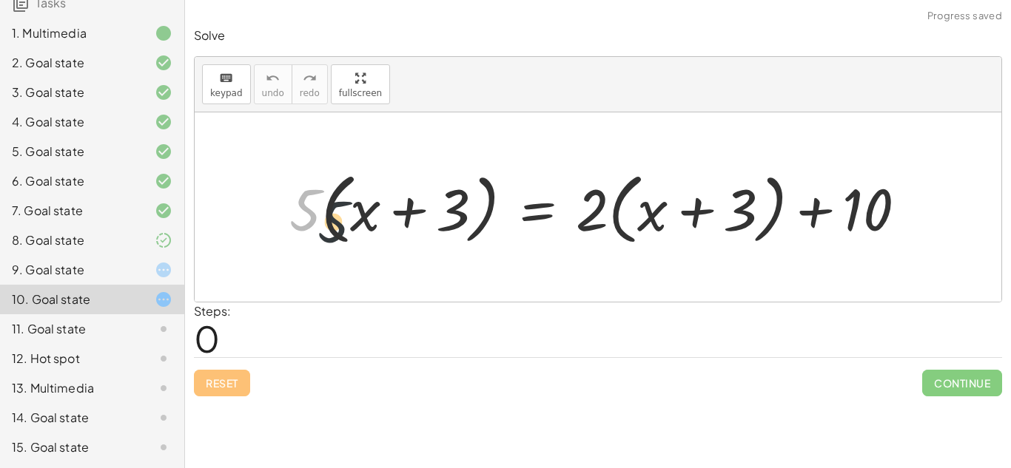
drag, startPoint x: 298, startPoint y: 214, endPoint x: 376, endPoint y: 212, distance: 77.7
click at [376, 212] on div at bounding box center [603, 207] width 643 height 85
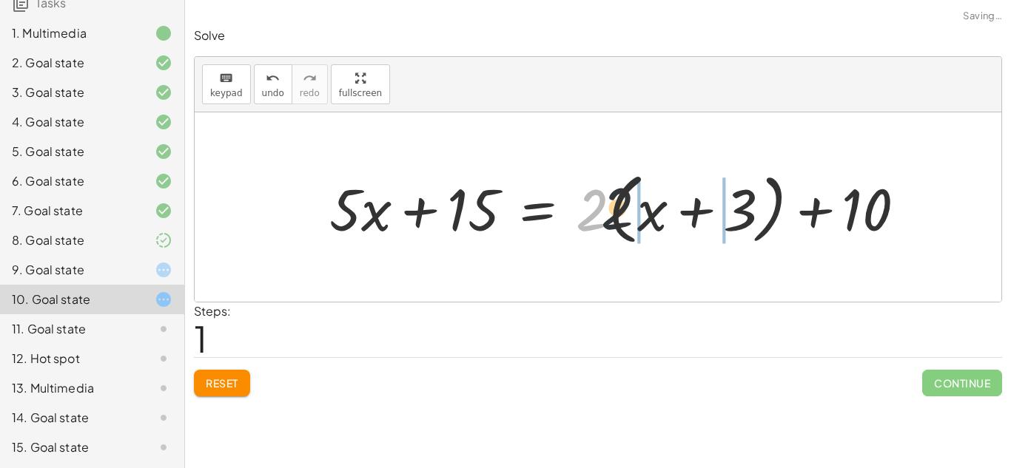
drag, startPoint x: 594, startPoint y: 201, endPoint x: 645, endPoint y: 201, distance: 51.8
click at [645, 201] on div at bounding box center [623, 207] width 603 height 85
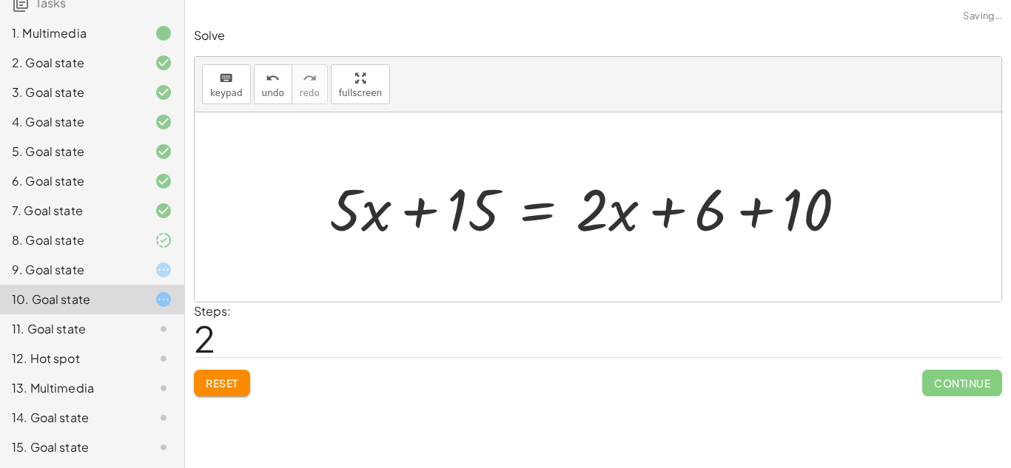
click at [742, 207] on div at bounding box center [594, 207] width 544 height 76
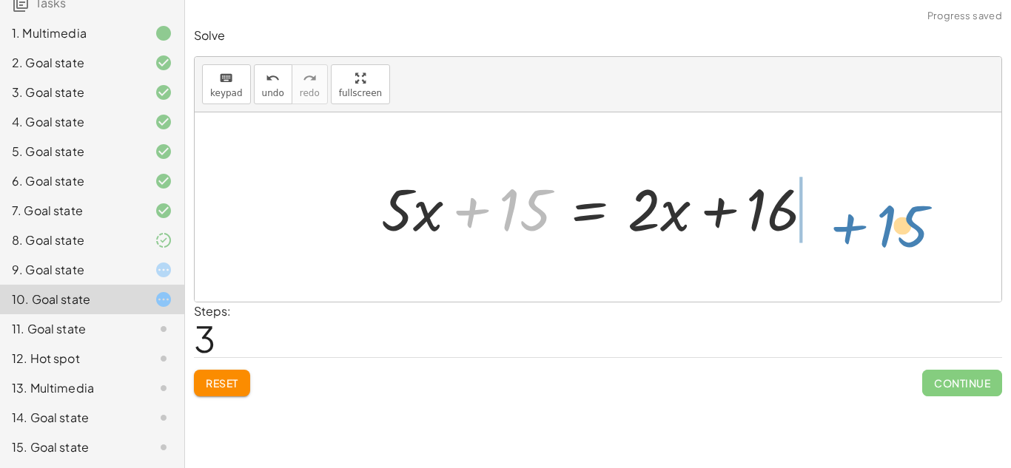
drag, startPoint x: 480, startPoint y: 218, endPoint x: 856, endPoint y: 231, distance: 376.2
click at [856, 231] on div "· 5 · ( + x + 3 ) = + · 2 · ( + x + 3 ) + 10 + · 5 · x + · 5 · 3 = + · 2 · ( + …" at bounding box center [598, 206] width 807 height 189
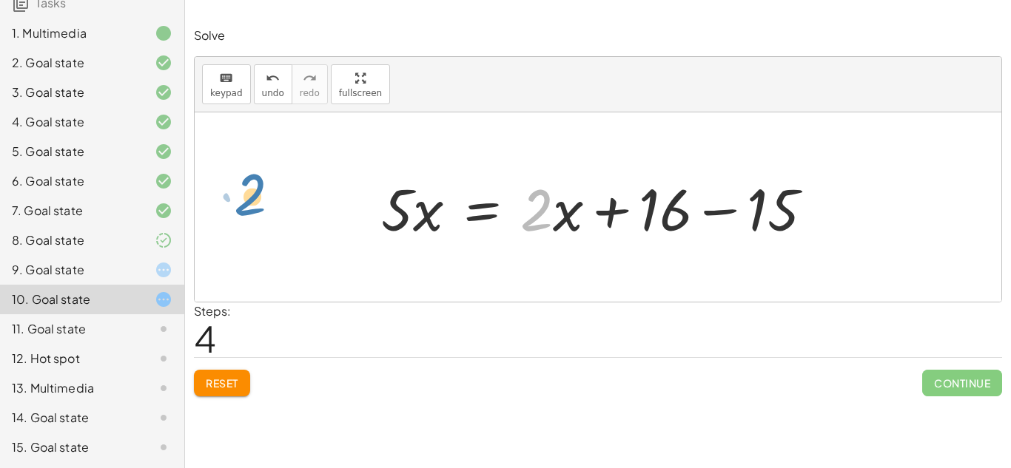
drag, startPoint x: 534, startPoint y: 211, endPoint x: 246, endPoint y: 194, distance: 287.6
click at [262, 197] on div at bounding box center [598, 206] width 807 height 189
drag, startPoint x: 545, startPoint y: 203, endPoint x: 339, endPoint y: 198, distance: 205.8
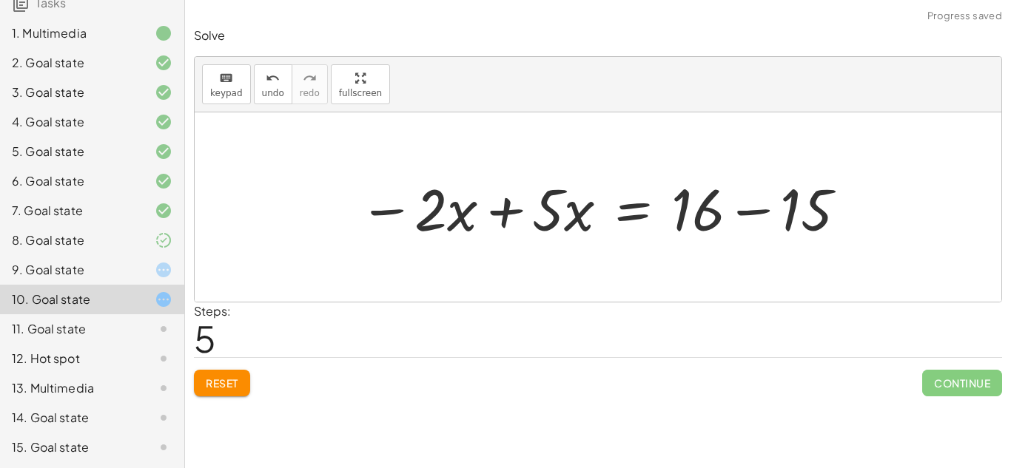
click at [448, 223] on div at bounding box center [604, 207] width 504 height 76
click at [508, 217] on div at bounding box center [604, 207] width 504 height 76
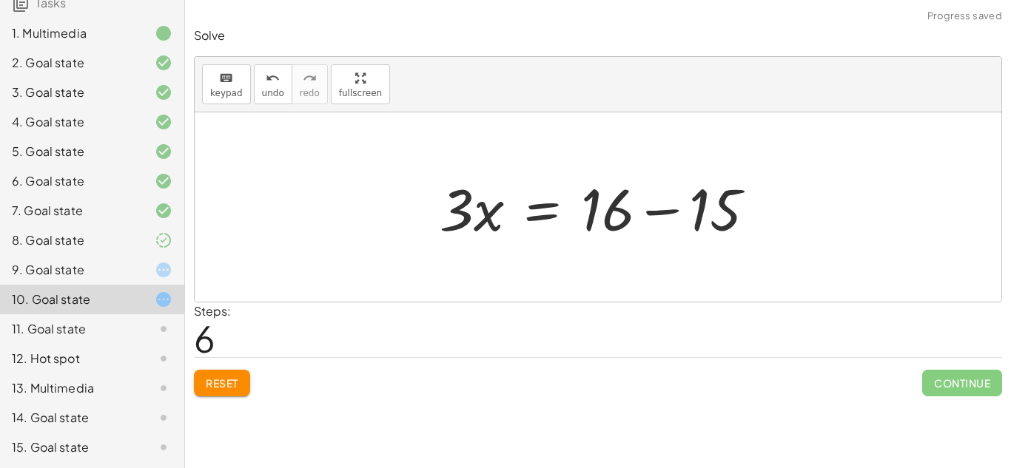
click at [667, 210] on div at bounding box center [603, 207] width 343 height 76
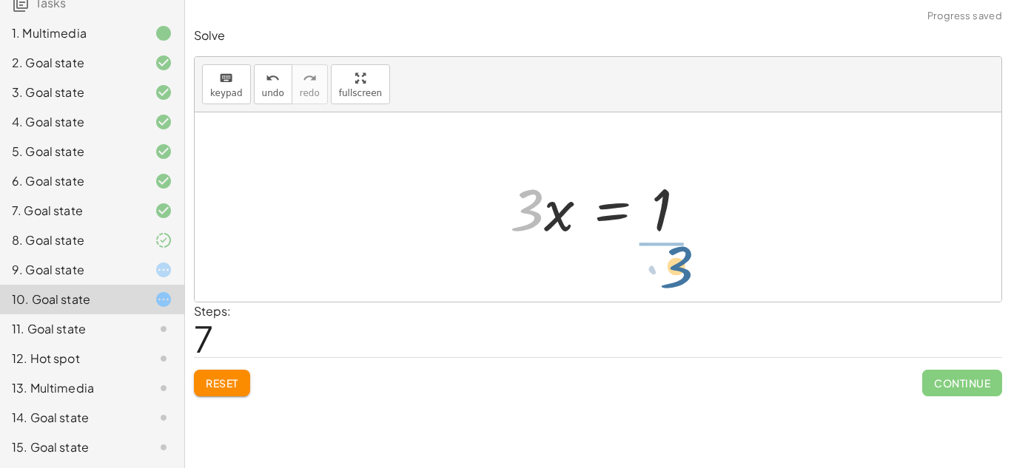
drag, startPoint x: 533, startPoint y: 221, endPoint x: 687, endPoint y: 277, distance: 163.9
click at [687, 277] on div "· 5 · ( + x + 3 ) = + · 2 · ( + x + 3 ) + 10 + · 5 · x + · 5 · 3 = + · 2 · ( + …" at bounding box center [598, 206] width 807 height 189
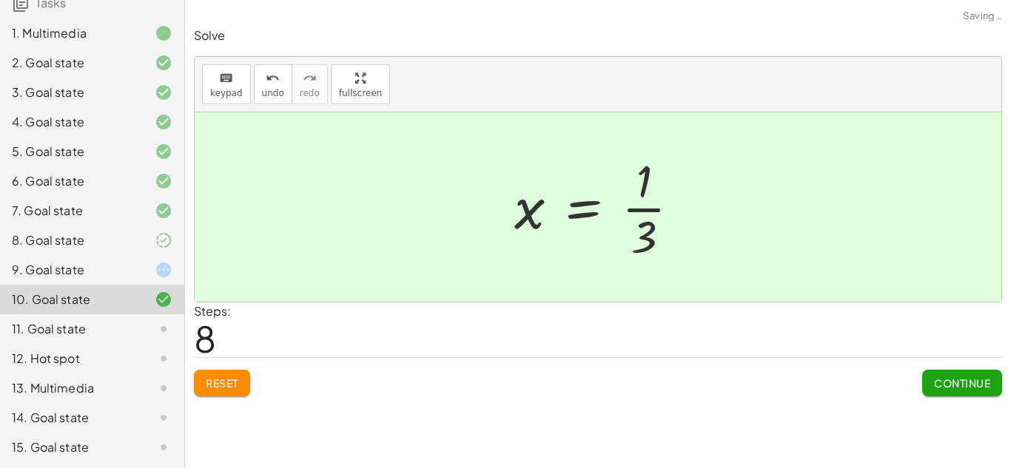
click at [976, 372] on button "Continue" at bounding box center [962, 383] width 80 height 27
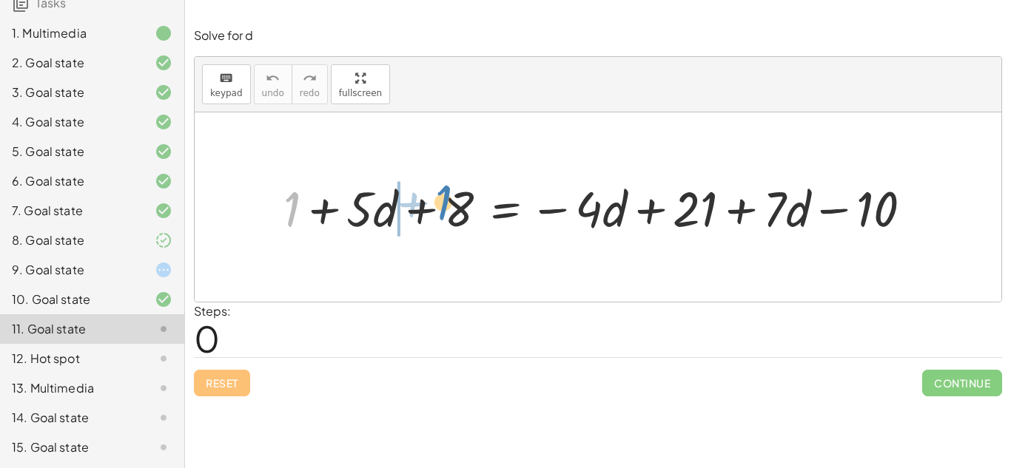
drag, startPoint x: 290, startPoint y: 208, endPoint x: 441, endPoint y: 201, distance: 151.1
click at [441, 201] on div at bounding box center [604, 207] width 656 height 64
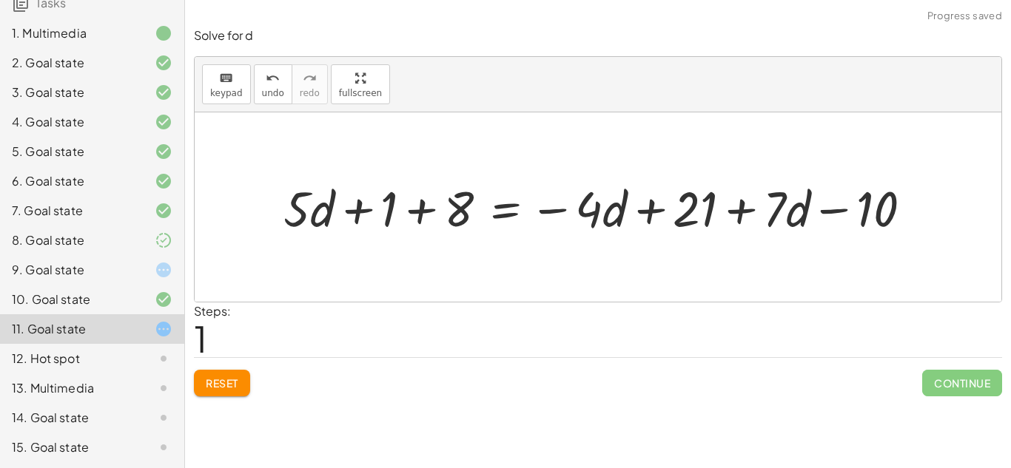
click at [434, 204] on div at bounding box center [604, 207] width 656 height 64
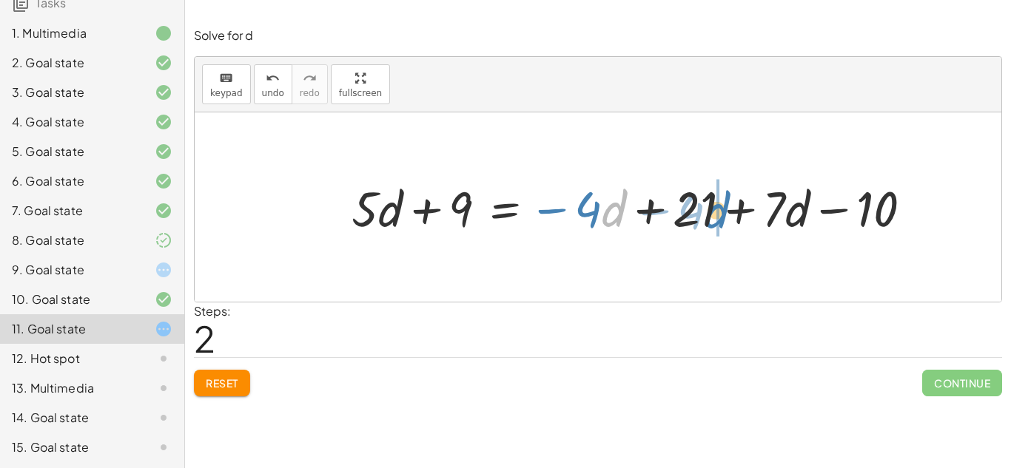
drag, startPoint x: 619, startPoint y: 210, endPoint x: 722, endPoint y: 212, distance: 102.9
click at [722, 212] on div at bounding box center [637, 207] width 587 height 64
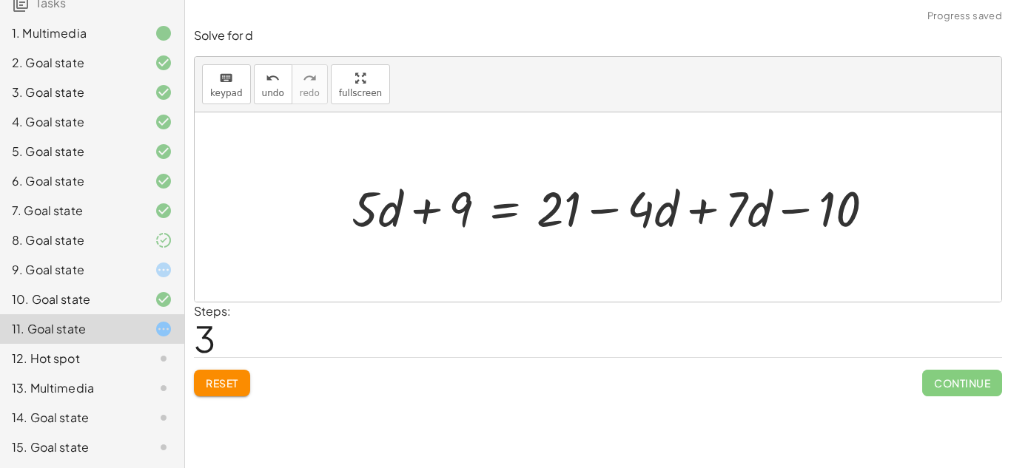
click at [722, 212] on div at bounding box center [618, 207] width 549 height 64
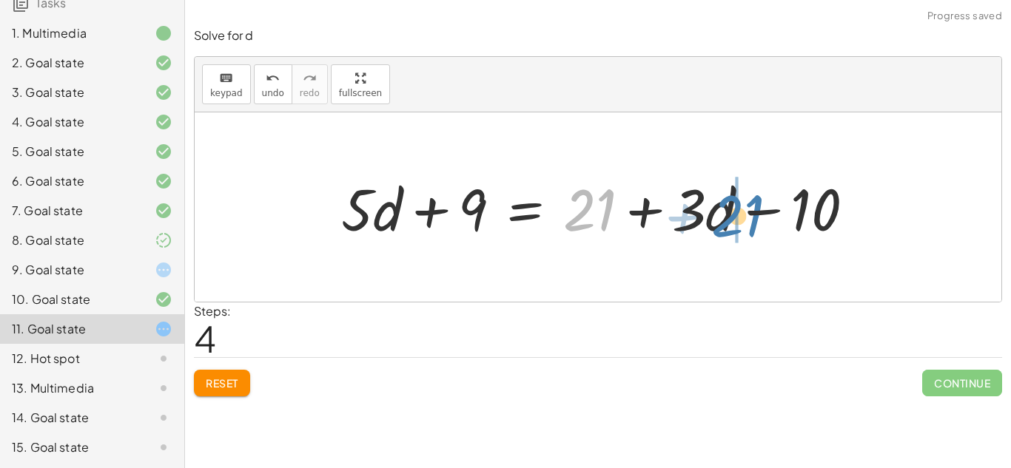
drag, startPoint x: 597, startPoint y: 206, endPoint x: 745, endPoint y: 212, distance: 148.1
click at [745, 212] on div at bounding box center [604, 207] width 540 height 76
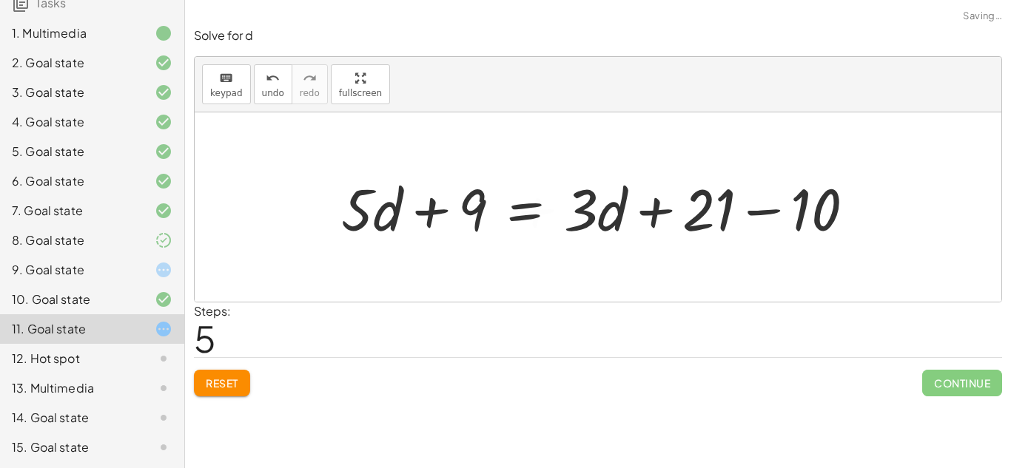
click at [771, 211] on div at bounding box center [604, 207] width 540 height 76
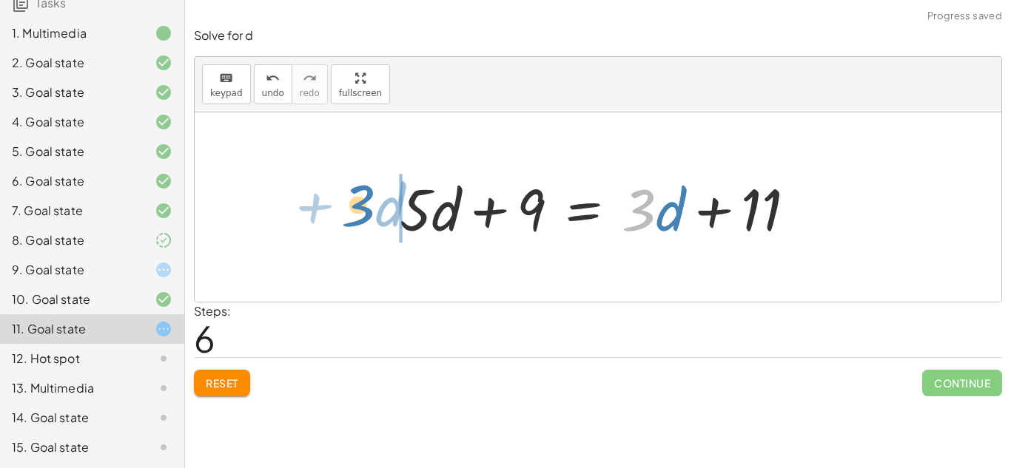
drag, startPoint x: 634, startPoint y: 223, endPoint x: 352, endPoint y: 218, distance: 282.0
click at [352, 218] on div "+ 1 + · 5 · d + 8 = − · 4 · d + 21 + · 7 · d − 10 + · 5 · d + 1 + 8 = − · 4 · d…" at bounding box center [598, 206] width 807 height 189
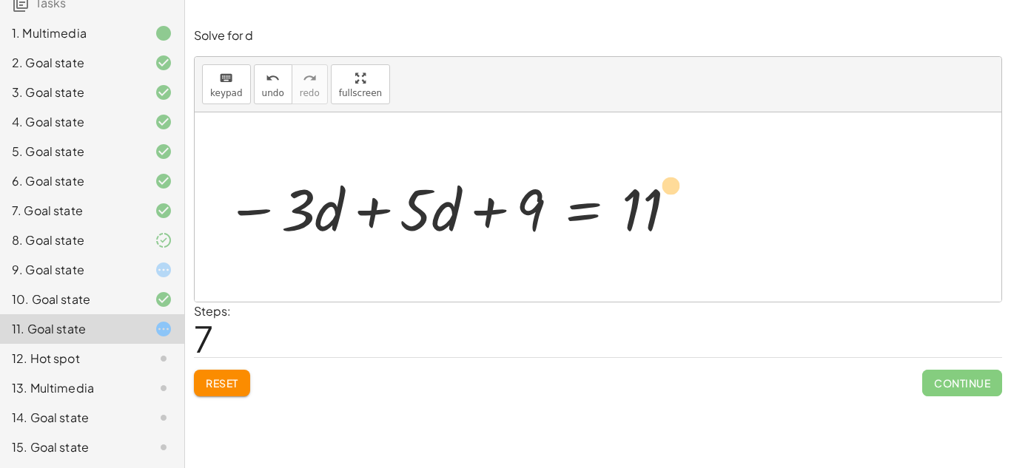
drag, startPoint x: 521, startPoint y: 206, endPoint x: 487, endPoint y: 181, distance: 41.9
click at [487, 181] on div at bounding box center [452, 207] width 468 height 76
drag, startPoint x: 506, startPoint y: 203, endPoint x: 633, endPoint y: 225, distance: 128.5
click at [633, 225] on div at bounding box center [452, 207] width 468 height 76
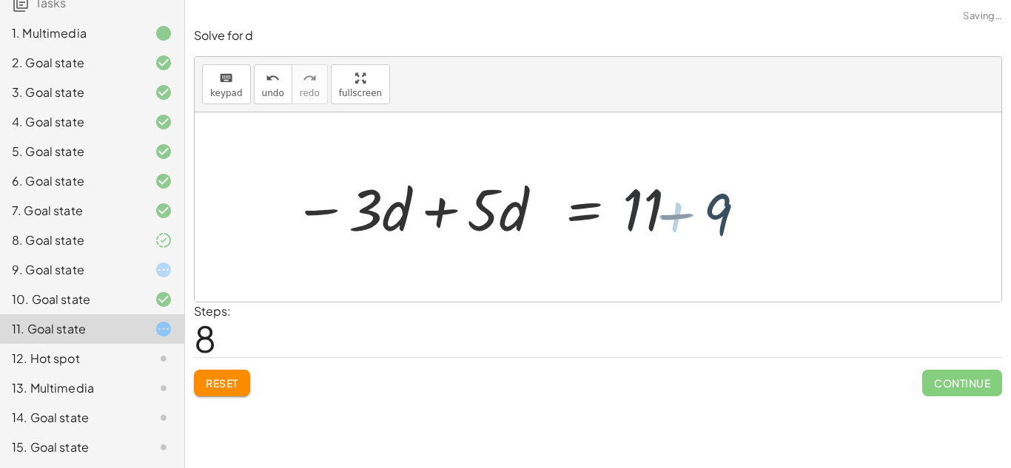
drag, startPoint x: 648, startPoint y: 223, endPoint x: 659, endPoint y: 218, distance: 12.3
click at [659, 218] on div at bounding box center [537, 207] width 468 height 76
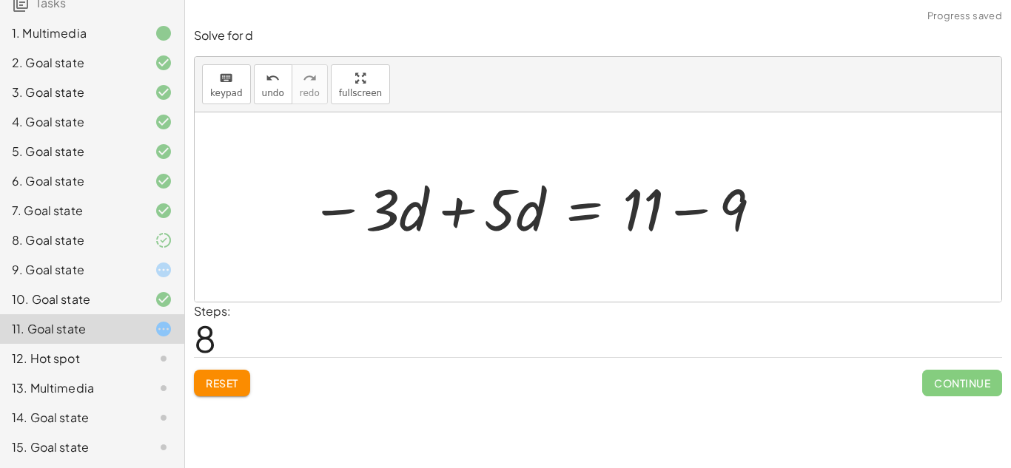
click at [659, 218] on div at bounding box center [537, 207] width 468 height 76
click at [531, 201] on div at bounding box center [537, 207] width 468 height 76
click at [500, 198] on div at bounding box center [537, 207] width 468 height 76
click at [458, 221] on div at bounding box center [537, 207] width 468 height 76
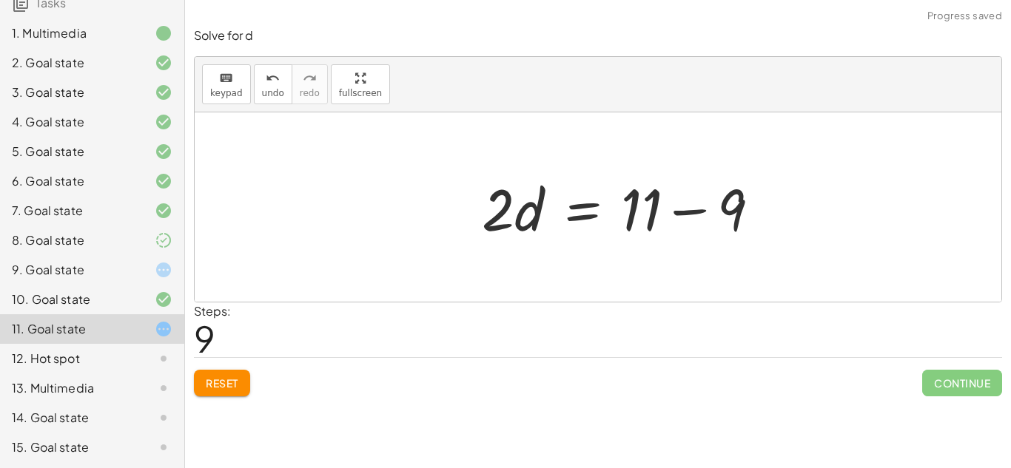
click at [703, 218] on div at bounding box center [626, 207] width 305 height 76
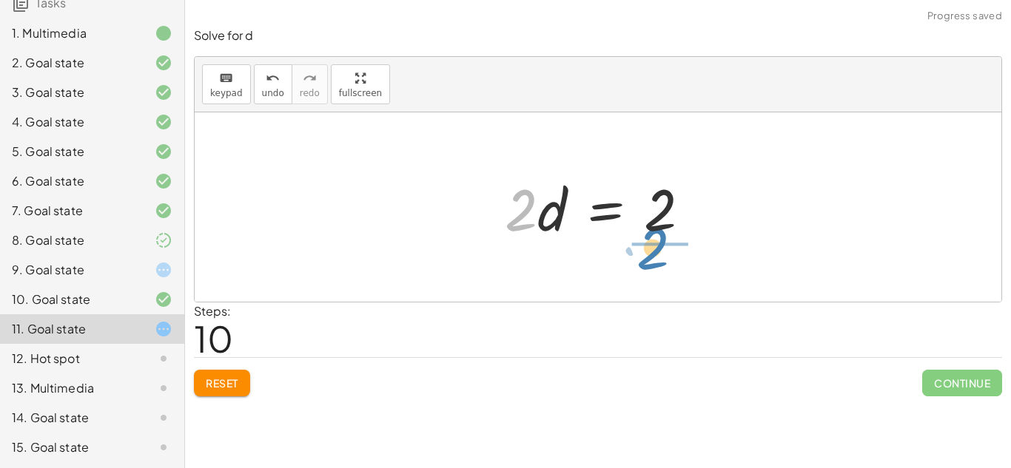
drag, startPoint x: 520, startPoint y: 212, endPoint x: 651, endPoint y: 250, distance: 137.2
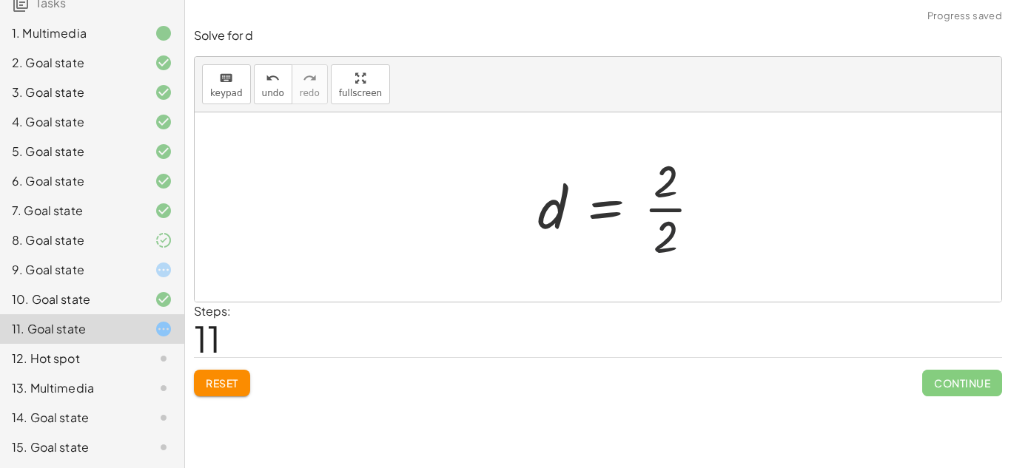
click at [665, 216] on div at bounding box center [625, 207] width 191 height 114
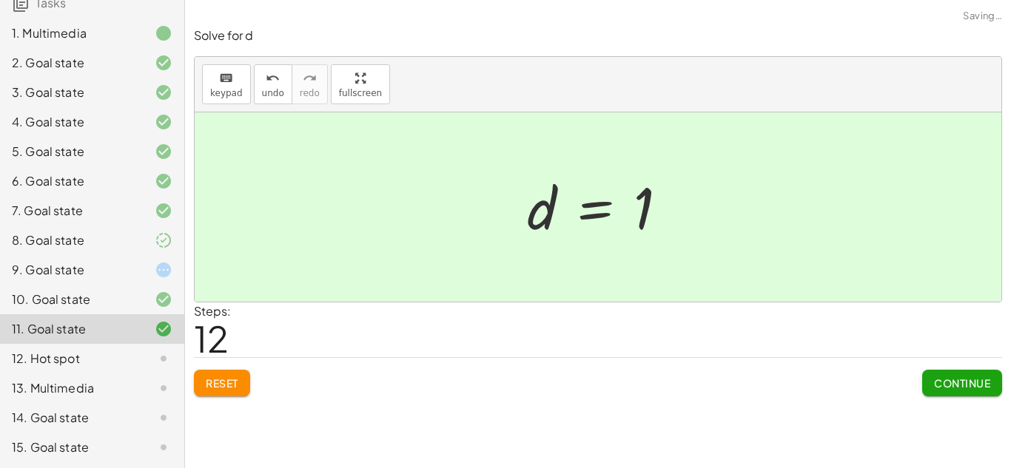
click at [967, 380] on span "Continue" at bounding box center [962, 383] width 56 height 13
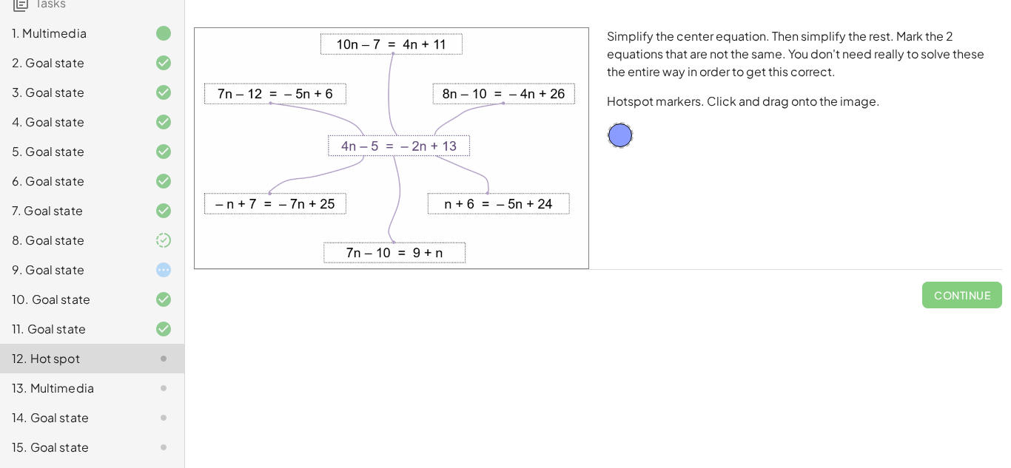
click at [357, 119] on img at bounding box center [391, 148] width 395 height 242
drag, startPoint x: 366, startPoint y: 138, endPoint x: 385, endPoint y: 170, distance: 37.8
click at [385, 170] on img at bounding box center [391, 148] width 395 height 242
click at [455, 147] on img at bounding box center [391, 148] width 395 height 242
click at [409, 58] on img at bounding box center [391, 148] width 395 height 242
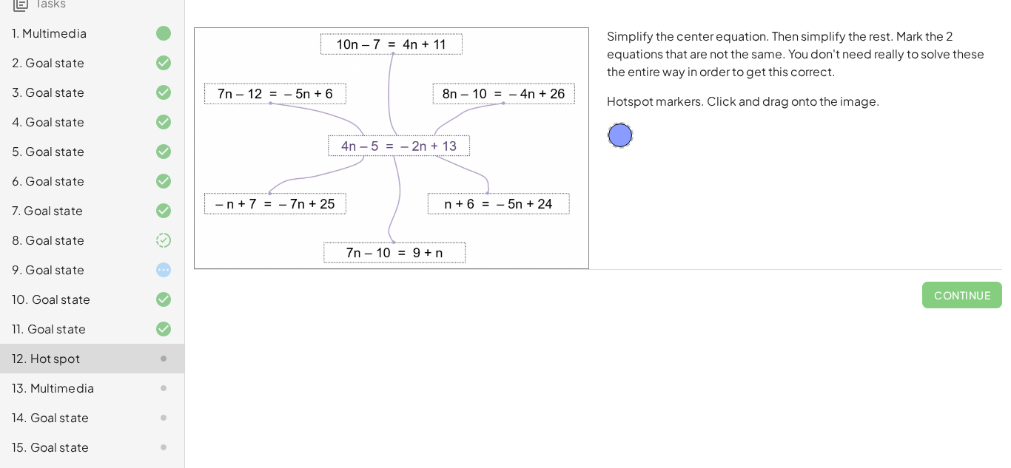
drag, startPoint x: 358, startPoint y: 293, endPoint x: 408, endPoint y: 349, distance: 75.0
click at [408, 349] on div "Equations: Solve Multi-Step Equations In this activity, you will learn the proc…" at bounding box center [598, 234] width 826 height 468
drag, startPoint x: 620, startPoint y: 135, endPoint x: 508, endPoint y: 85, distance: 122.9
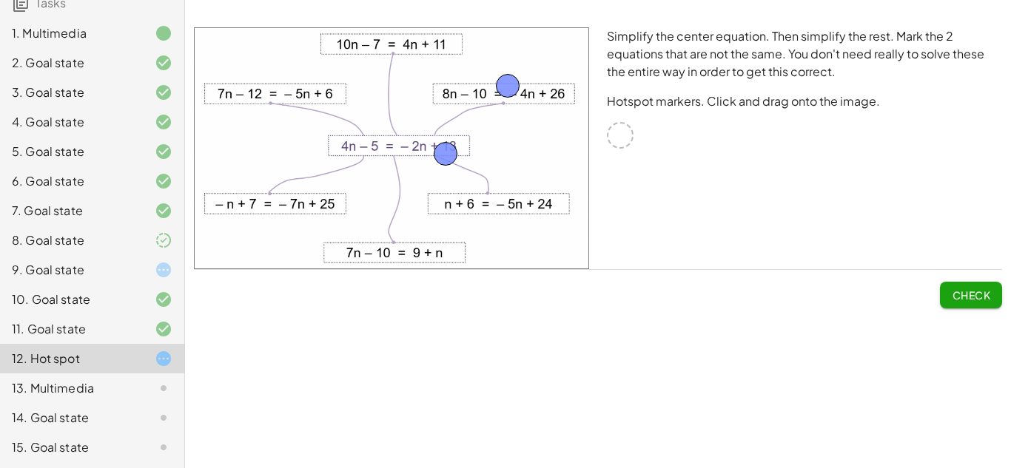
drag, startPoint x: 619, startPoint y: 130, endPoint x: 444, endPoint y: 149, distance: 175.6
drag, startPoint x: 462, startPoint y: 157, endPoint x: 359, endPoint y: 73, distance: 132.6
click at [359, 73] on img at bounding box center [391, 148] width 395 height 242
drag, startPoint x: 457, startPoint y: 152, endPoint x: 272, endPoint y: 52, distance: 210.0
click at [510, 101] on img at bounding box center [391, 148] width 395 height 242
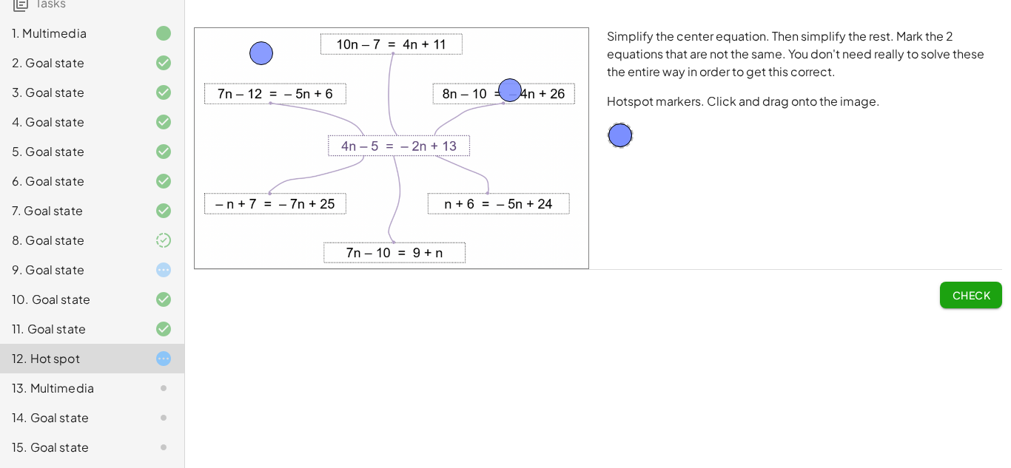
drag, startPoint x: 503, startPoint y: 78, endPoint x: 508, endPoint y: 86, distance: 9.6
drag, startPoint x: 256, startPoint y: 38, endPoint x: 423, endPoint y: 223, distance: 248.4
click at [423, 223] on img at bounding box center [391, 148] width 395 height 242
drag, startPoint x: 263, startPoint y: 47, endPoint x: 397, endPoint y: 251, distance: 243.2
click at [956, 297] on span "Check" at bounding box center [971, 295] width 38 height 13
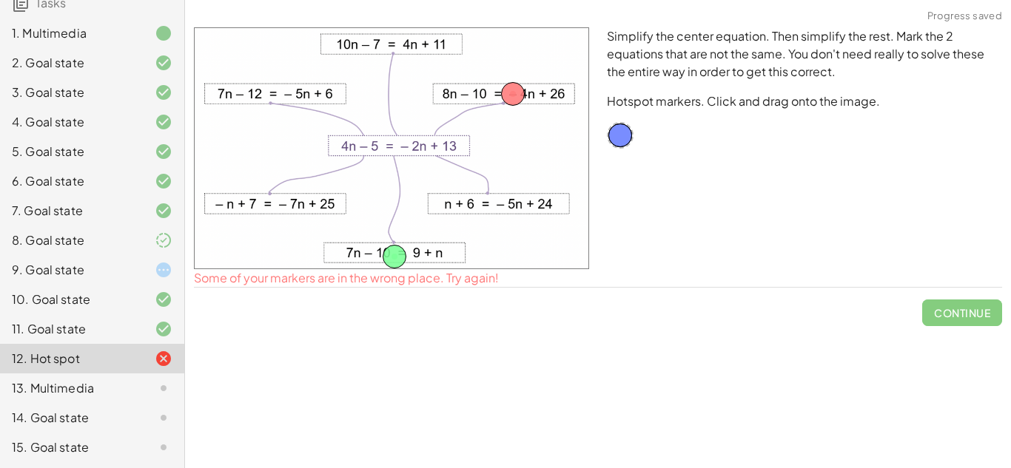
click at [956, 297] on span "Continue" at bounding box center [962, 307] width 80 height 38
drag, startPoint x: 509, startPoint y: 99, endPoint x: 449, endPoint y: 206, distance: 122.9
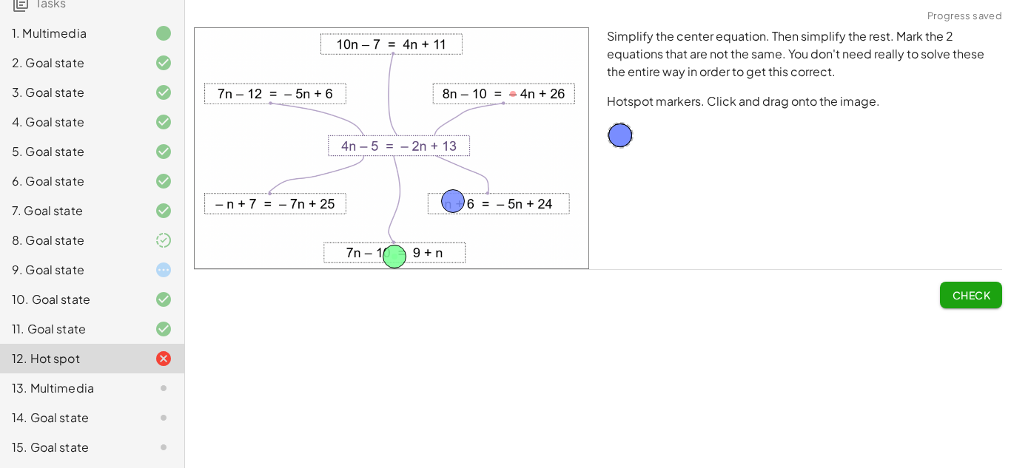
click at [963, 297] on span "Check" at bounding box center [971, 295] width 38 height 13
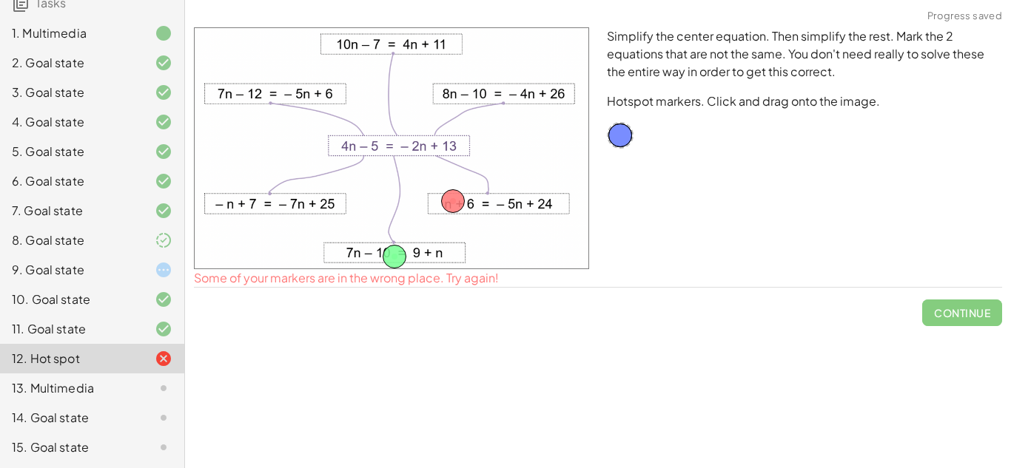
drag, startPoint x: 451, startPoint y: 188, endPoint x: 296, endPoint y: 185, distance: 154.7
click at [296, 185] on img at bounding box center [391, 148] width 395 height 242
drag, startPoint x: 449, startPoint y: 195, endPoint x: 329, endPoint y: 201, distance: 120.0
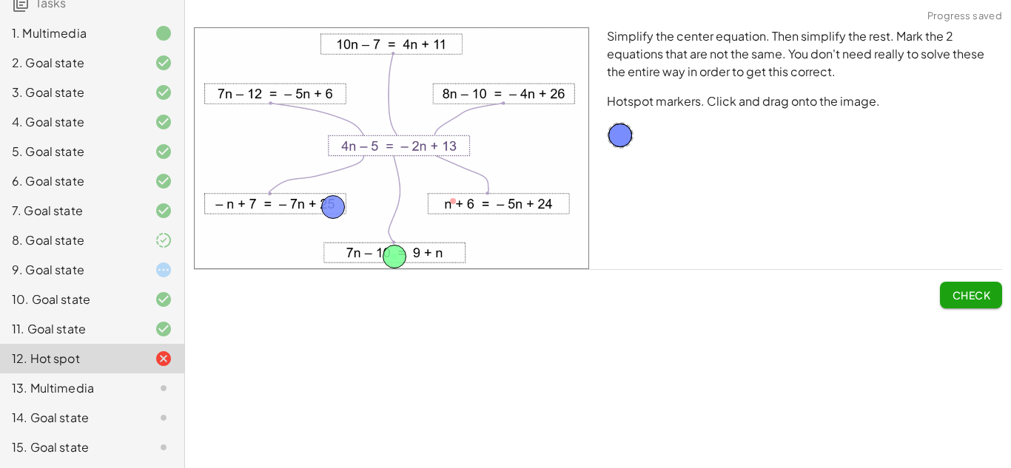
click at [955, 290] on span "Check" at bounding box center [971, 295] width 38 height 13
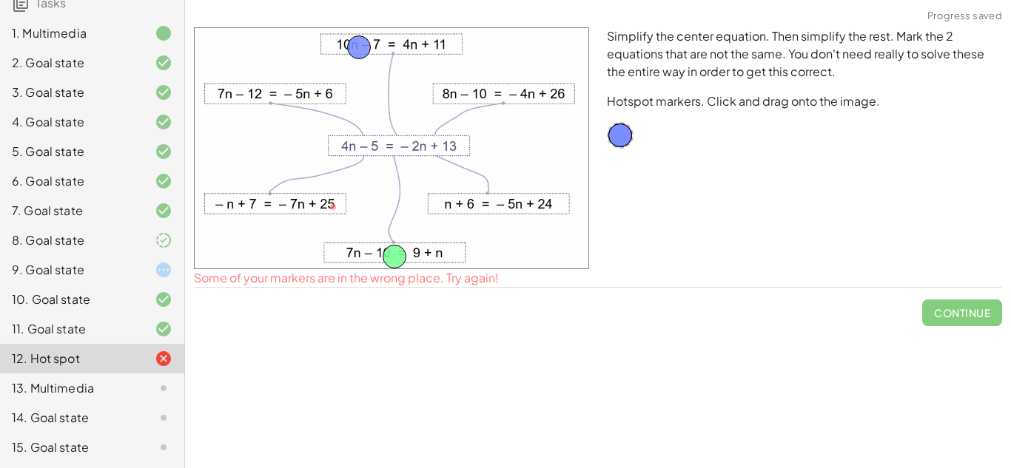
drag, startPoint x: 329, startPoint y: 213, endPoint x: 357, endPoint y: 52, distance: 163.8
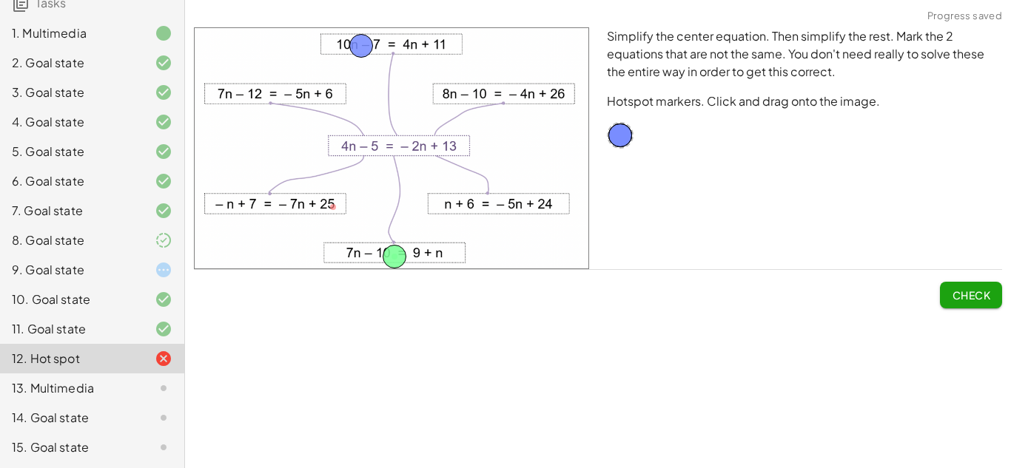
click at [959, 291] on span "Check" at bounding box center [971, 295] width 38 height 13
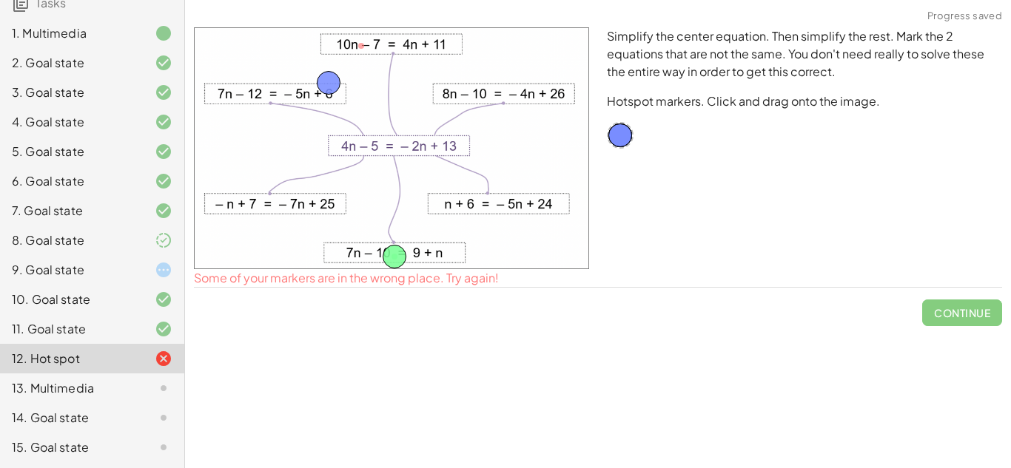
drag, startPoint x: 360, startPoint y: 43, endPoint x: 320, endPoint y: 90, distance: 61.4
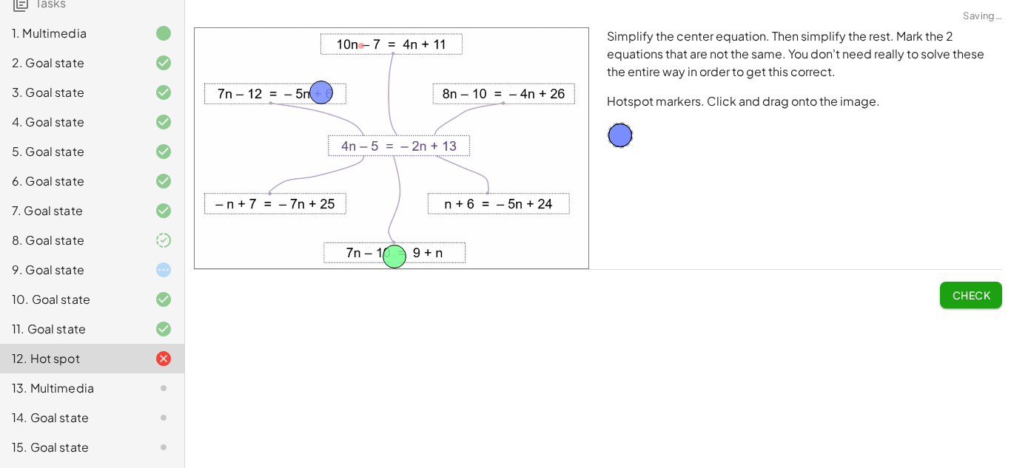
click at [937, 294] on div "Check" at bounding box center [598, 289] width 808 height 38
click at [1001, 309] on div "Simplify the center equation. Then simplify the rest. Mark the 2 equations that…" at bounding box center [598, 168] width 826 height 299
click at [987, 303] on button "Check" at bounding box center [971, 295] width 62 height 27
click at [966, 298] on span "Continue" at bounding box center [962, 295] width 56 height 13
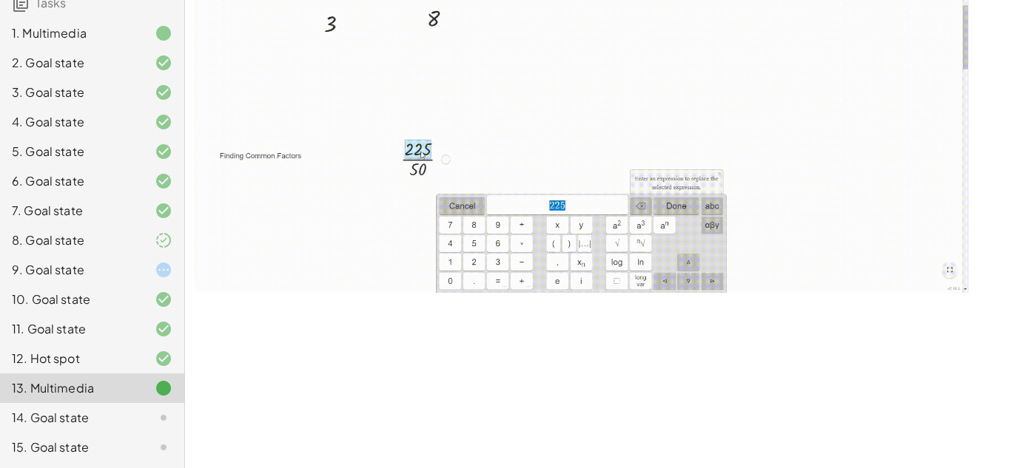
scroll to position [1668, 0]
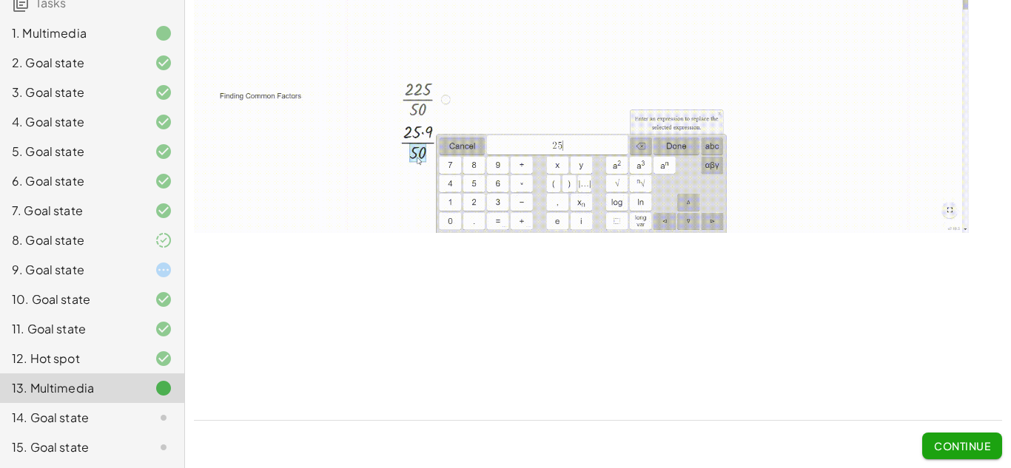
click at [985, 443] on span "Continue" at bounding box center [962, 446] width 56 height 13
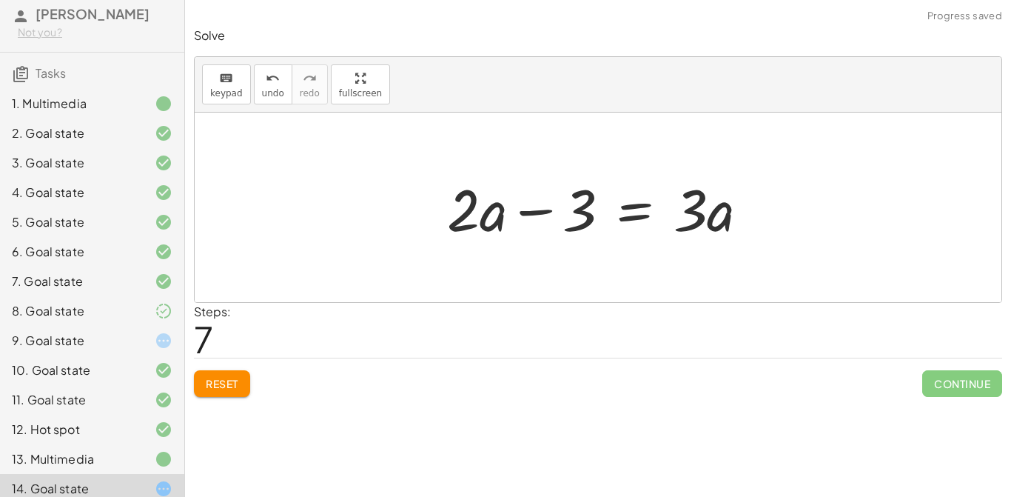
scroll to position [97, 0]
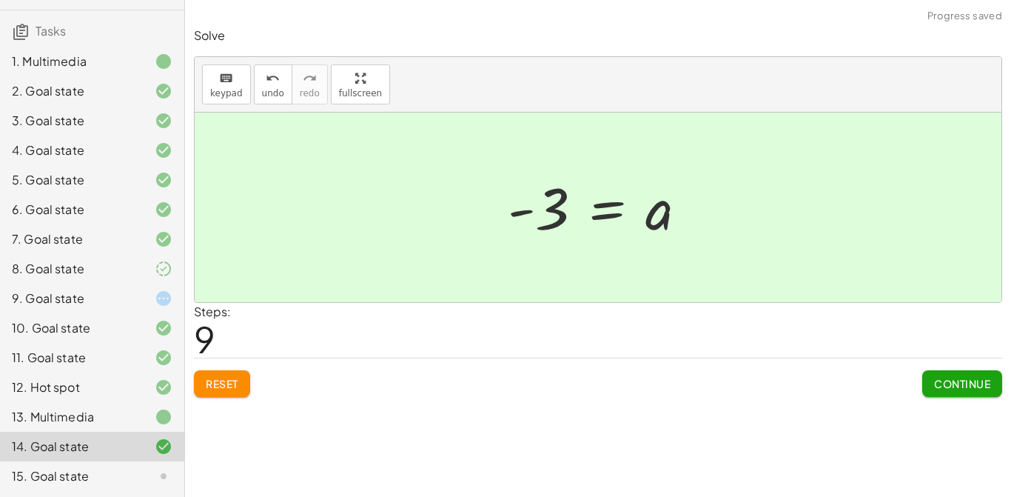
click at [954, 394] on button "Continue" at bounding box center [962, 383] width 80 height 27
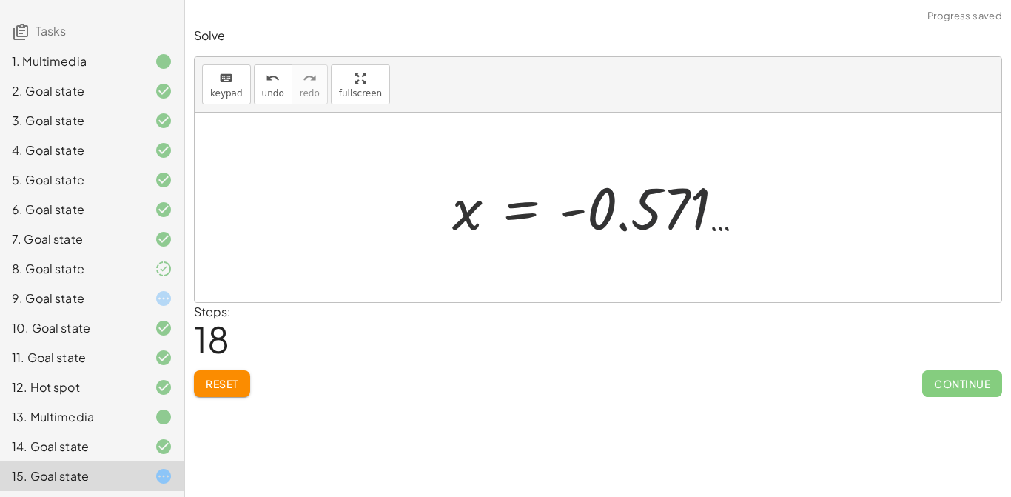
click at [696, 245] on div "· ( + · 8 · x + 12 ) · 4 = · ( + 5 − x ) · 3 · · 1 · 4 · ( + · 8 · x + 12 ) = ·…" at bounding box center [598, 207] width 337 height 81
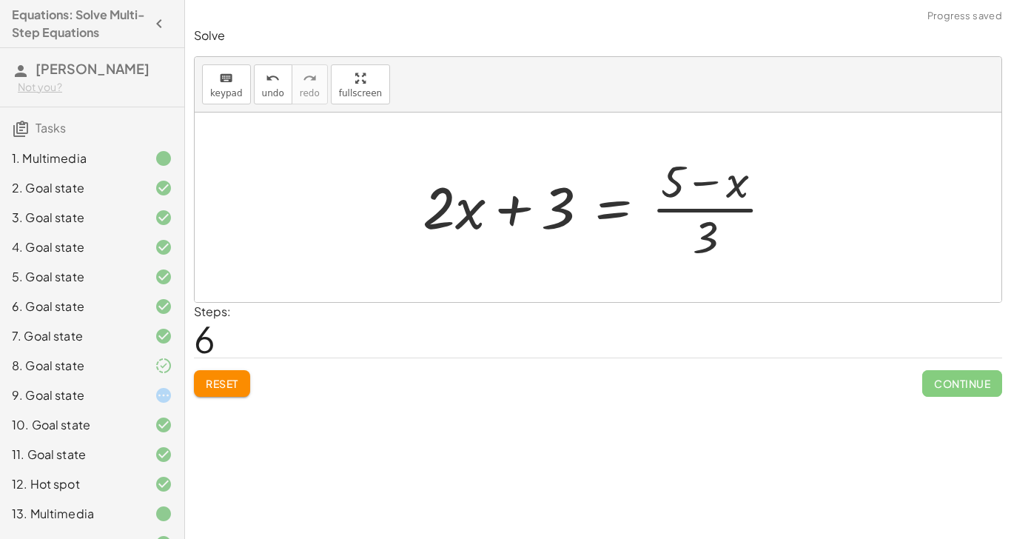
scroll to position [55, 0]
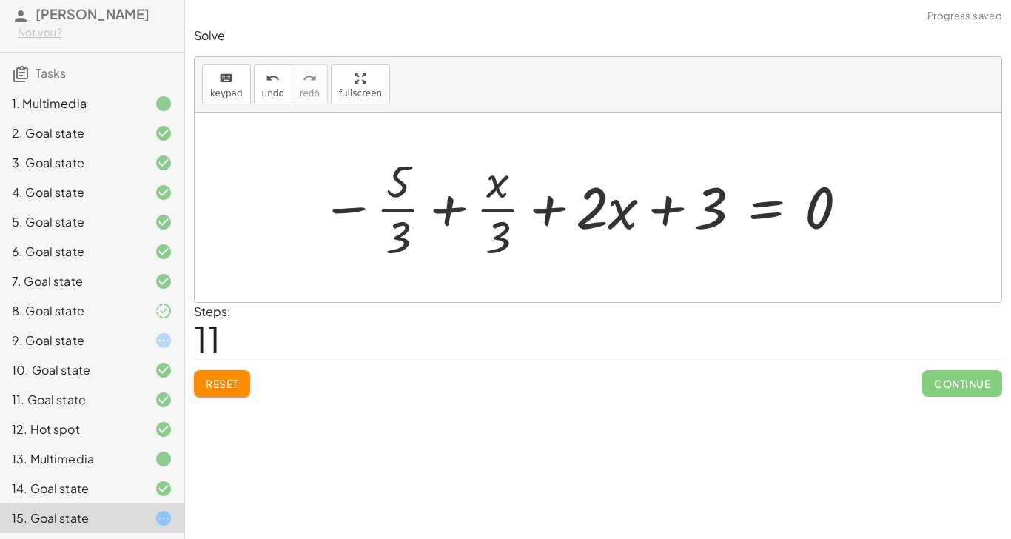
click at [220, 370] on button "Reset" at bounding box center [222, 383] width 56 height 27
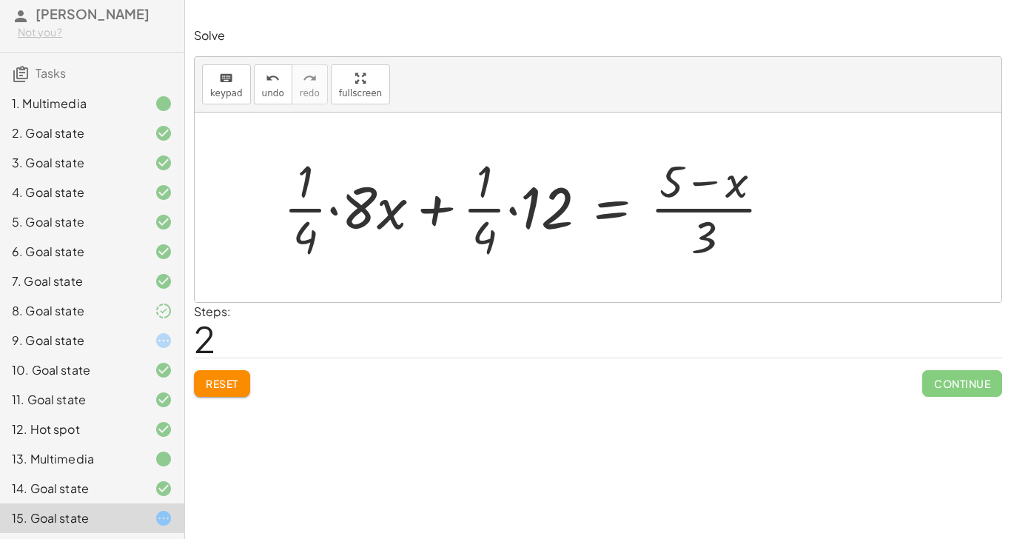
click at [237, 377] on span "Reset" at bounding box center [222, 383] width 33 height 13
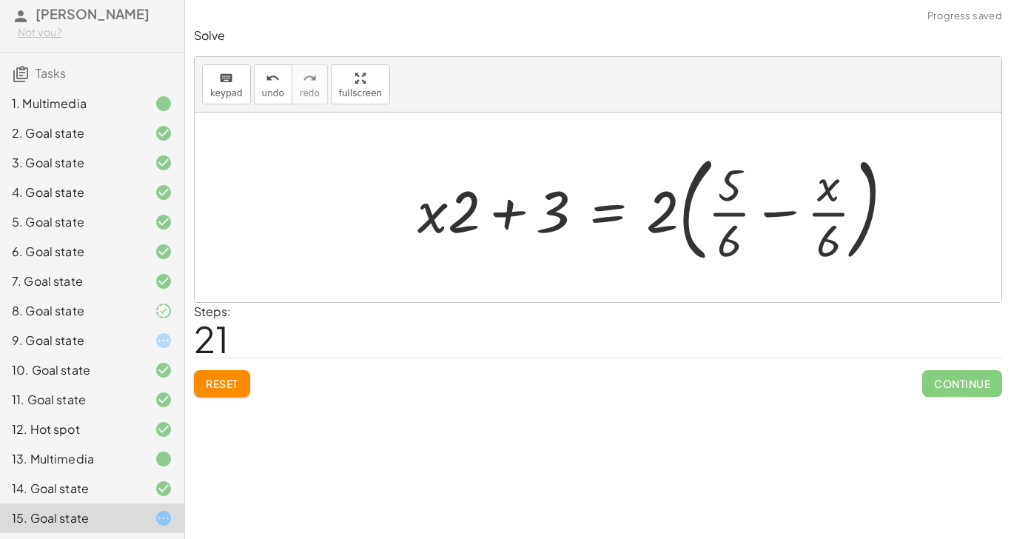
click at [220, 377] on span "Reset" at bounding box center [222, 383] width 33 height 13
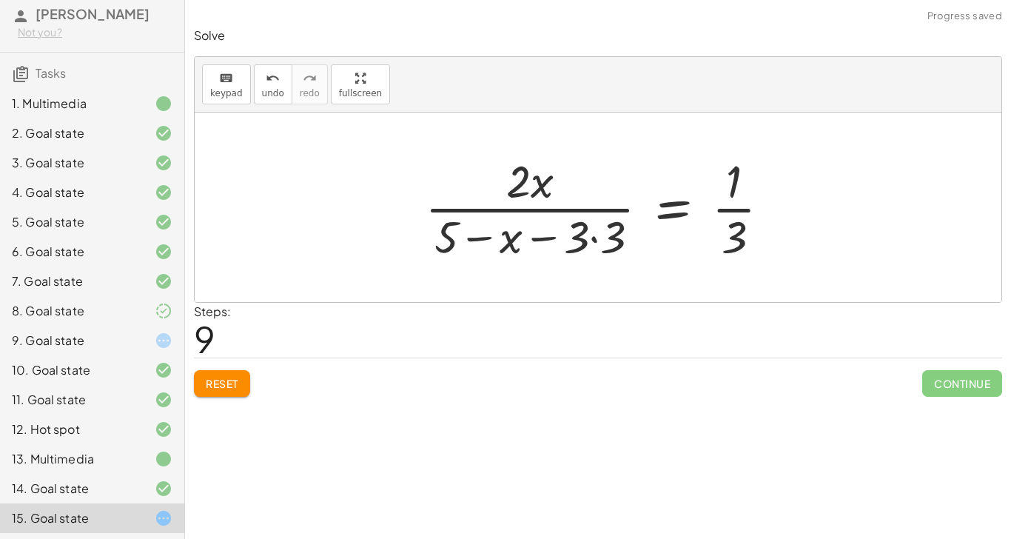
click at [238, 377] on span "Reset" at bounding box center [222, 383] width 33 height 13
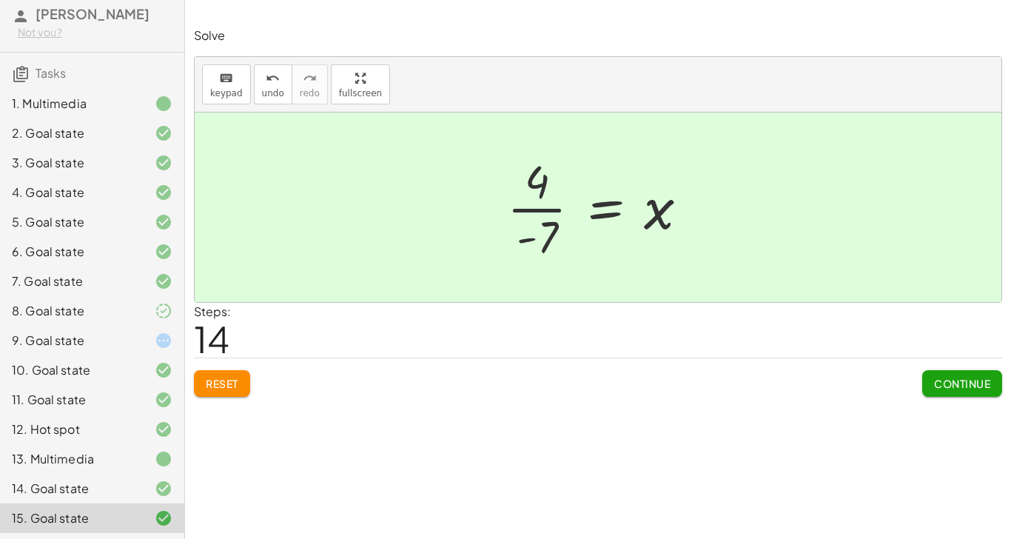
click at [963, 370] on button "Continue" at bounding box center [962, 383] width 80 height 27
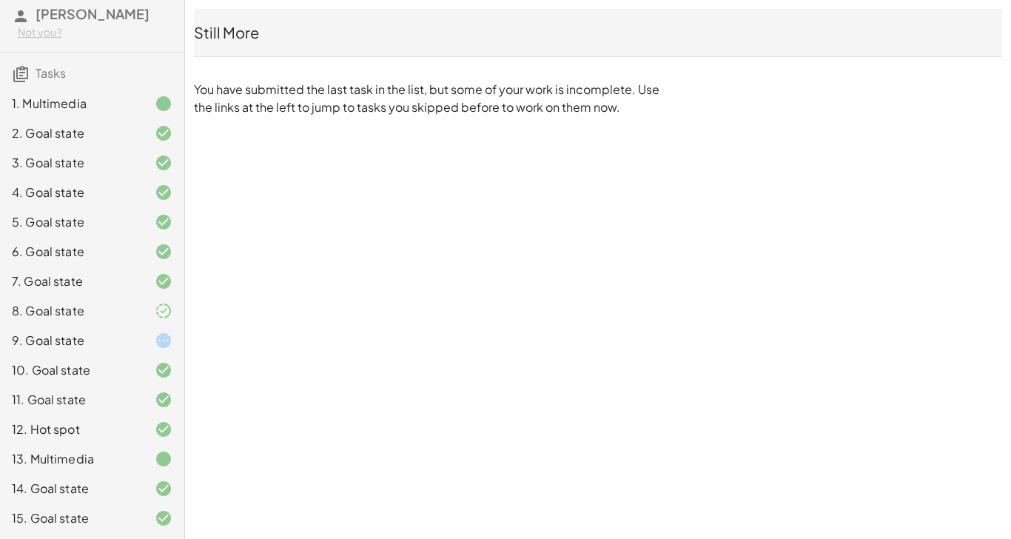
click at [52, 343] on div "9. Goal state" at bounding box center [71, 341] width 119 height 18
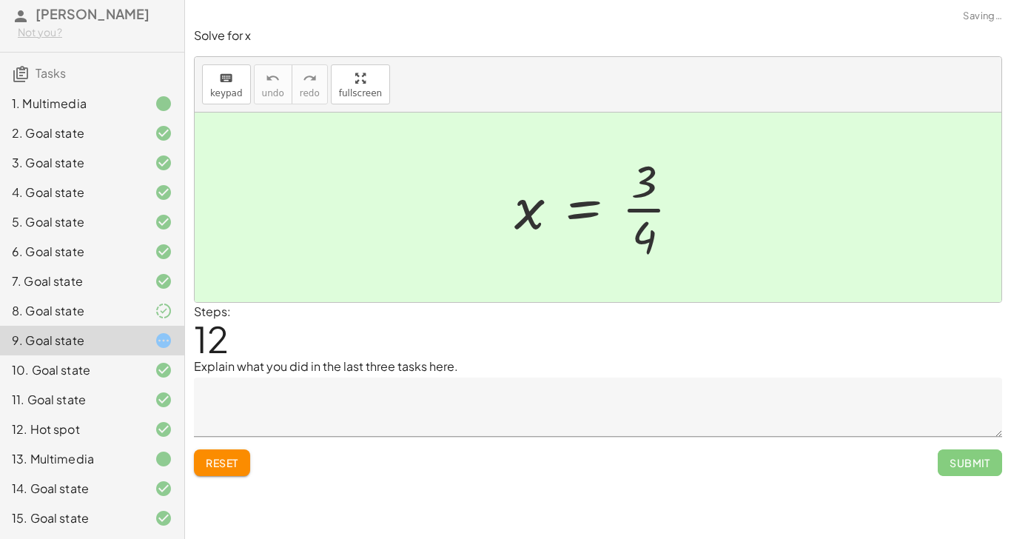
click at [58, 342] on div "9. Goal state" at bounding box center [71, 341] width 119 height 18
click at [534, 377] on textarea at bounding box center [598, 406] width 808 height 59
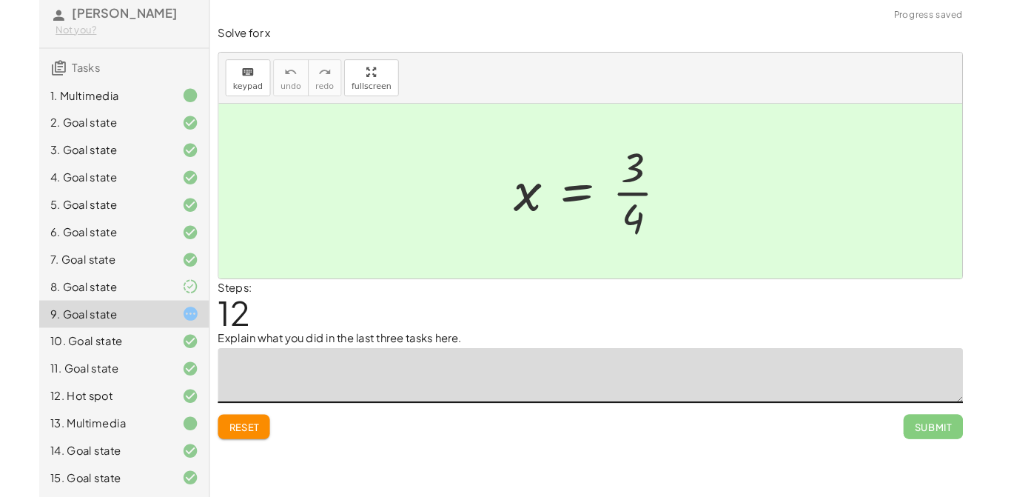
scroll to position [42, 0]
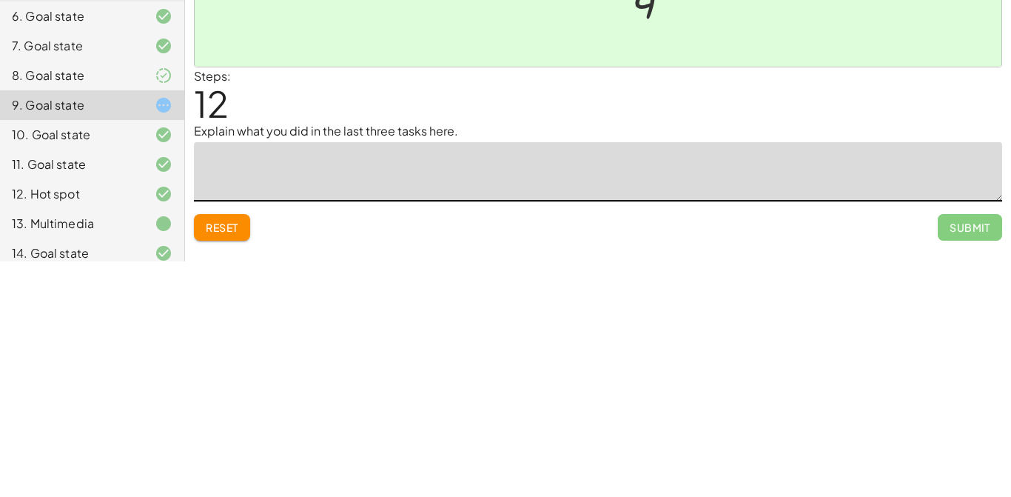
click at [90, 306] on div "8. Goal state" at bounding box center [71, 311] width 119 height 18
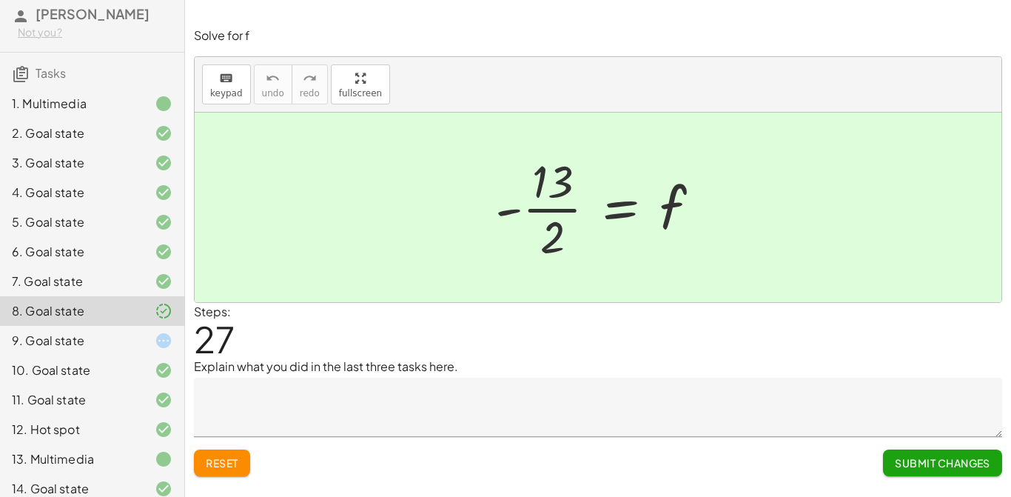
click at [107, 343] on div "9. Goal state" at bounding box center [71, 341] width 119 height 18
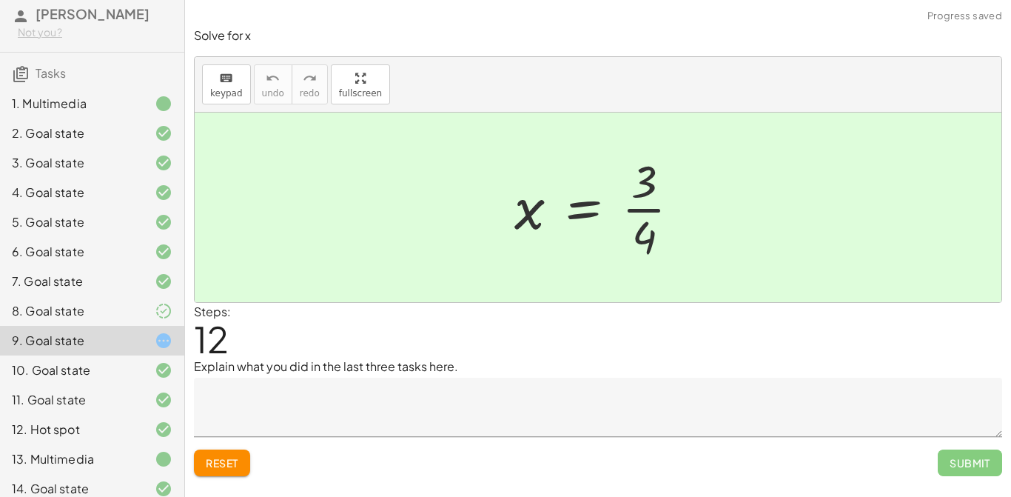
click at [616, 377] on textarea at bounding box center [598, 406] width 808 height 59
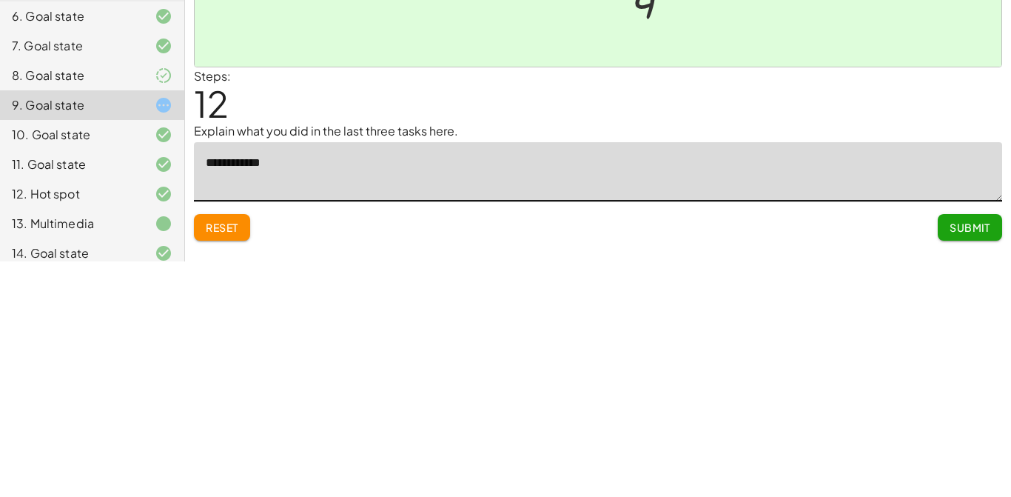
type textarea "**********"
click at [984, 456] on span "Submit" at bounding box center [970, 462] width 41 height 13
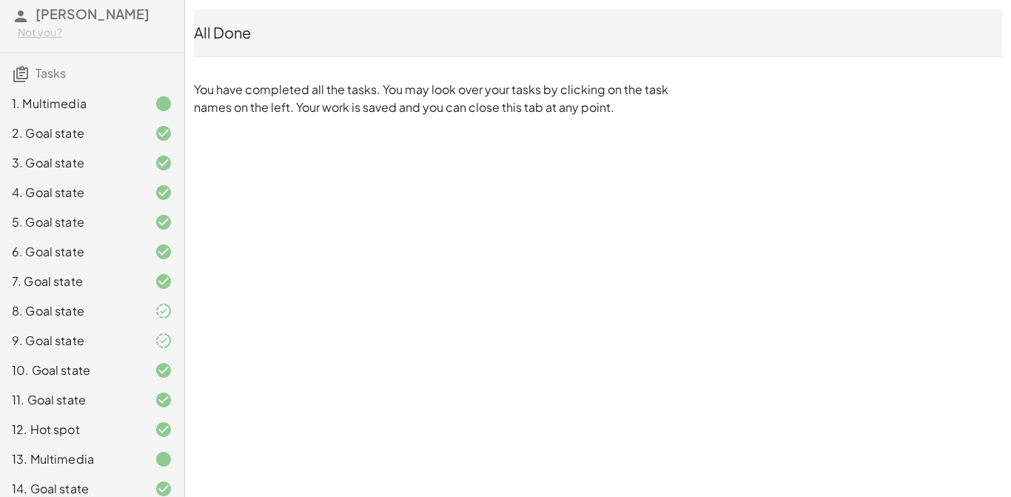
scroll to position [97, 0]
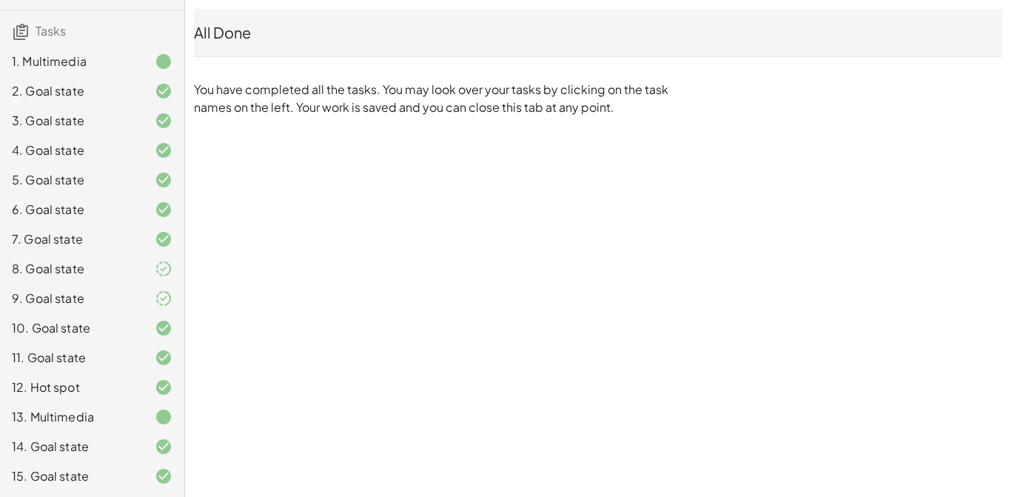
click at [50, 481] on div "15. Goal state" at bounding box center [71, 476] width 119 height 18
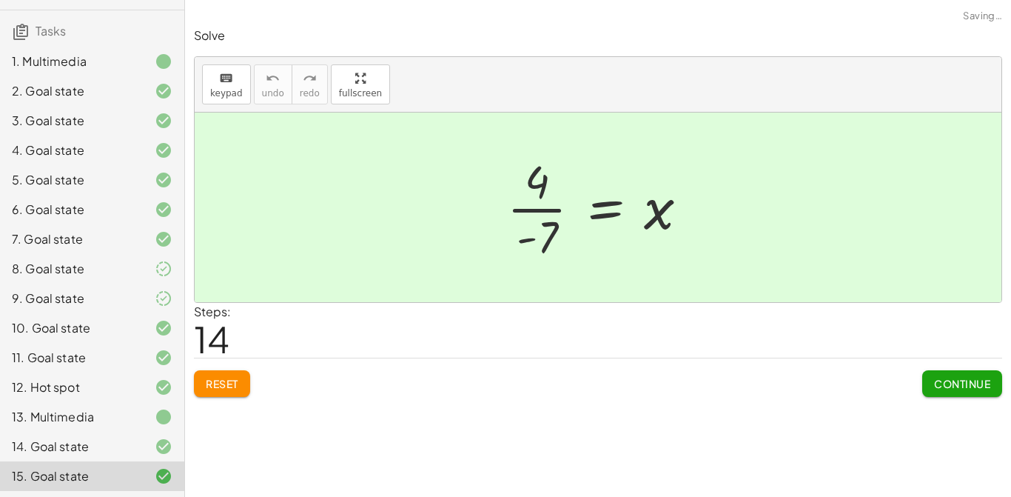
click at [47, 477] on div "15. Goal state" at bounding box center [71, 476] width 119 height 18
click at [52, 474] on div "15. Goal state" at bounding box center [71, 476] width 119 height 18
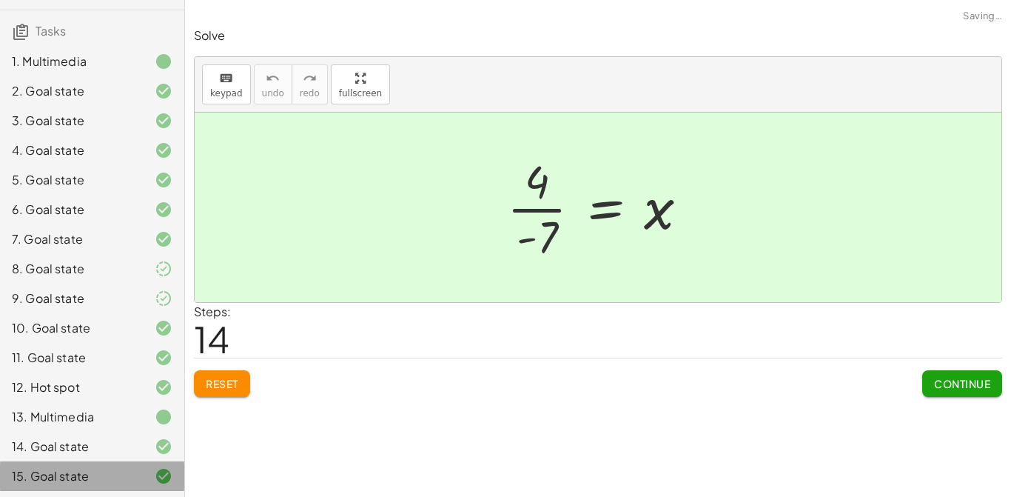
click at [68, 476] on div "15. Goal state" at bounding box center [71, 476] width 119 height 18
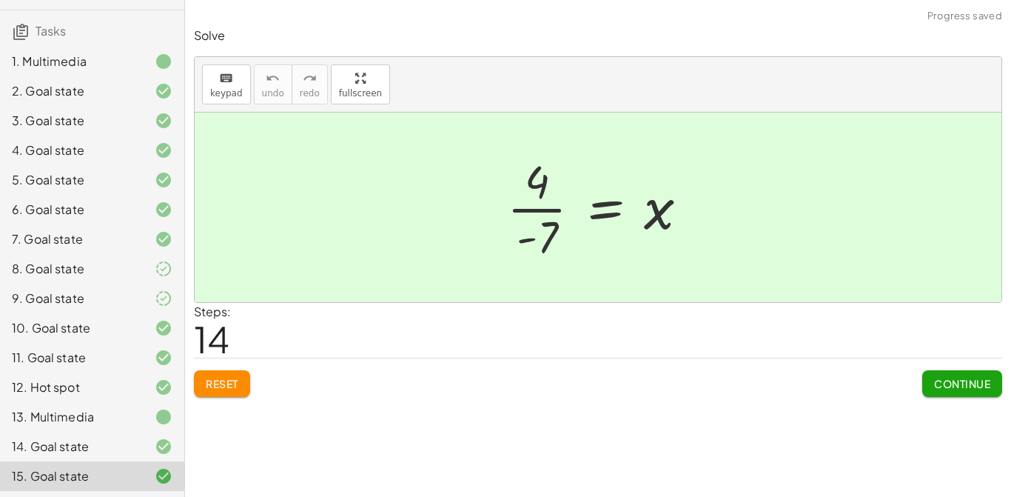
click at [943, 370] on button "Continue" at bounding box center [962, 383] width 80 height 27
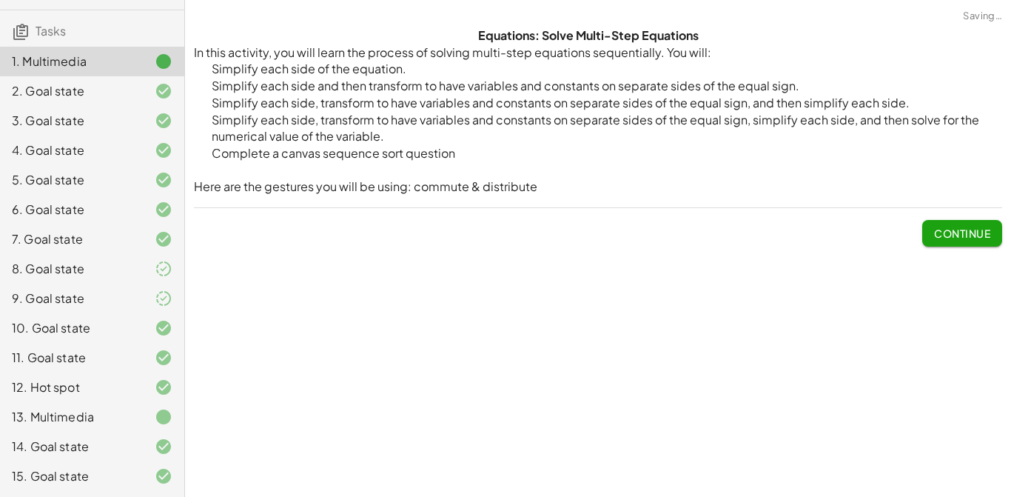
click at [968, 220] on button "Continue" at bounding box center [962, 233] width 80 height 27
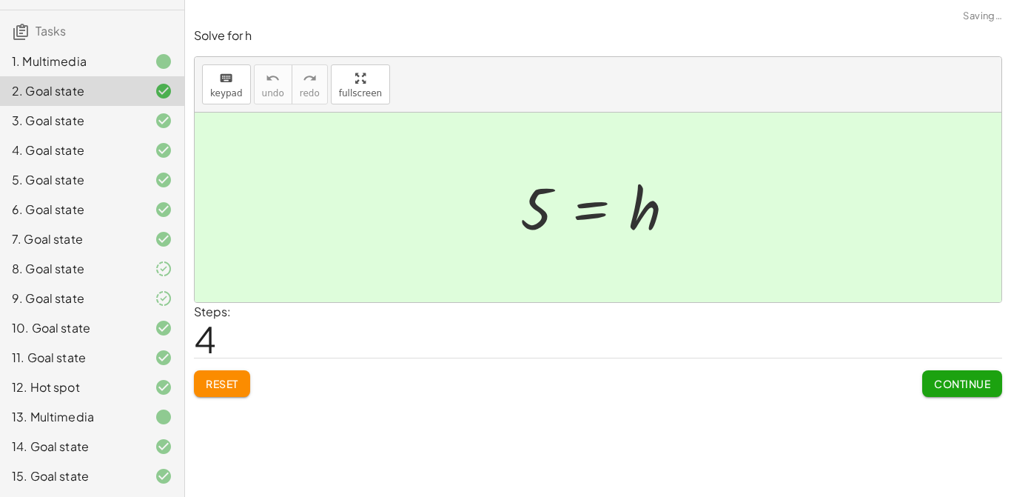
click at [948, 370] on button "Continue" at bounding box center [962, 383] width 80 height 27
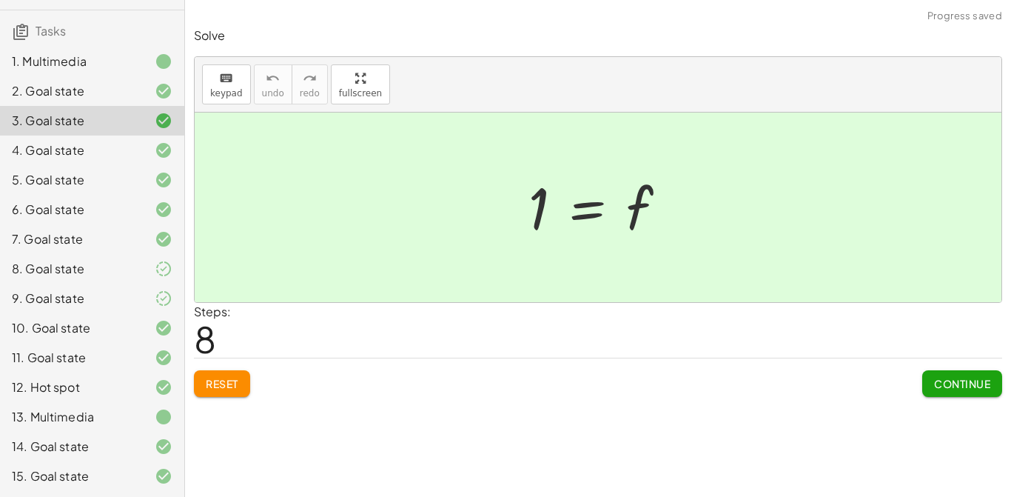
scroll to position [0, 0]
